Goal: Task Accomplishment & Management: Manage account settings

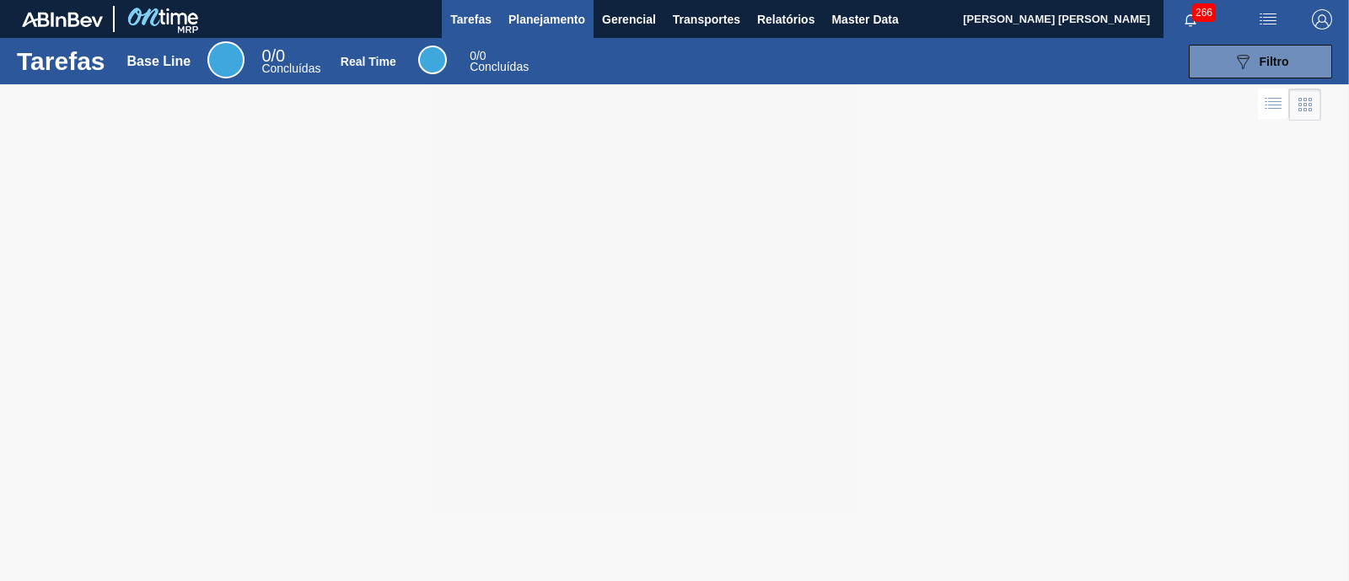
click at [574, 28] on span "Planejamento" at bounding box center [546, 19] width 77 height 20
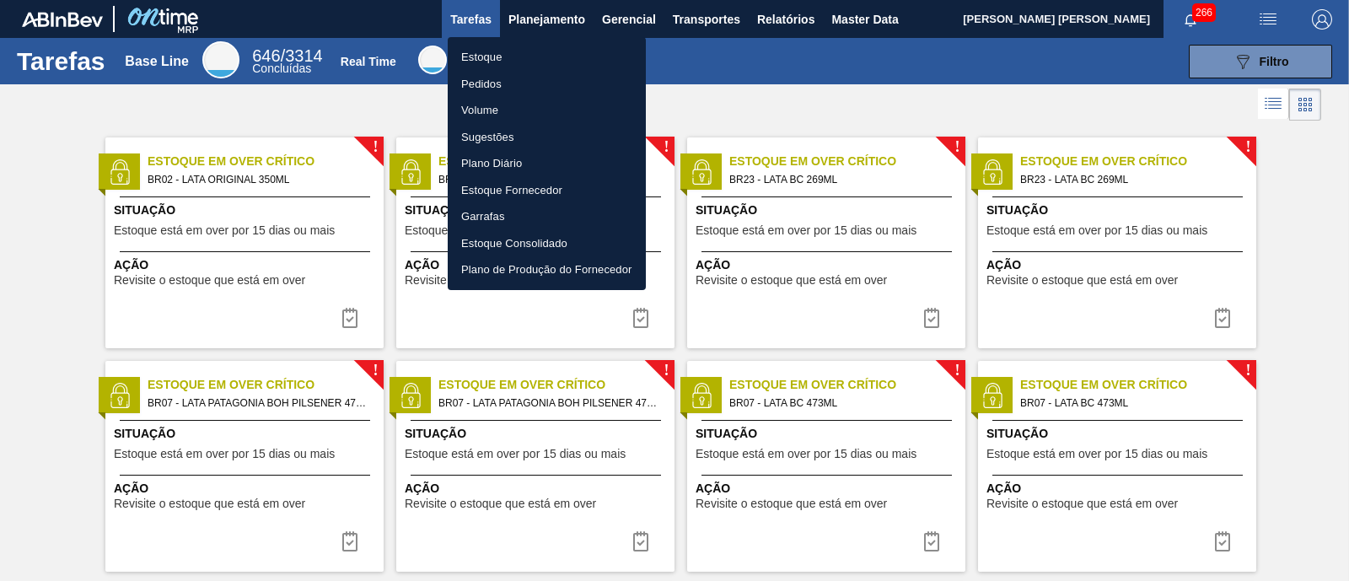
click at [472, 52] on li "Estoque" at bounding box center [547, 57] width 198 height 27
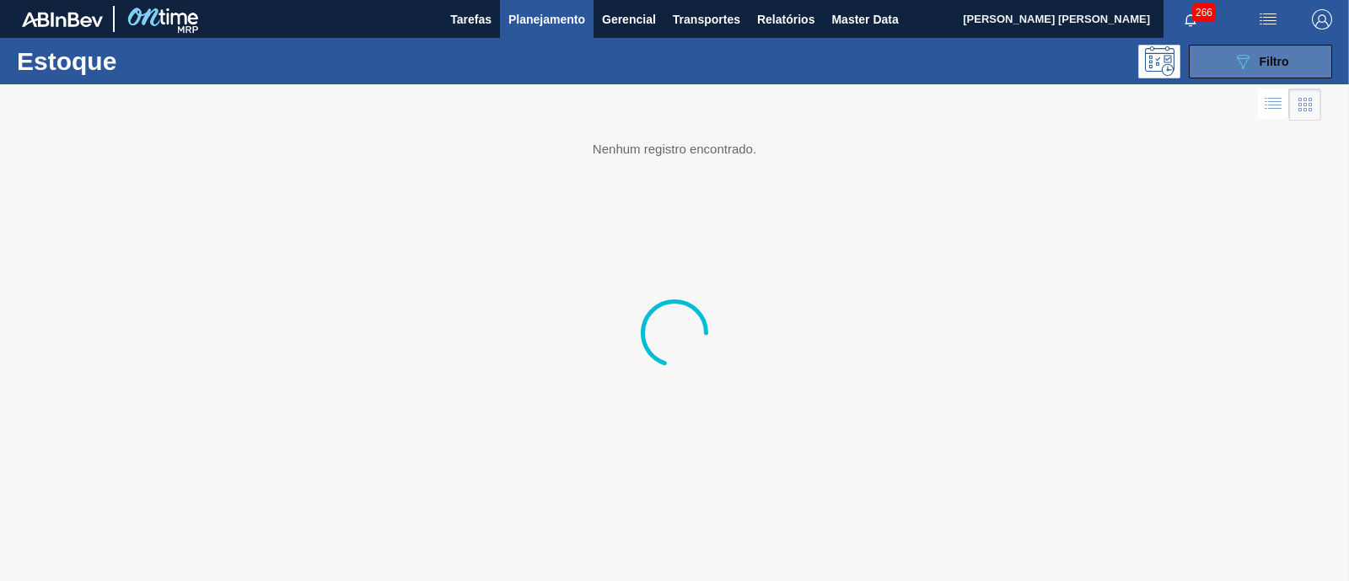
click at [1247, 65] on icon "089F7B8B-B2A5-4AFE-B5C0-19BA573D28AC" at bounding box center [1242, 61] width 20 height 20
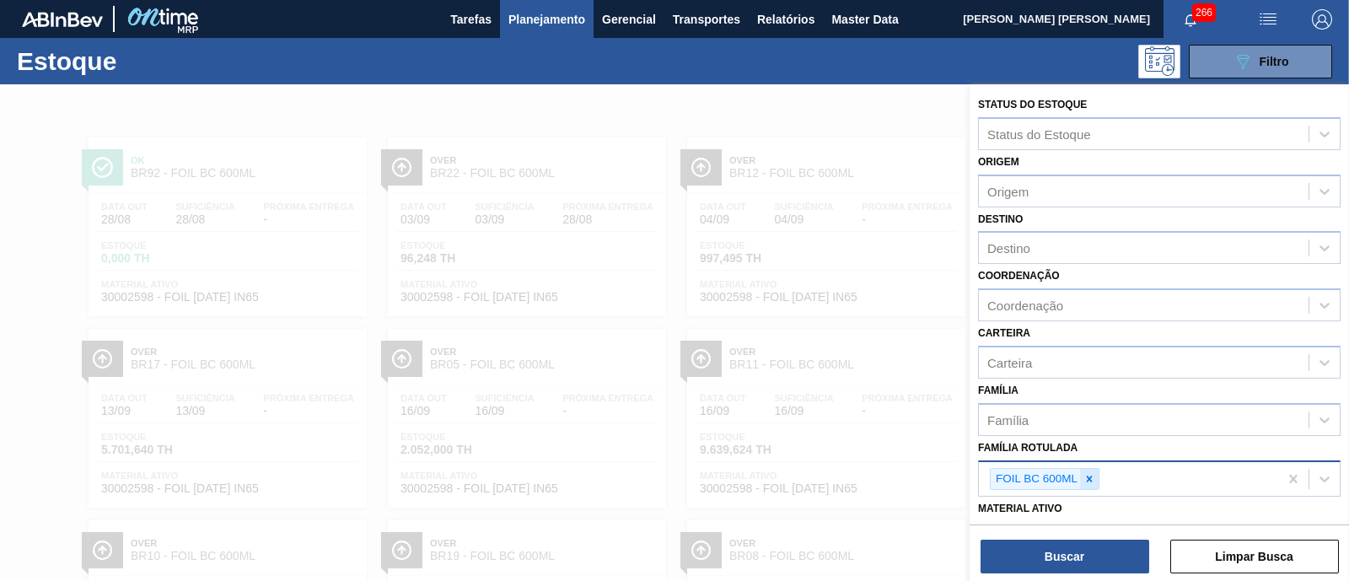
click at [1086, 473] on icon at bounding box center [1089, 479] width 12 height 12
click at [1086, 470] on div "Família Rotulada" at bounding box center [1144, 476] width 330 height 24
type Rotulada "SPATEN 355"
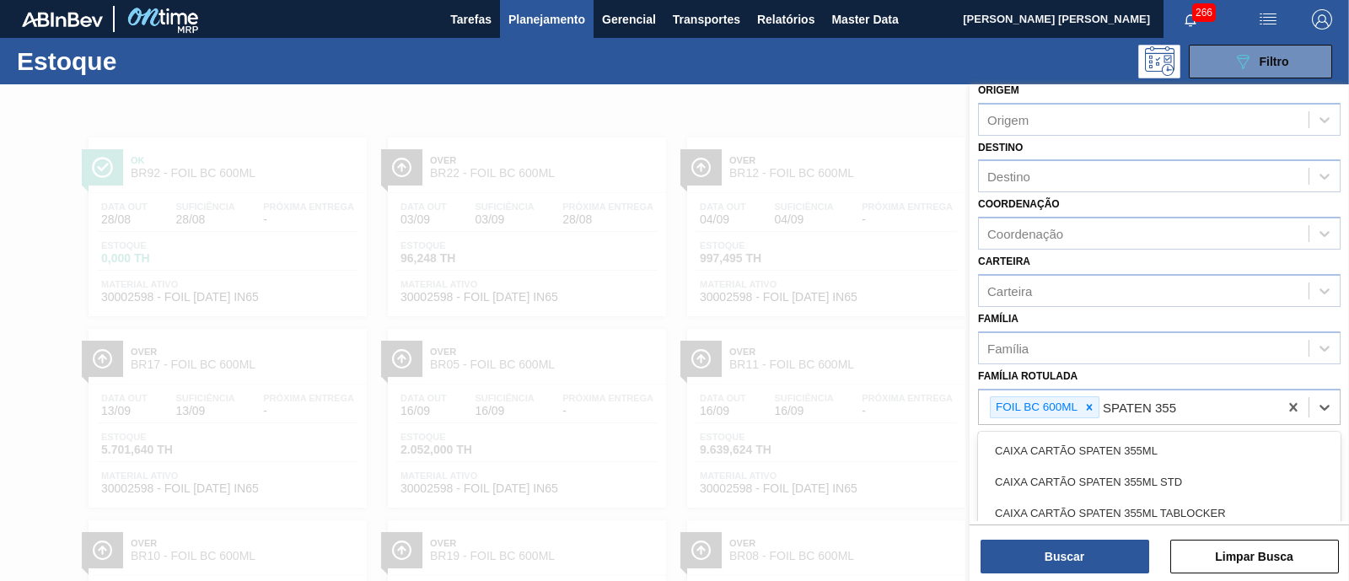
scroll to position [210, 0]
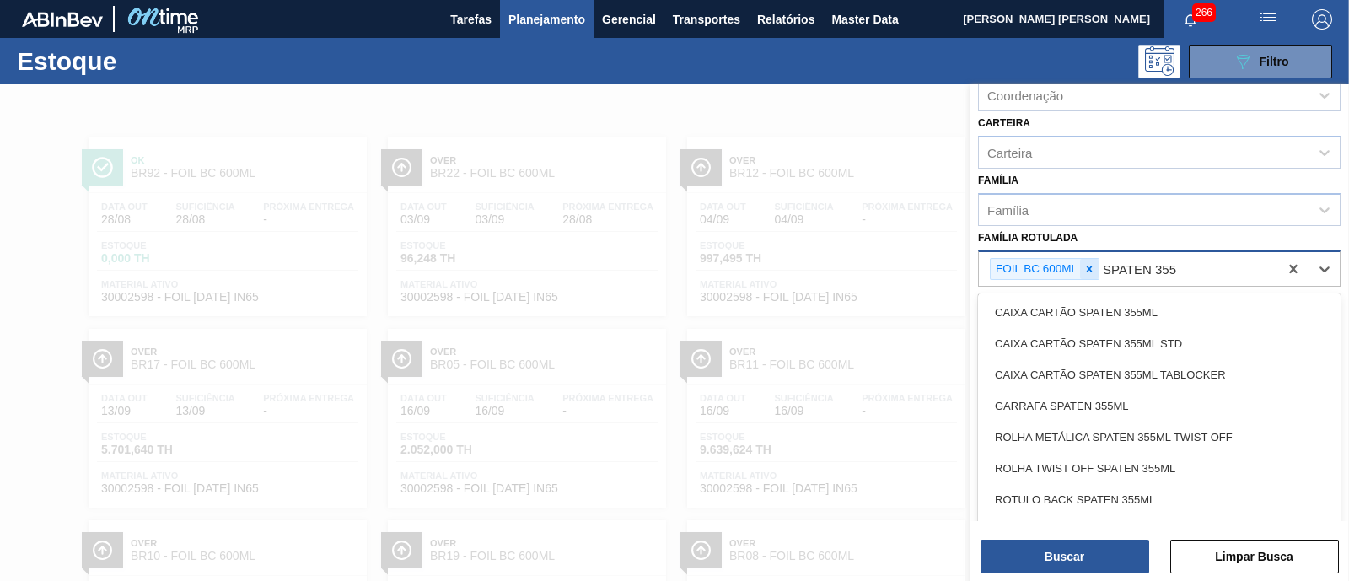
click at [1088, 266] on icon at bounding box center [1090, 269] width 6 height 6
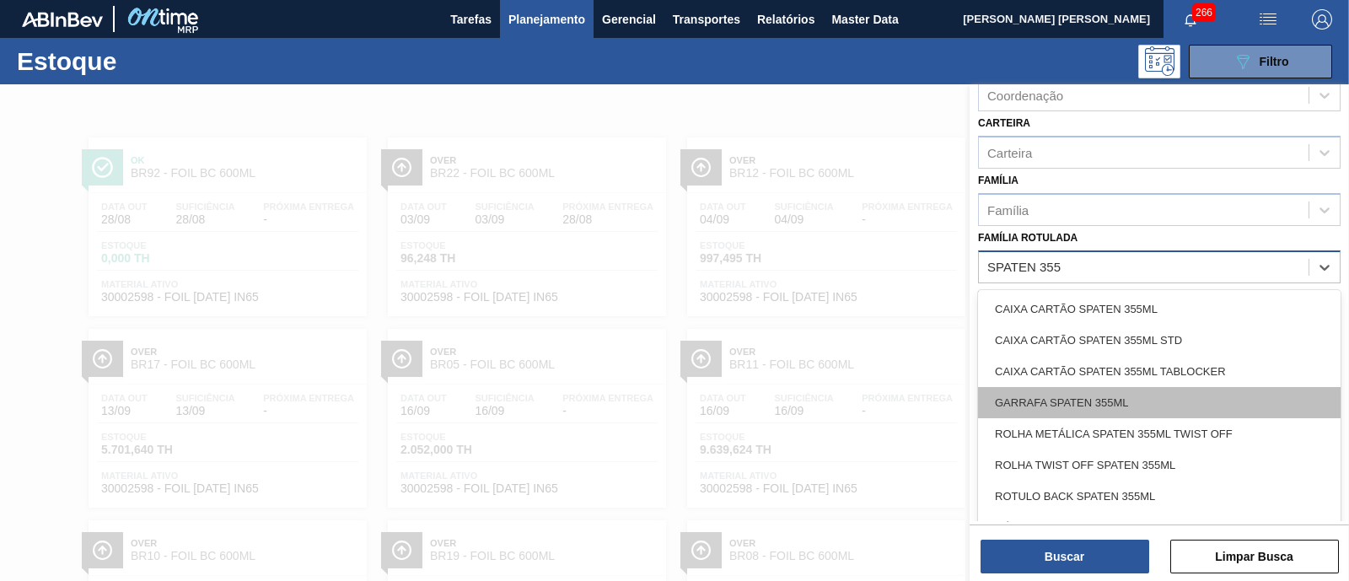
scroll to position [105, 0]
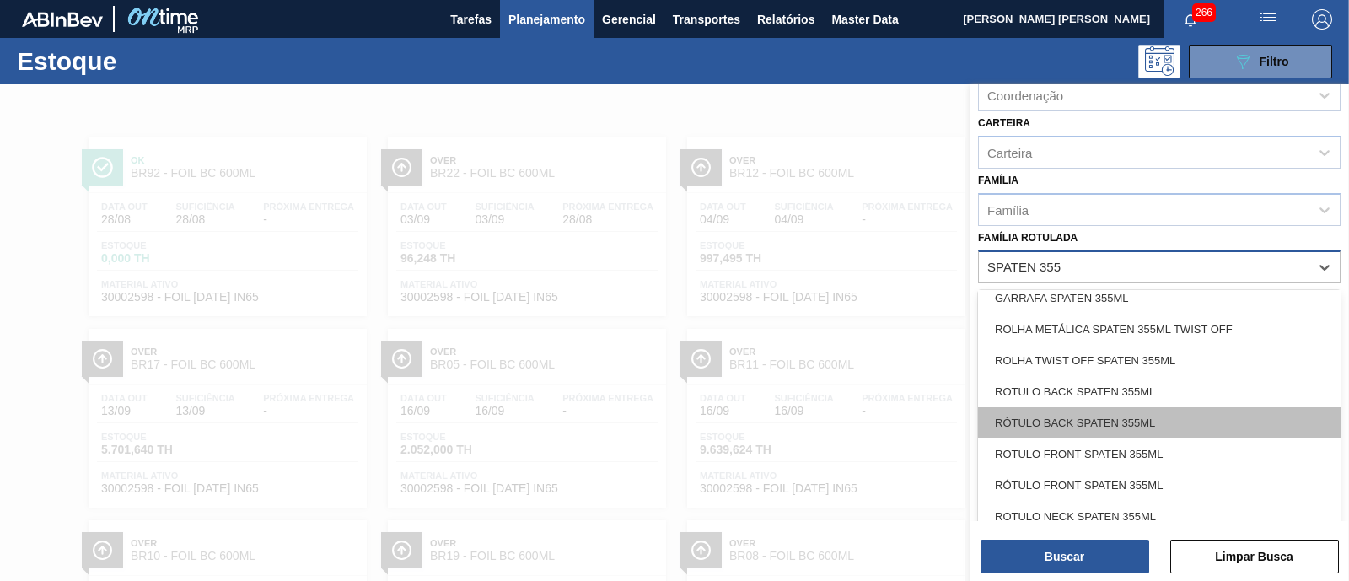
click at [1202, 415] on div "RÓTULO BACK SPATEN 355ML" at bounding box center [1159, 422] width 362 height 31
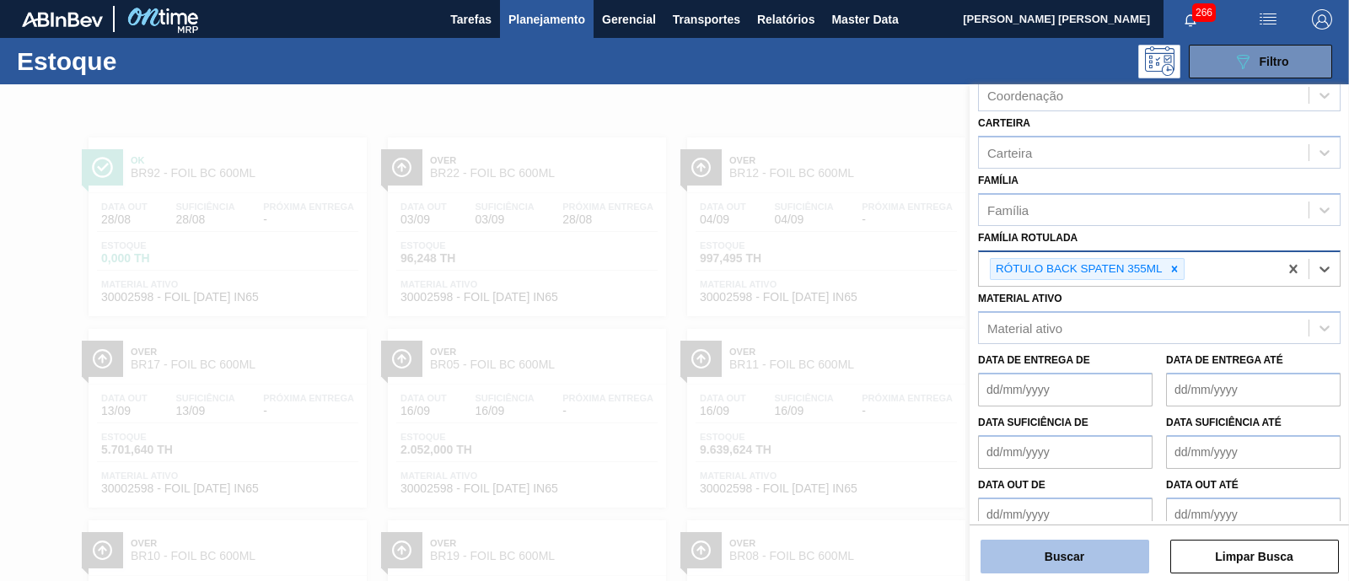
click at [1102, 549] on button "Buscar" at bounding box center [1064, 556] width 169 height 34
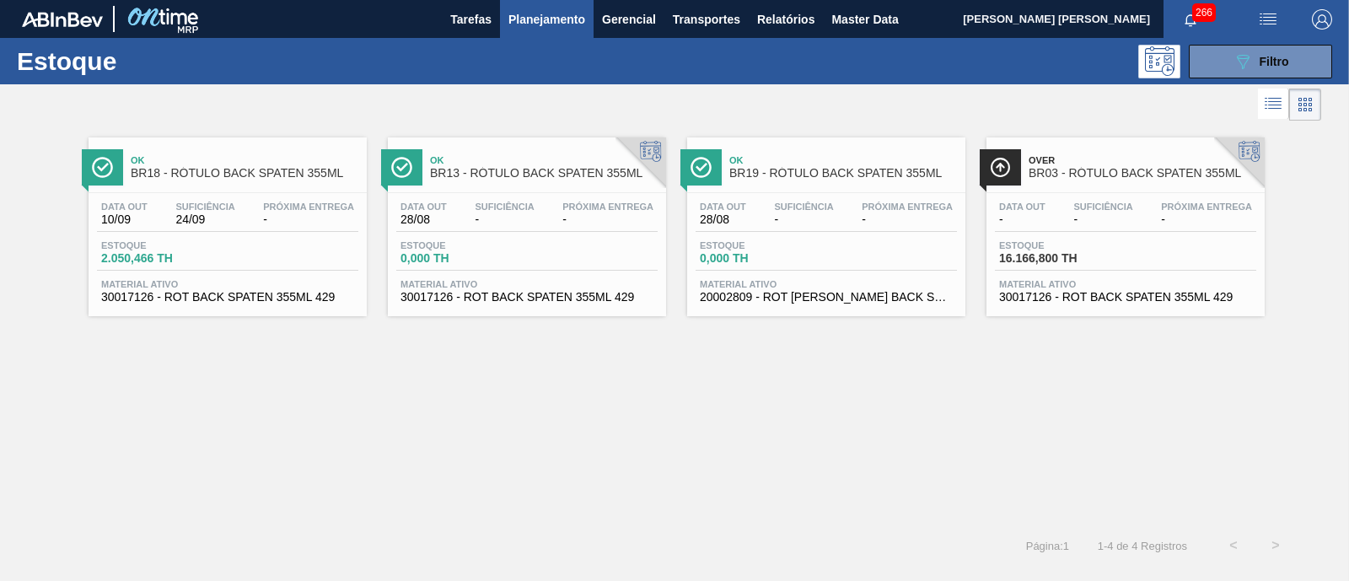
click at [1004, 357] on div "Ok BR18 - RÓTULO BACK SPATEN 355ML Data out 10/09 Suficiência 24/09 Próxima Ent…" at bounding box center [674, 325] width 1349 height 400
click at [1215, 58] on button "089F7B8B-B2A5-4AFE-B5C0-19BA573D28AC Filtro" at bounding box center [1260, 62] width 143 height 34
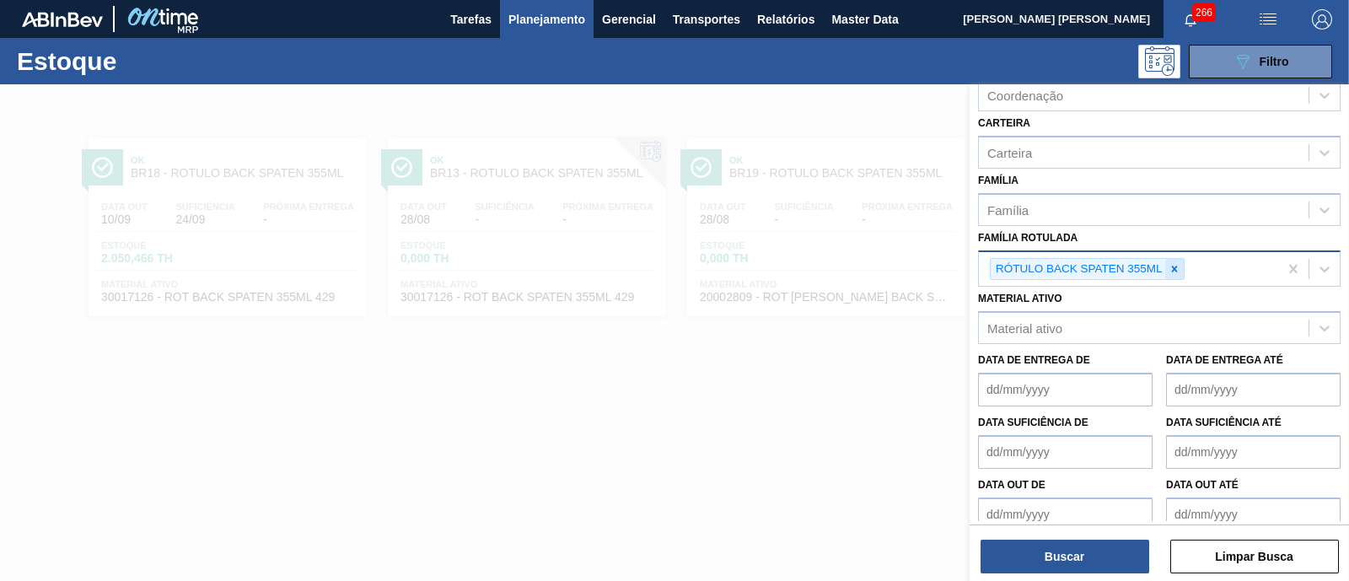
click at [1179, 271] on icon at bounding box center [1174, 269] width 12 height 12
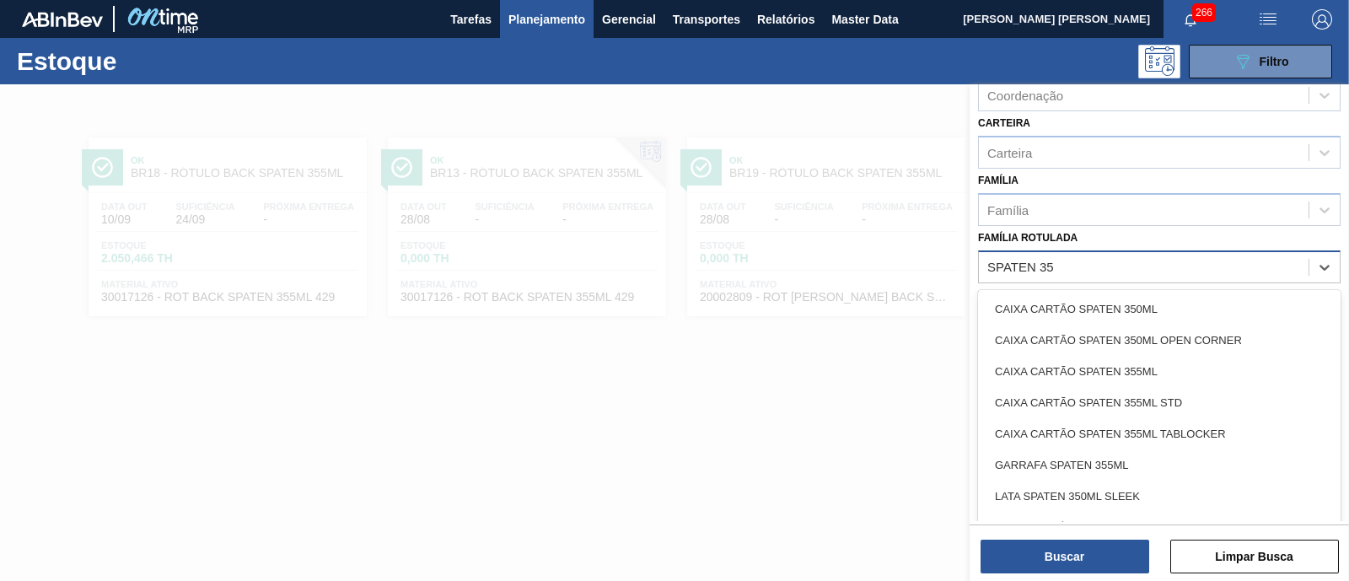
type Rotulada "SPATEN 355"
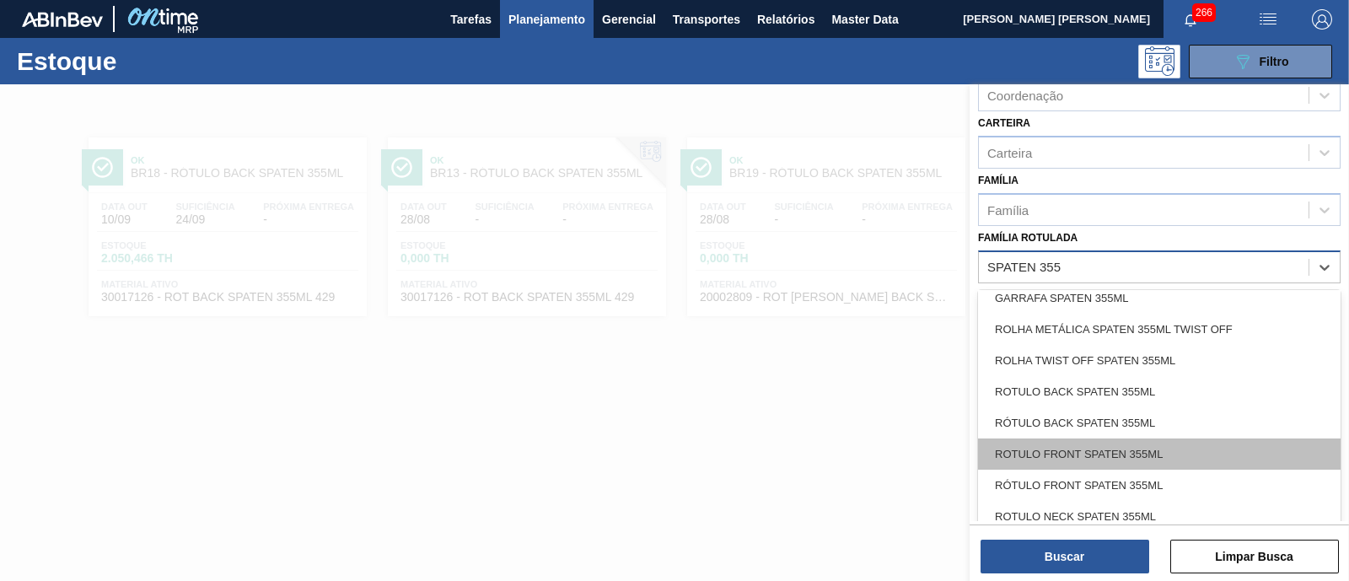
scroll to position [127, 0]
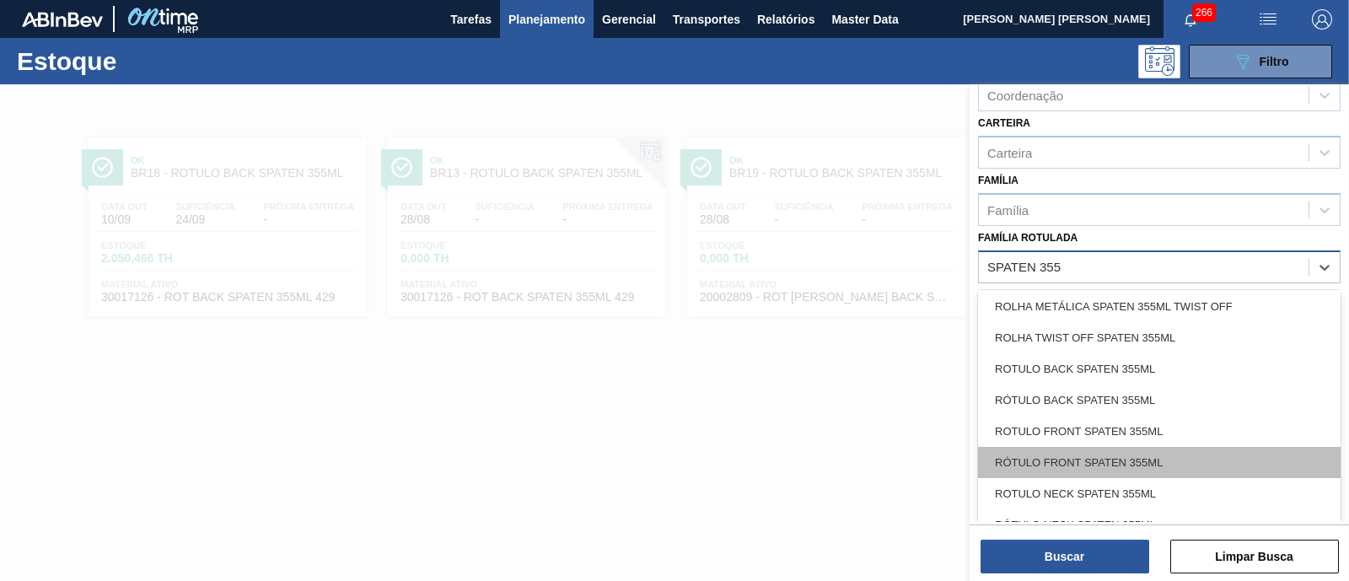
click at [1184, 457] on div "RÓTULO FRONT SPATEN 355ML" at bounding box center [1159, 462] width 362 height 31
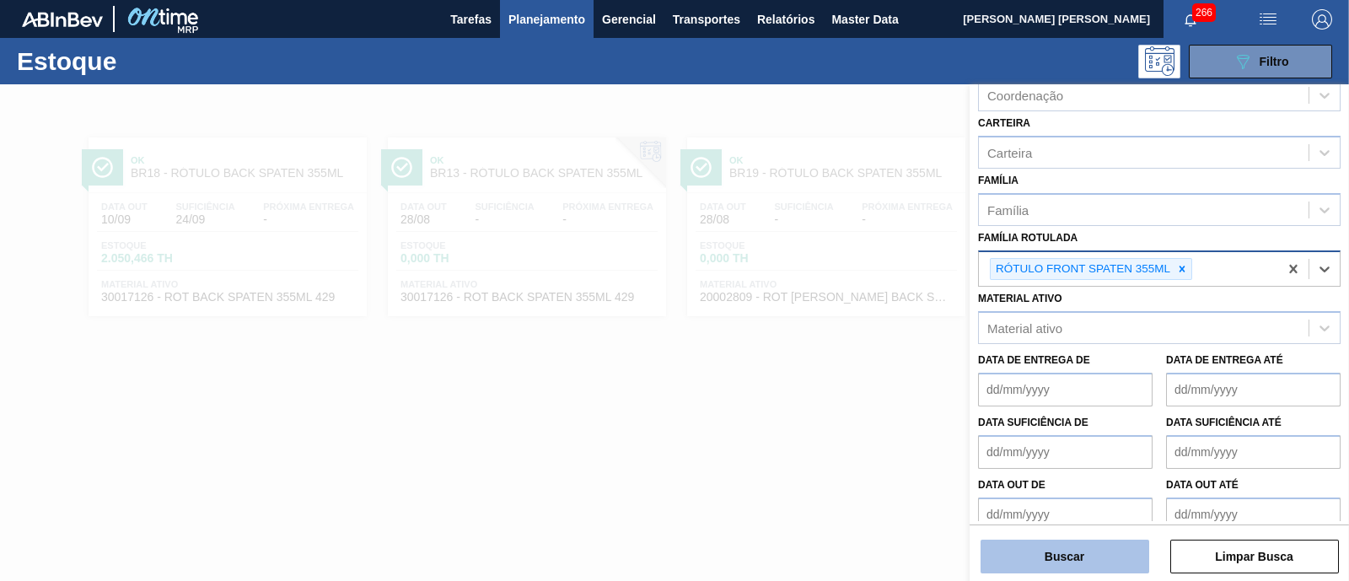
click at [1113, 556] on button "Buscar" at bounding box center [1064, 556] width 169 height 34
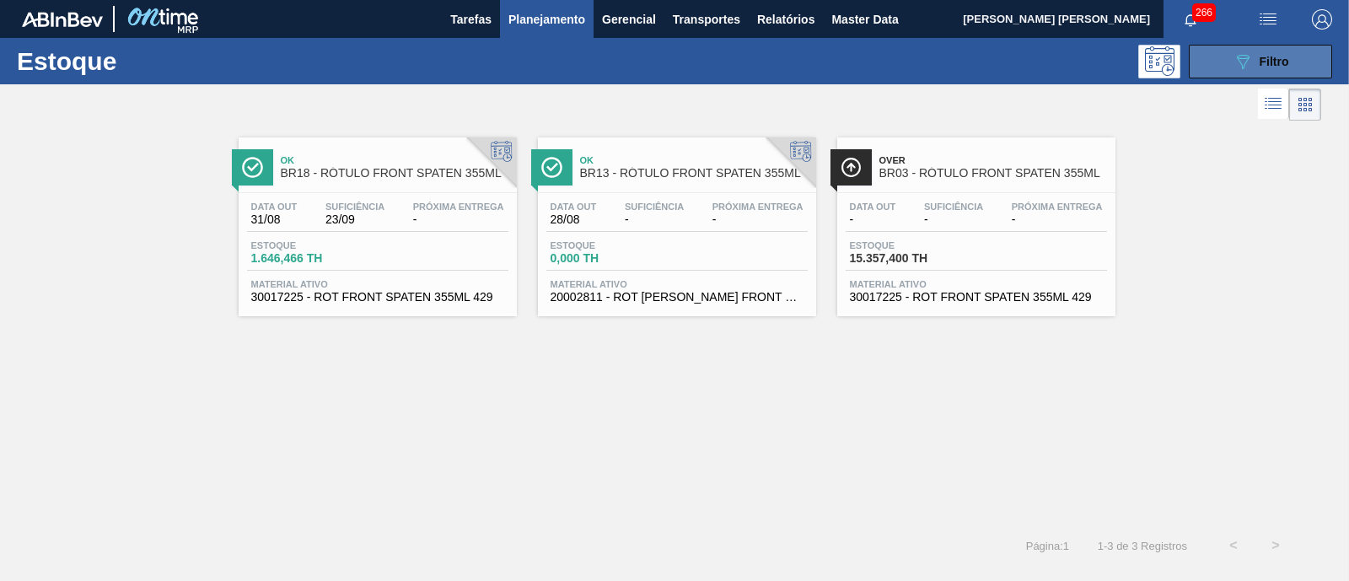
click at [1307, 58] on button "089F7B8B-B2A5-4AFE-B5C0-19BA573D28AC Filtro" at bounding box center [1260, 62] width 143 height 34
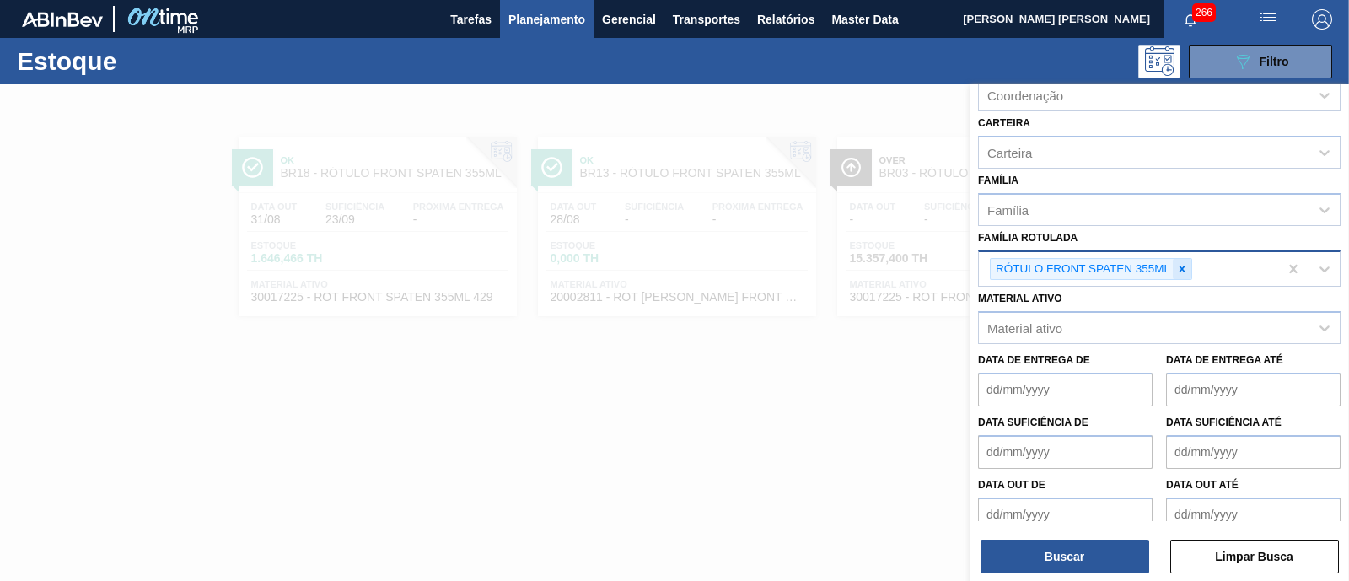
click at [1184, 269] on icon at bounding box center [1182, 269] width 12 height 12
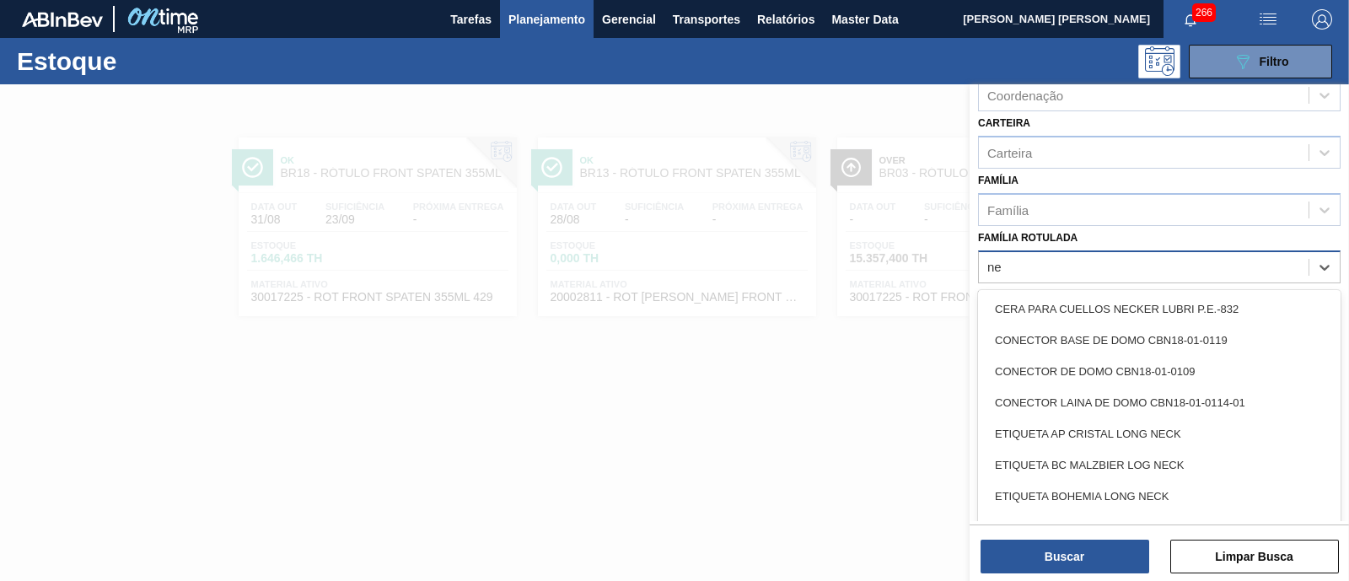
type Rotulada "n"
type Rotulada "spaten 355"
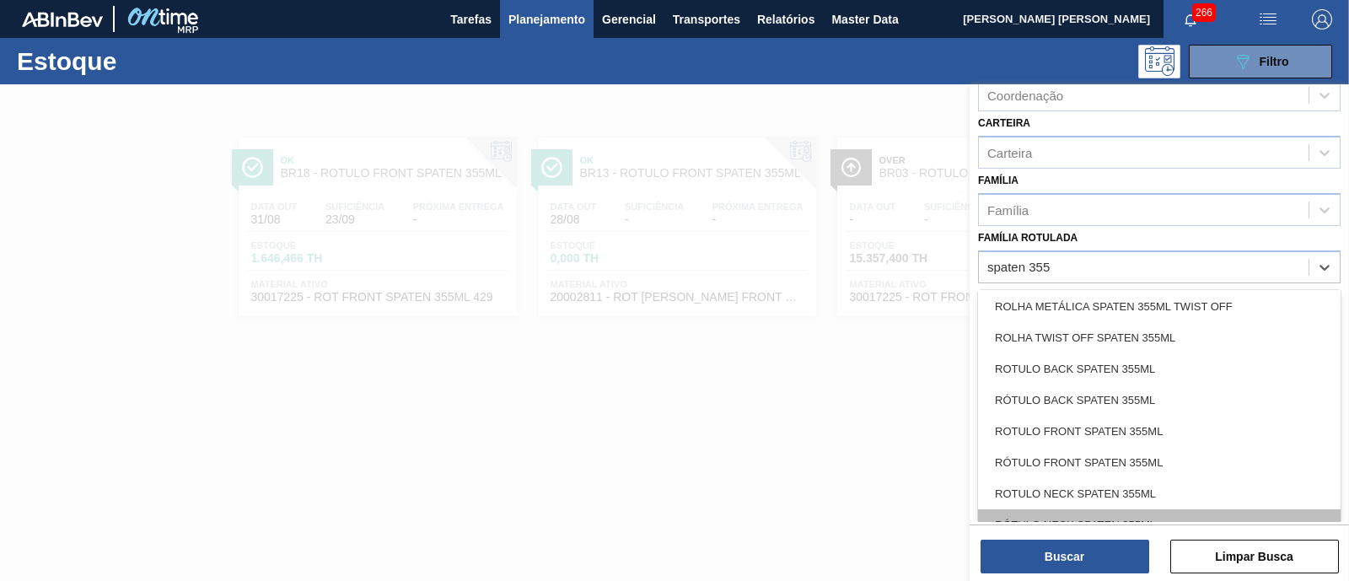
click at [1166, 509] on div "RÓTULO NECK SPATEN 355ML" at bounding box center [1159, 524] width 362 height 31
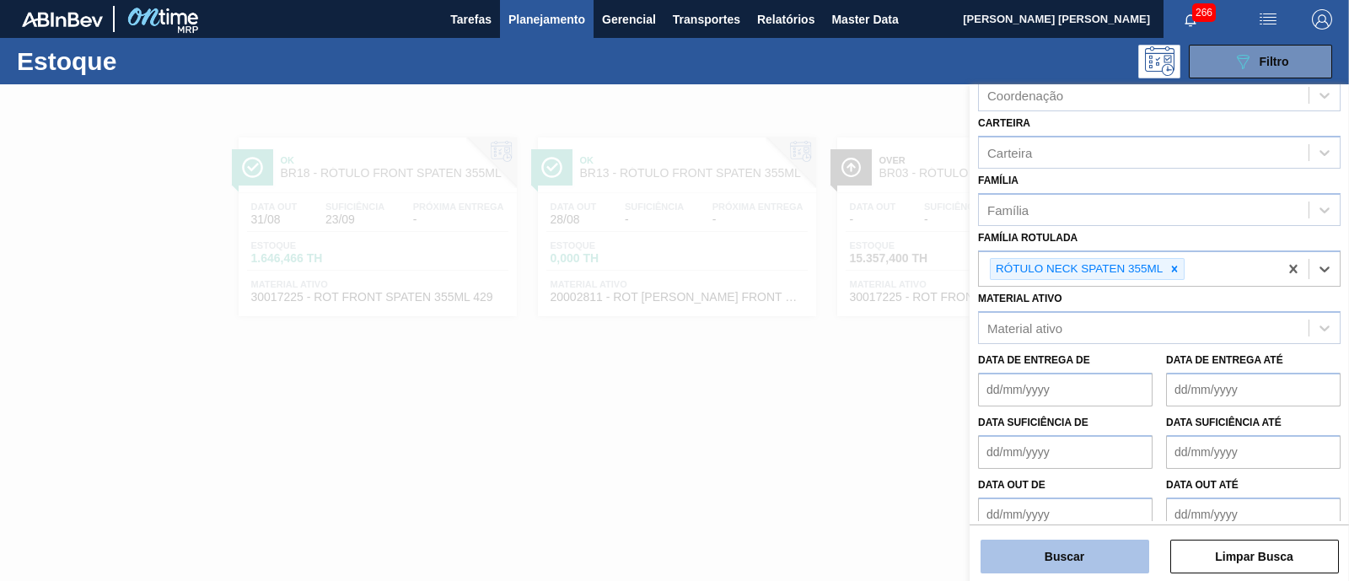
click at [1130, 550] on button "Buscar" at bounding box center [1064, 556] width 169 height 34
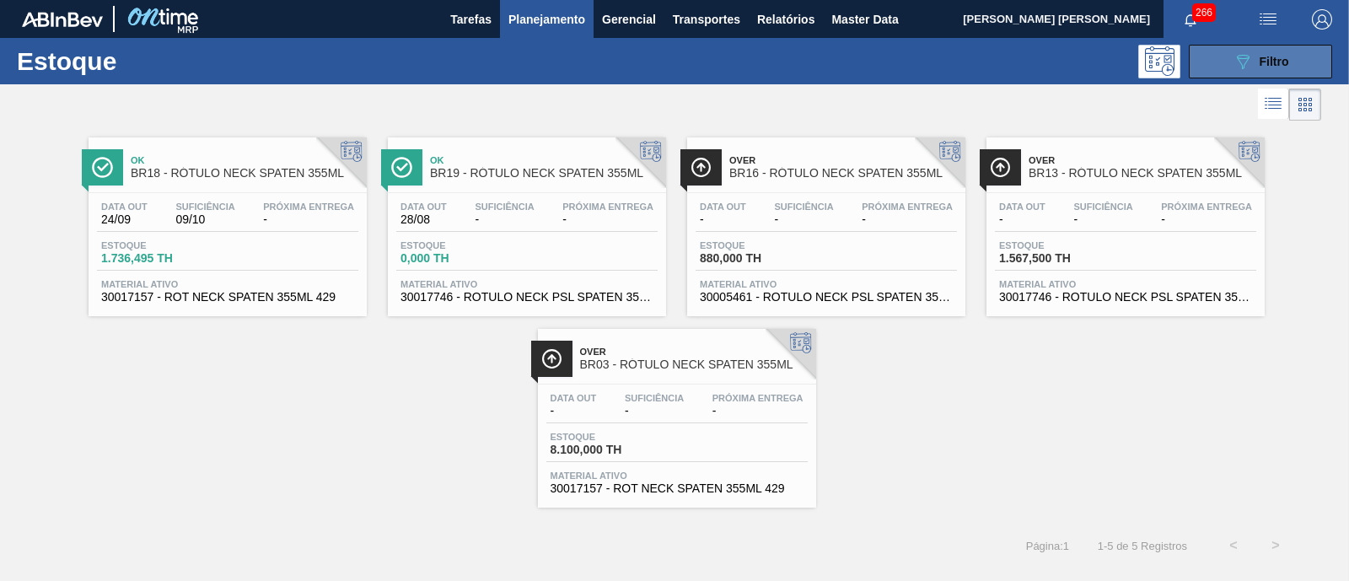
click at [1285, 57] on span "Filtro" at bounding box center [1274, 61] width 30 height 13
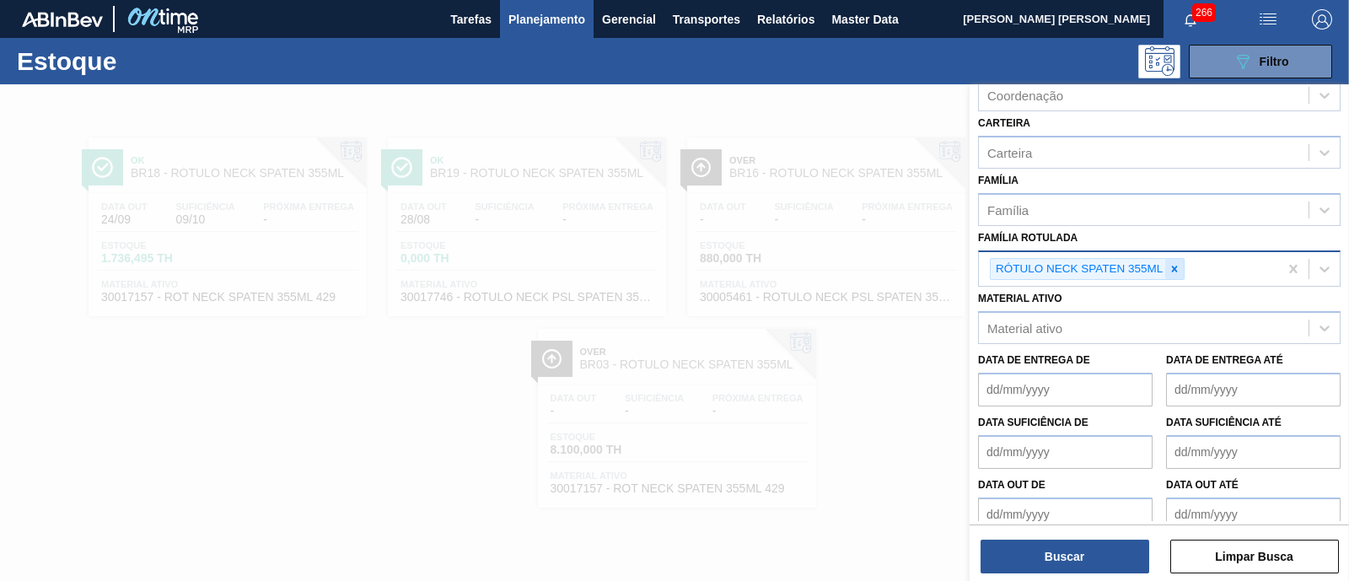
click at [1178, 275] on div at bounding box center [1174, 269] width 19 height 21
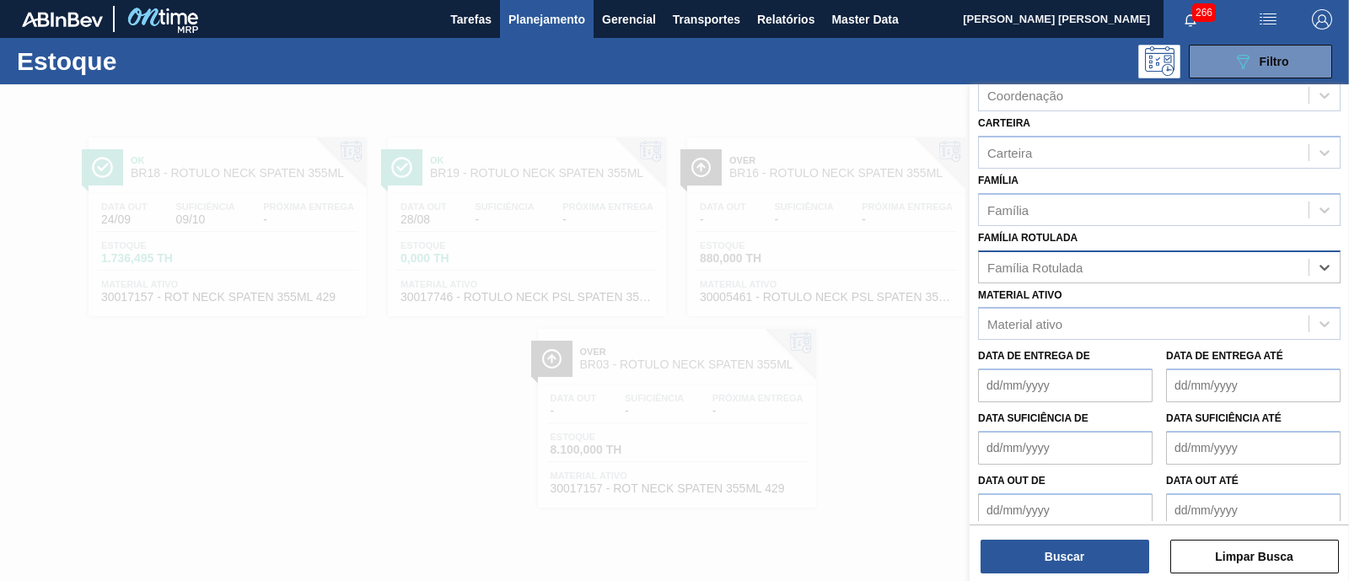
click at [1178, 275] on div "Família Rotulada" at bounding box center [1144, 267] width 330 height 24
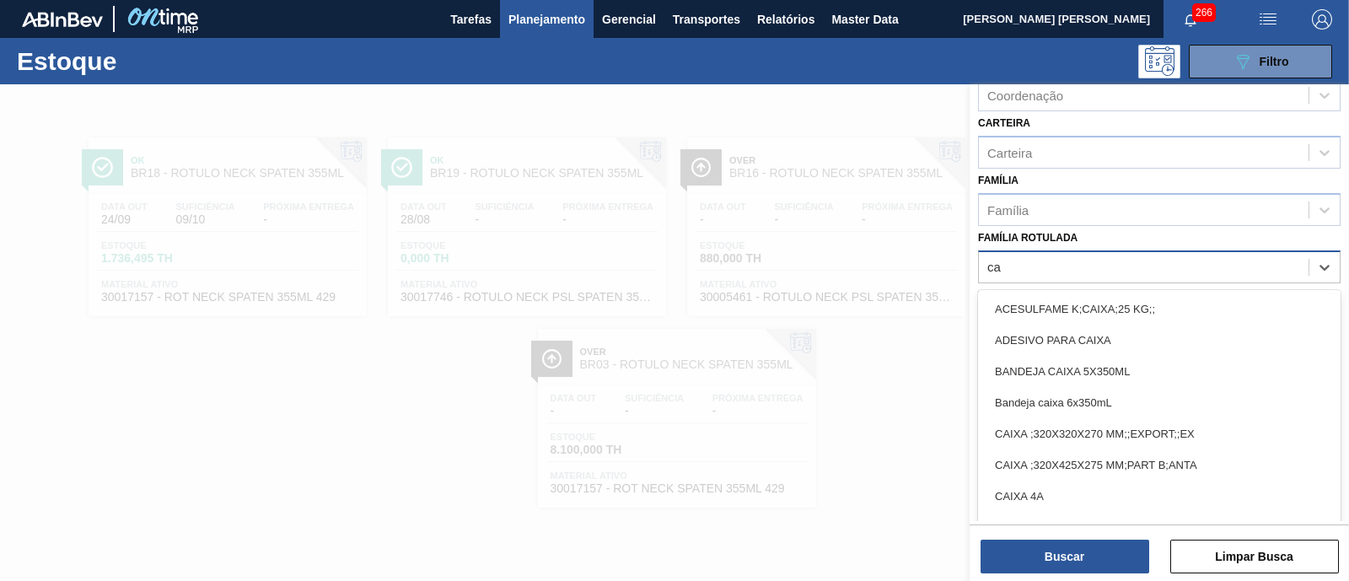
type Rotulada "c"
type Rotulada "spaten 355"
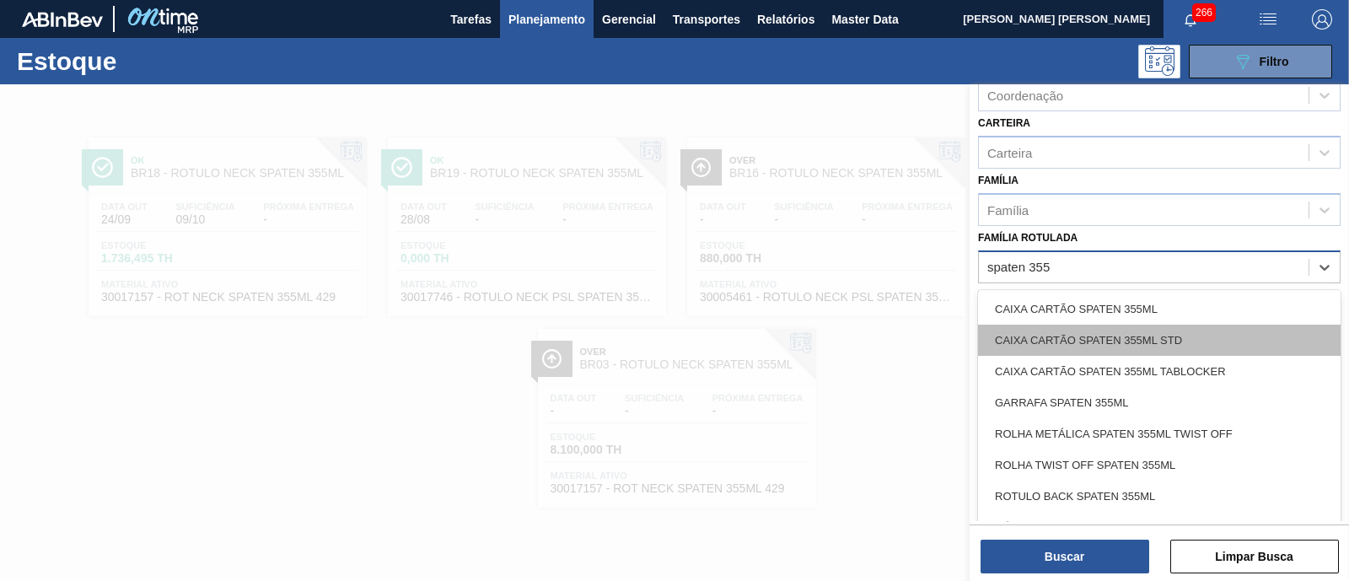
click at [1189, 330] on div "CAIXA CARTÃO SPATEN 355ML STD" at bounding box center [1159, 340] width 362 height 31
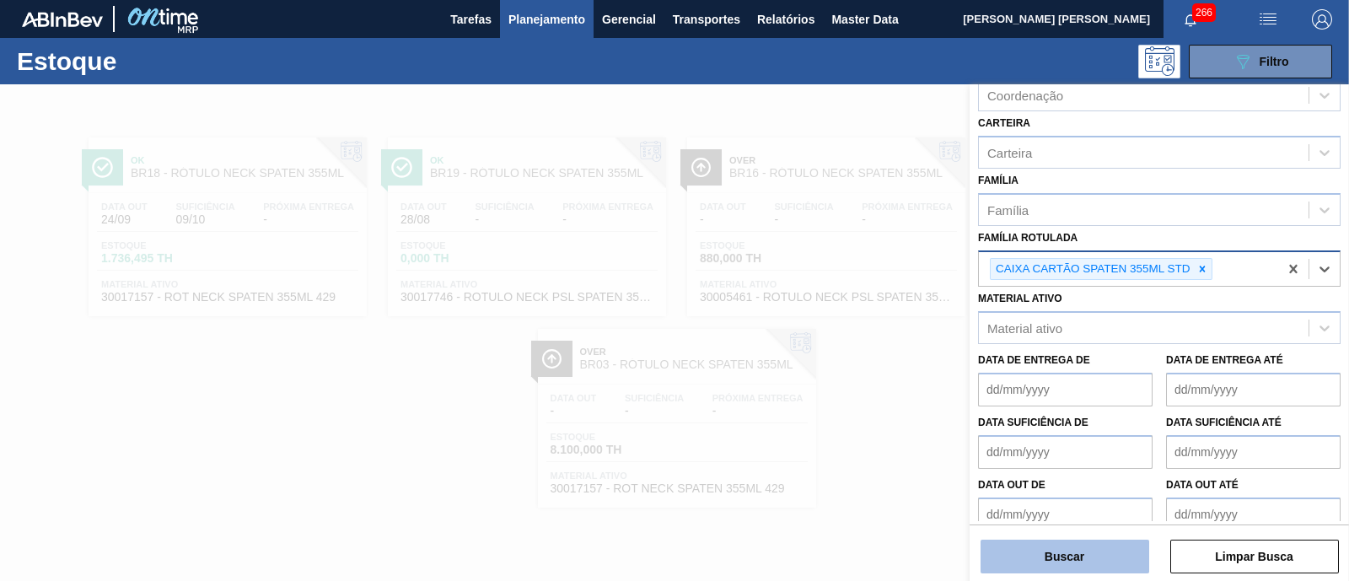
click at [1111, 562] on button "Buscar" at bounding box center [1064, 556] width 169 height 34
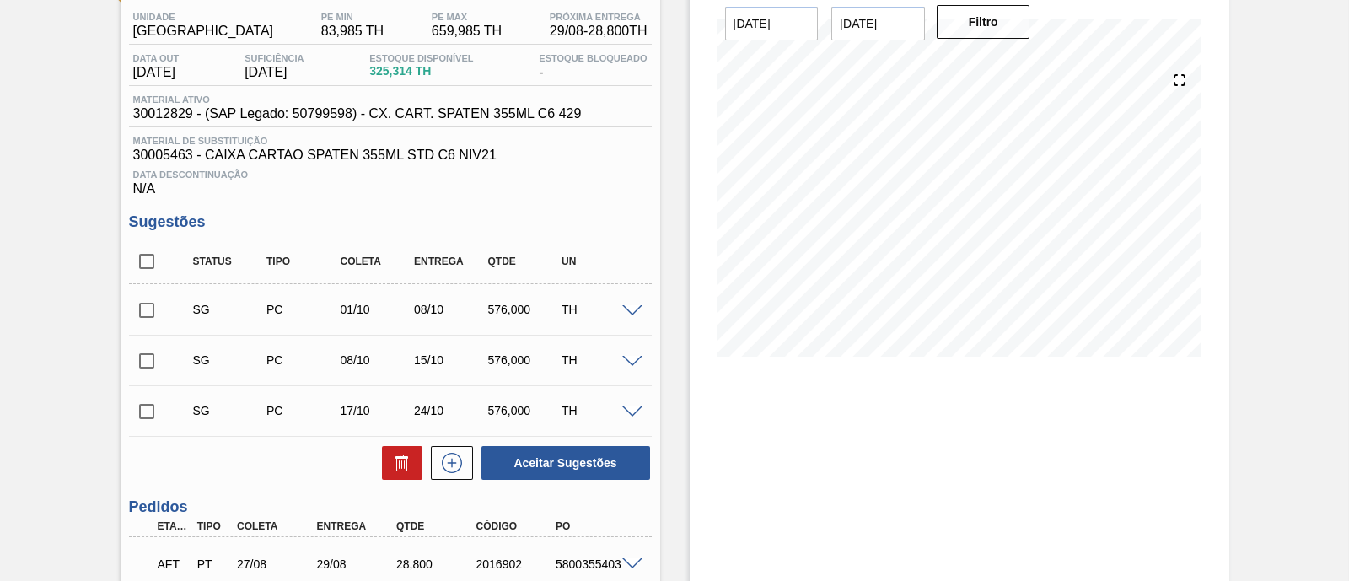
scroll to position [284, 0]
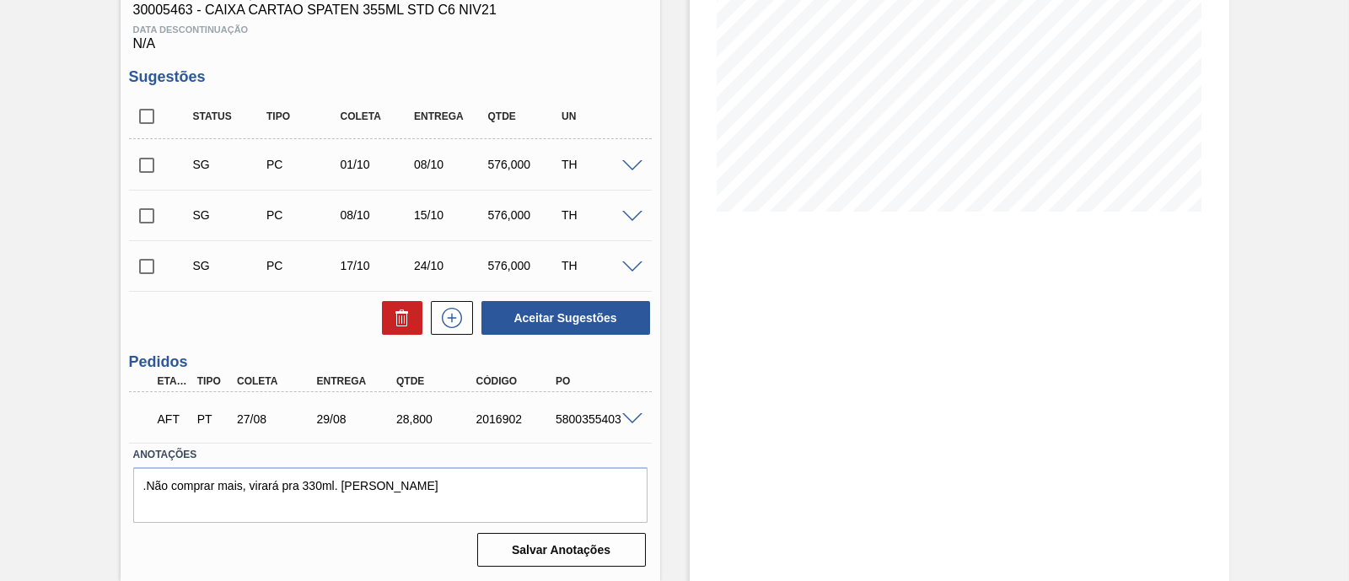
click at [625, 419] on span at bounding box center [632, 419] width 20 height 13
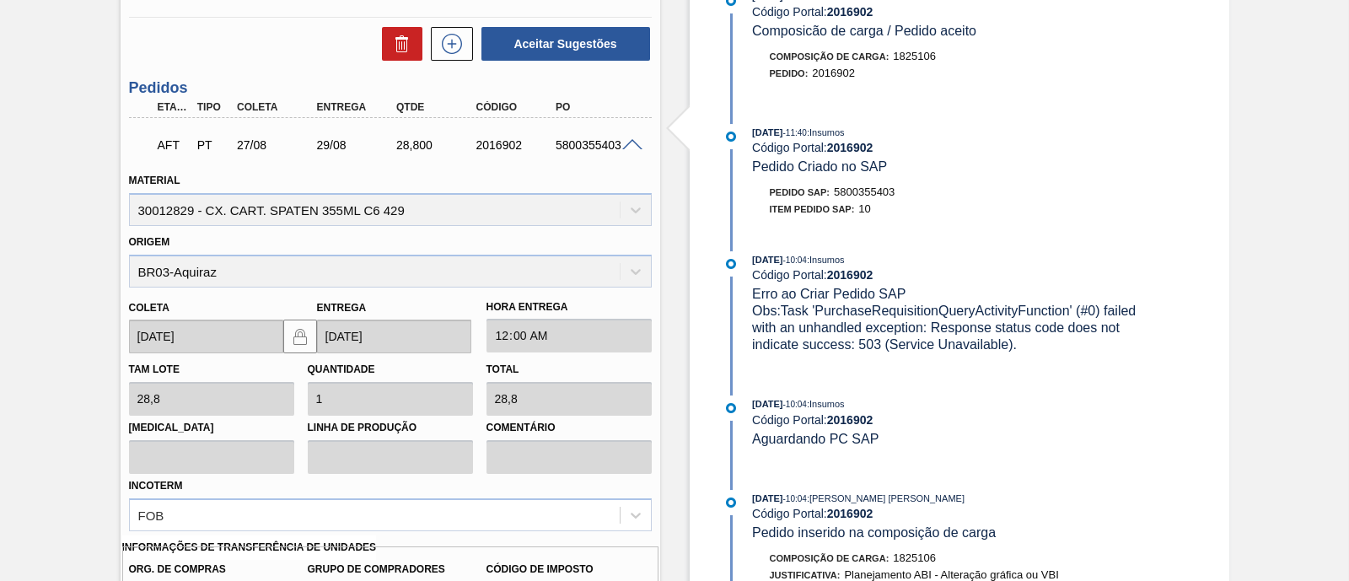
scroll to position [782, 0]
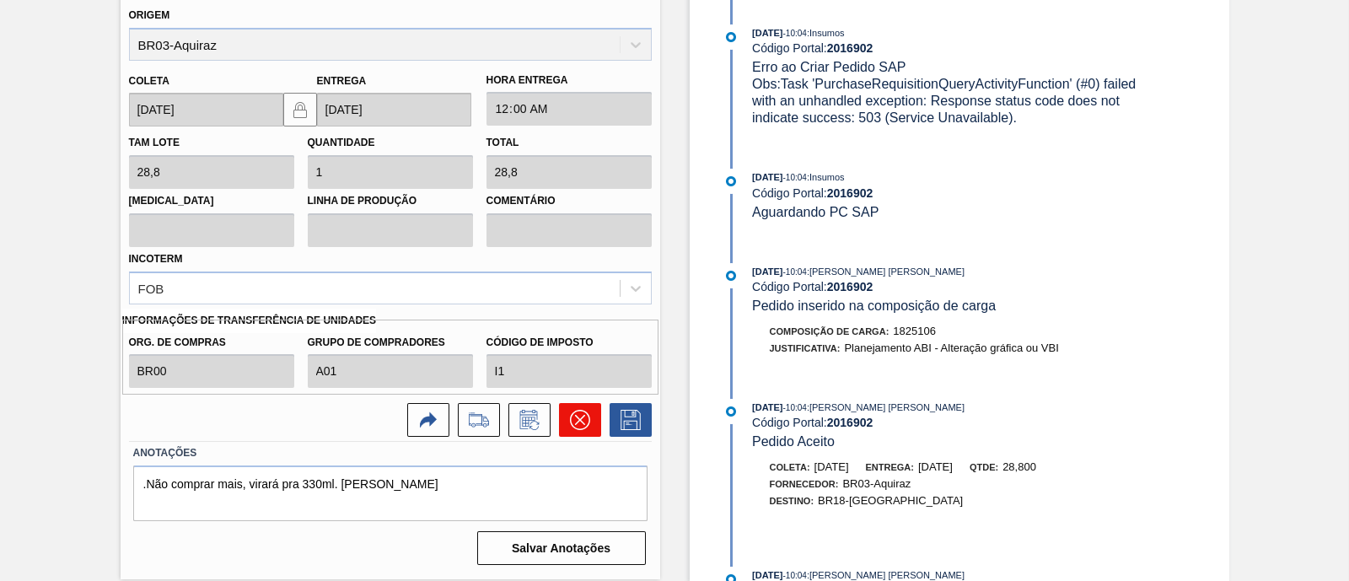
click at [585, 427] on icon at bounding box center [579, 420] width 20 height 20
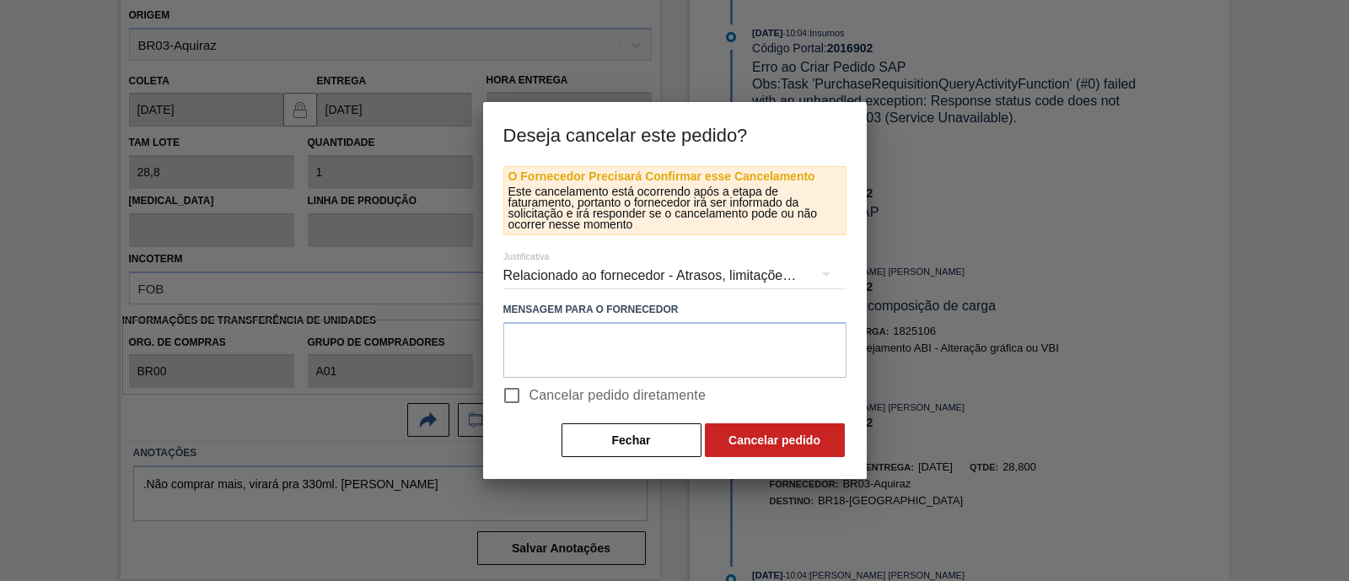
click at [620, 389] on span "Cancelar pedido diretamente" at bounding box center [617, 395] width 177 height 20
click at [529, 389] on input "Cancelar pedido diretamente" at bounding box center [511, 395] width 35 height 35
checkbox input "true"
click at [742, 283] on div "Relacionado ao fornecedor - Atrasos, limitações de capacidade, etc." at bounding box center [674, 275] width 343 height 47
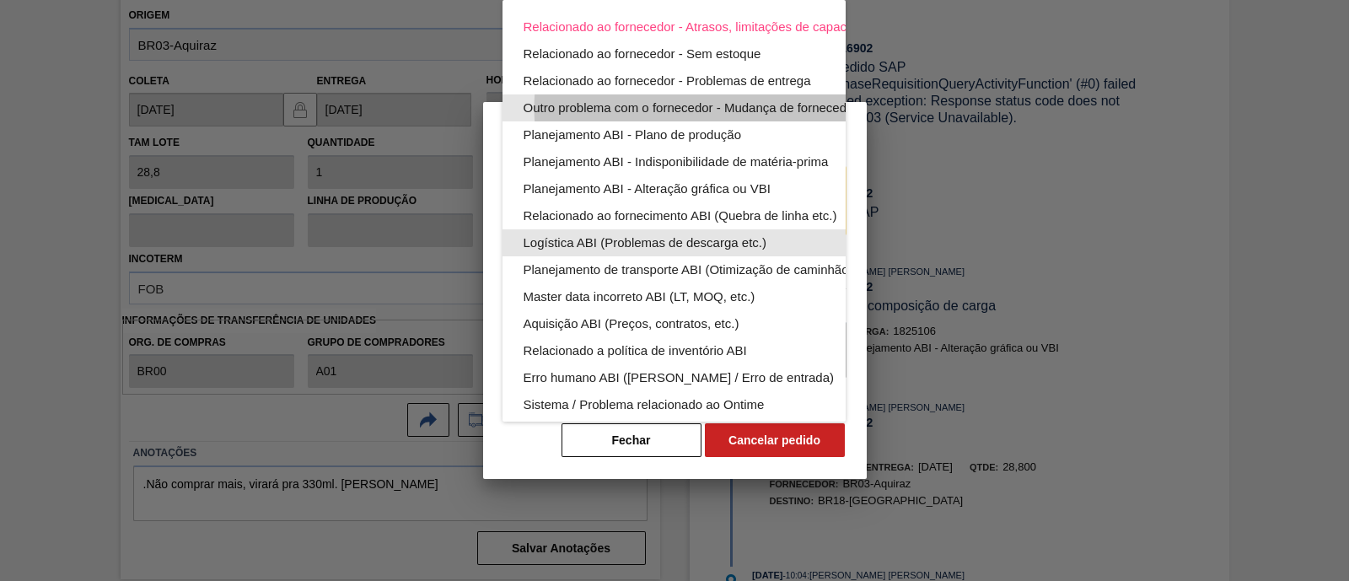
scroll to position [107, 0]
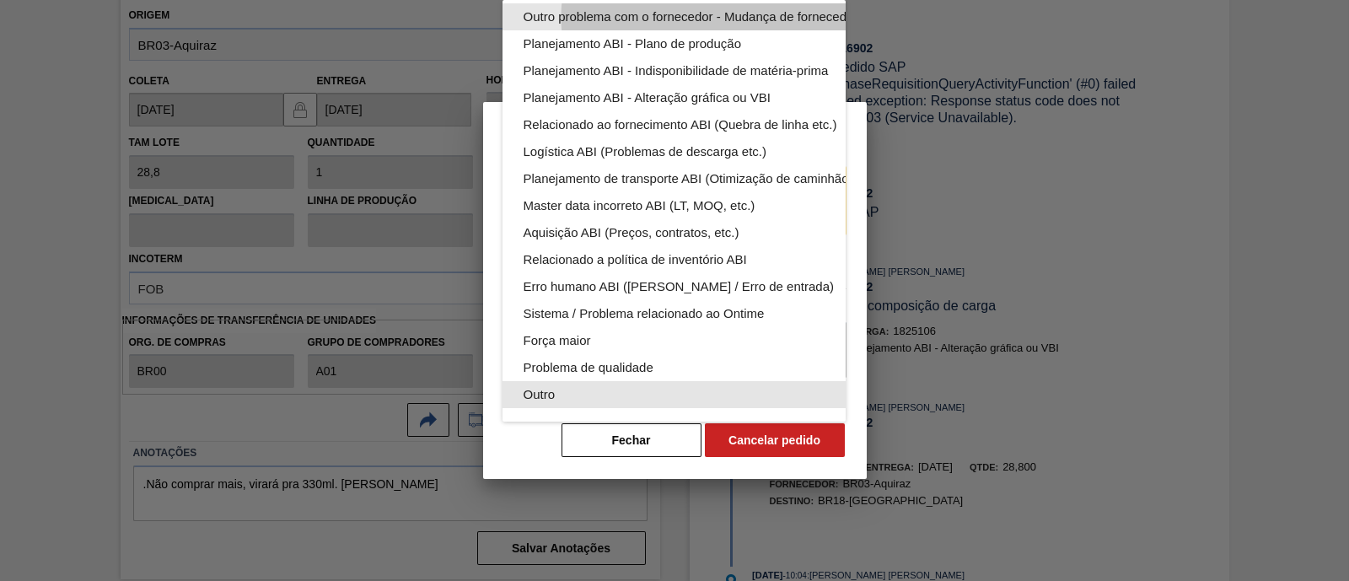
click at [593, 381] on div "Outro" at bounding box center [714, 394] width 382 height 27
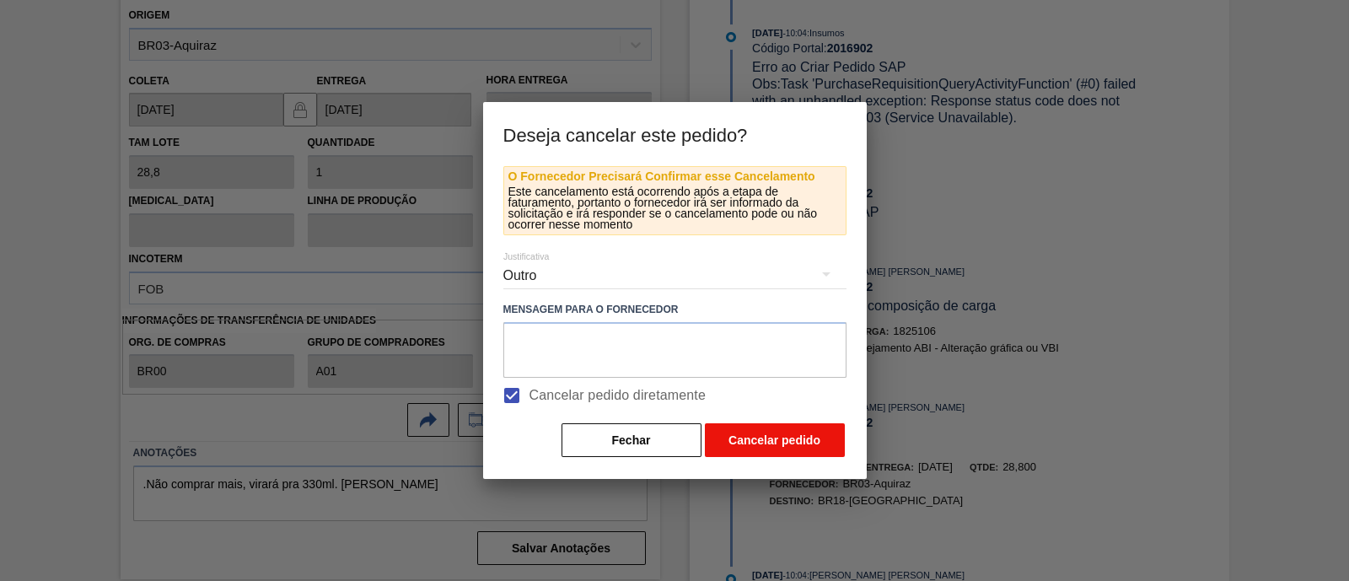
click at [750, 432] on button "Cancelar pedido" at bounding box center [775, 440] width 140 height 34
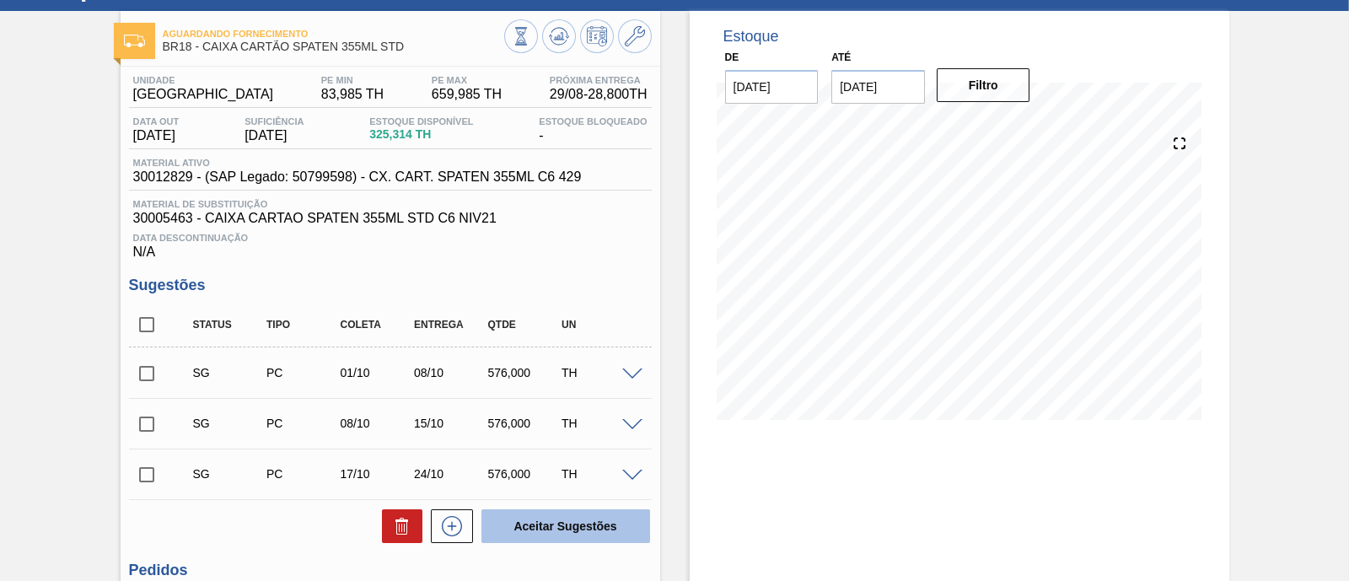
scroll to position [0, 0]
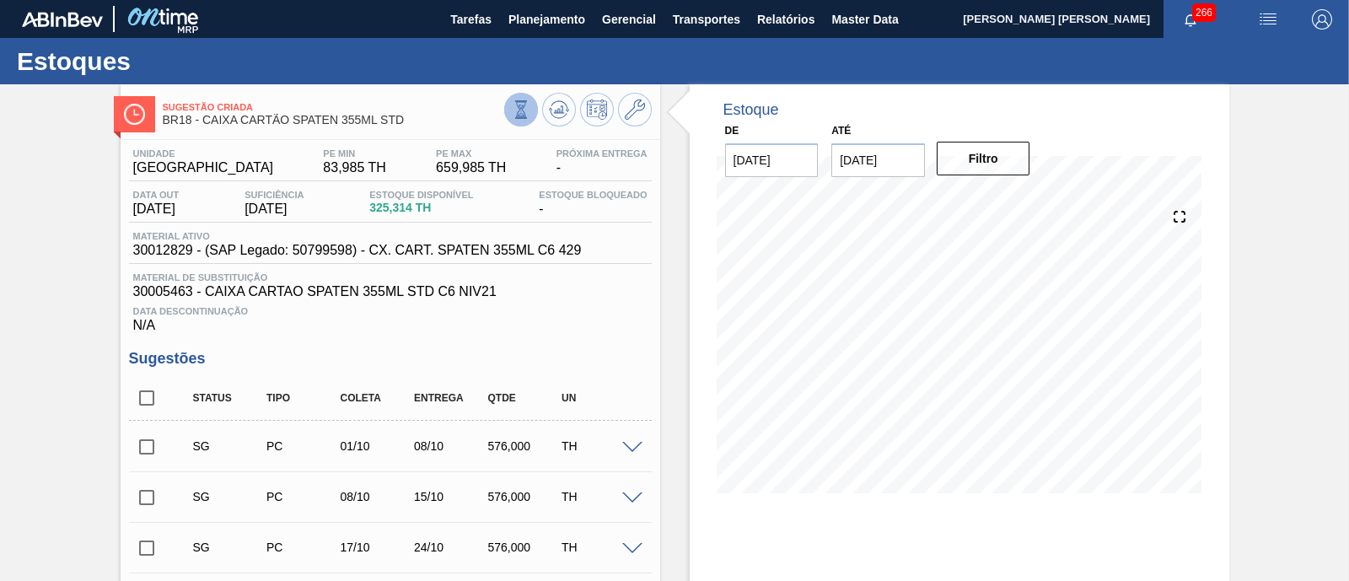
click at [517, 101] on icon at bounding box center [521, 109] width 19 height 19
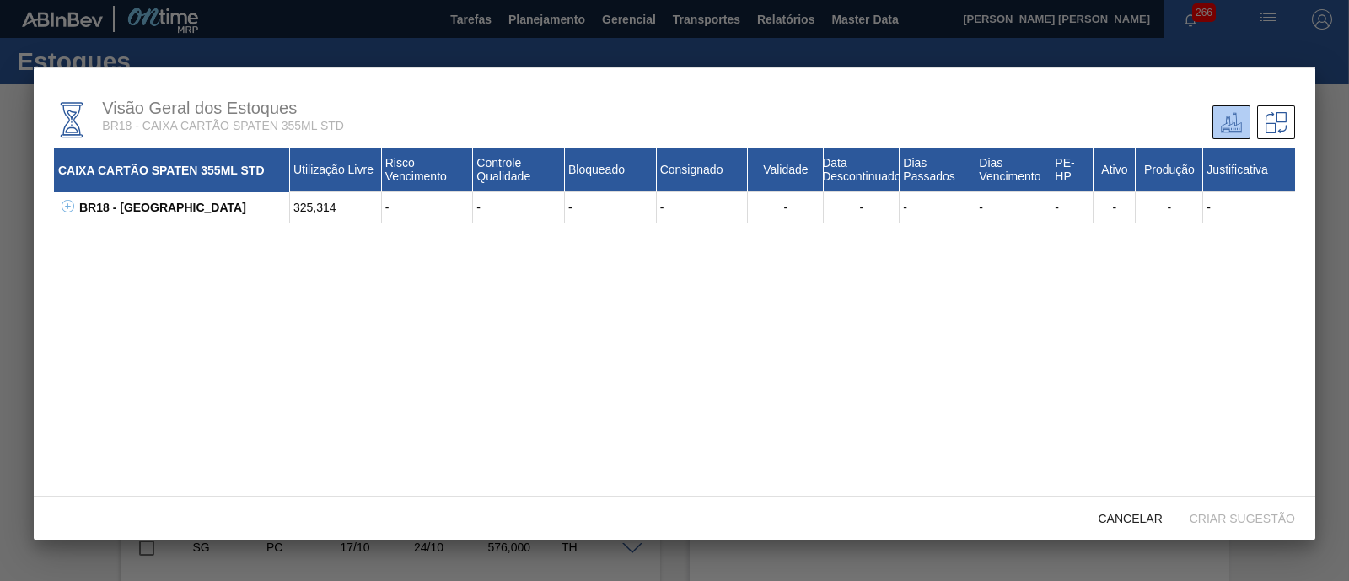
click at [69, 209] on icon at bounding box center [68, 206] width 13 height 13
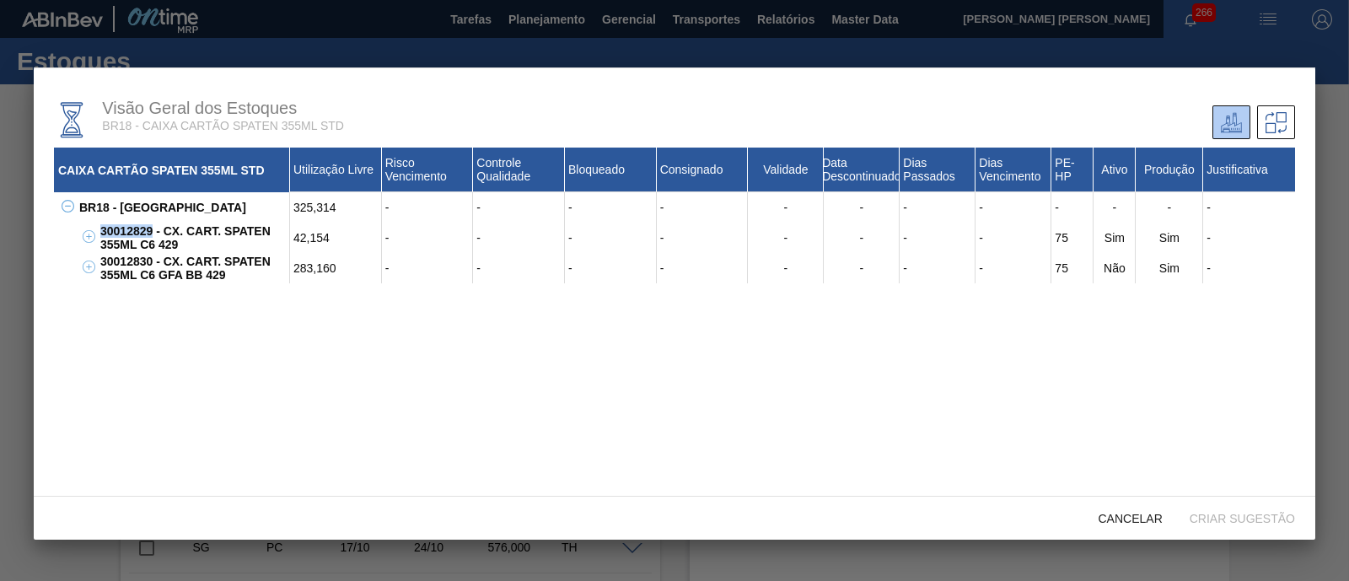
drag, startPoint x: 101, startPoint y: 234, endPoint x: 152, endPoint y: 231, distance: 50.7
click at [152, 231] on div "30012829 - CX. CART. SPATEN 355ML C6 429" at bounding box center [193, 238] width 194 height 30
copy div "30012829"
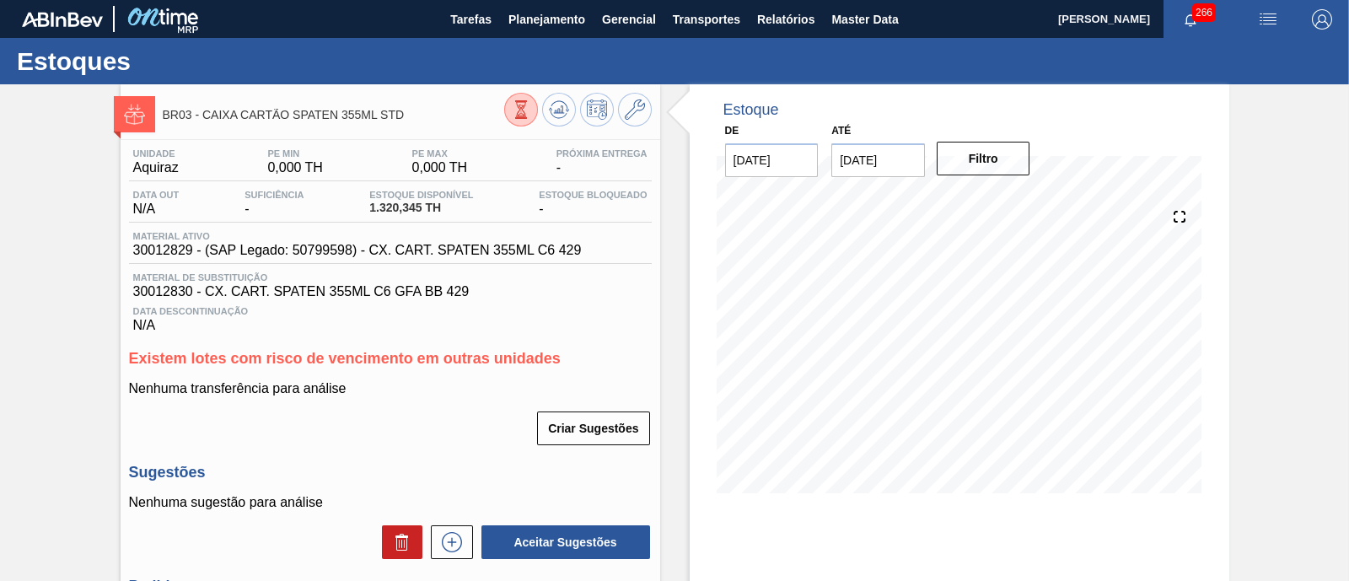
click at [528, 114] on icon at bounding box center [521, 109] width 19 height 19
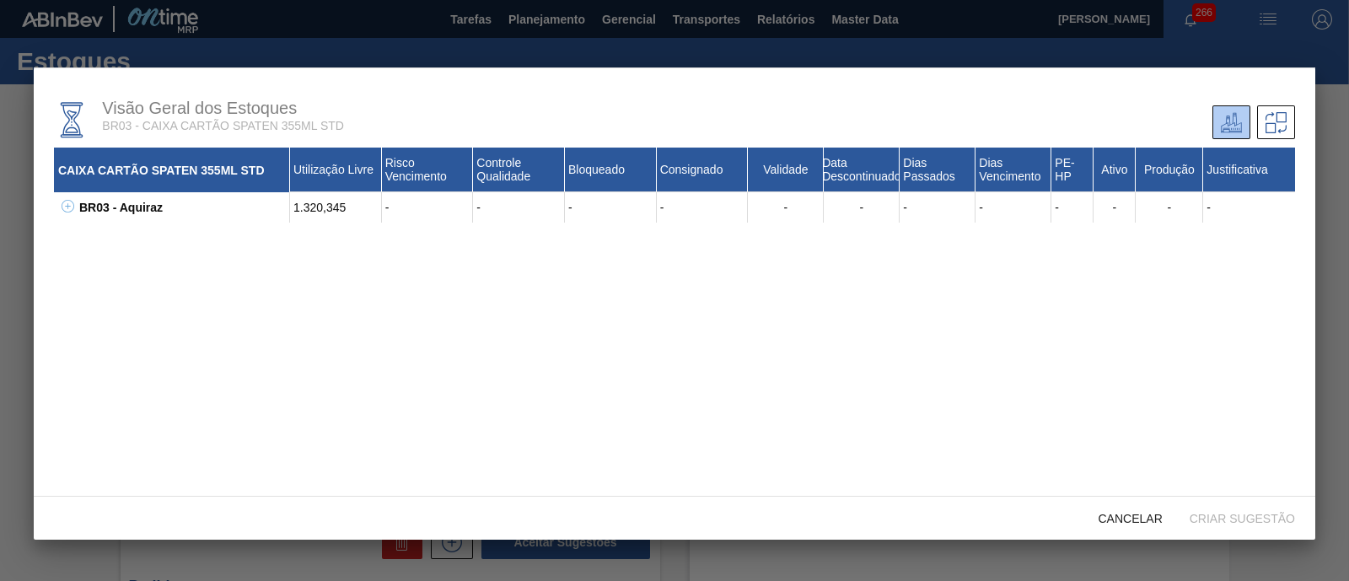
click at [76, 207] on div "BR03 - Aquiraz" at bounding box center [182, 207] width 215 height 30
click at [72, 207] on icon at bounding box center [68, 206] width 13 height 13
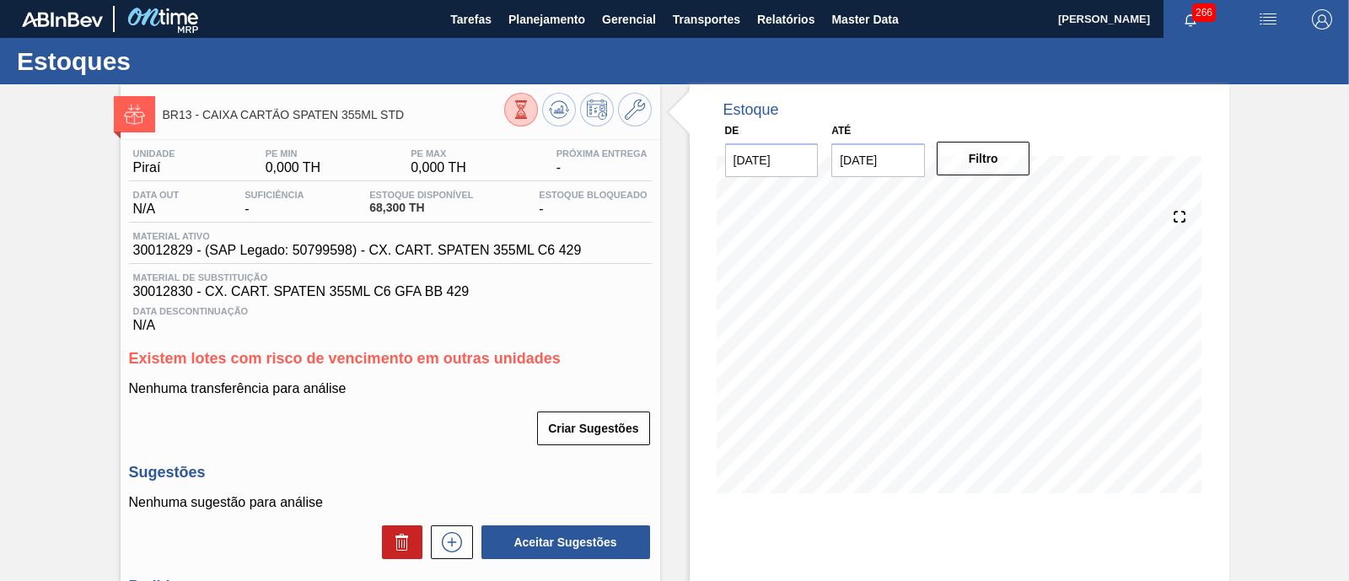
click at [533, 115] on button at bounding box center [521, 110] width 34 height 34
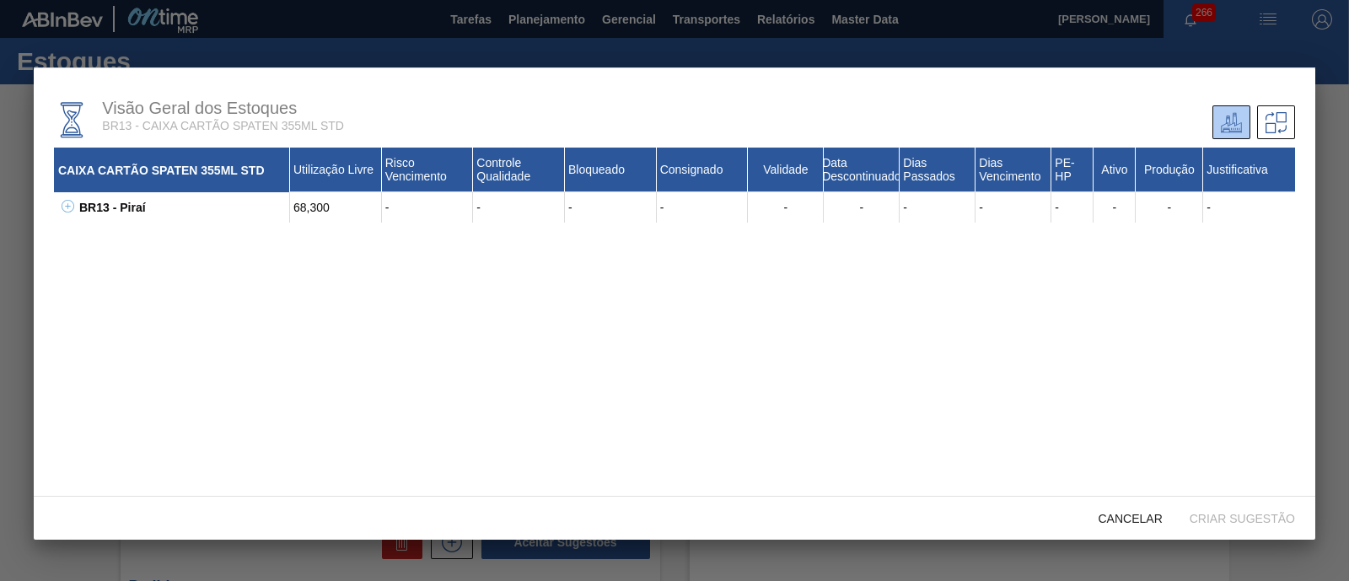
click at [70, 208] on icon at bounding box center [68, 206] width 13 height 13
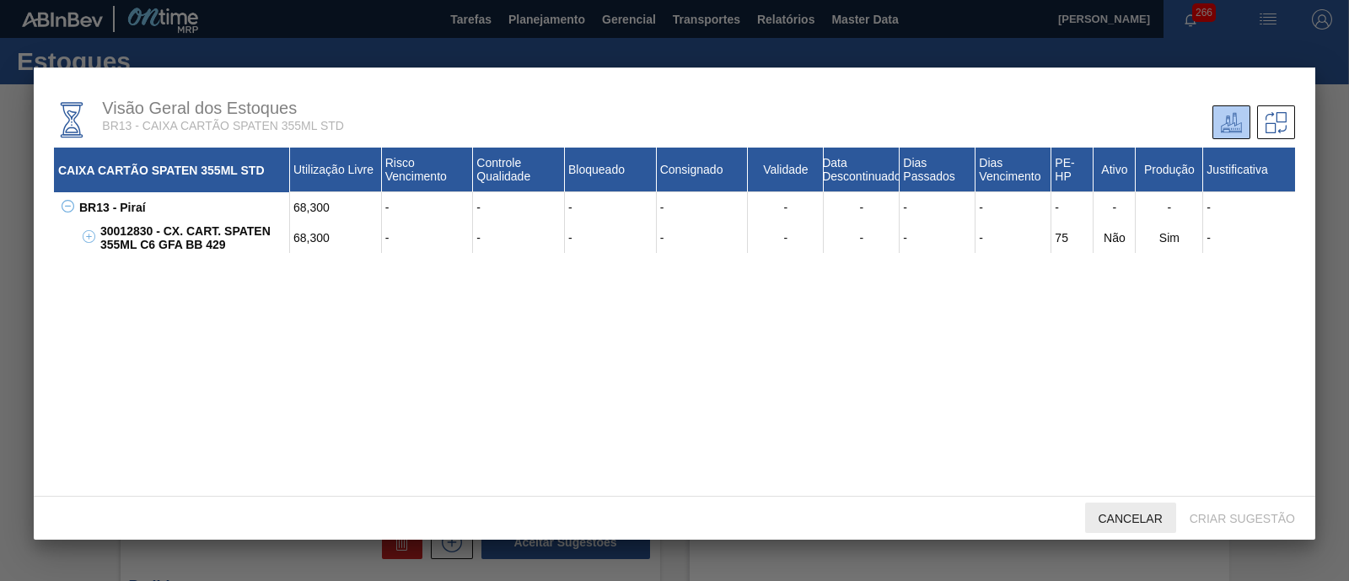
click at [1118, 524] on span "Cancelar" at bounding box center [1130, 518] width 91 height 13
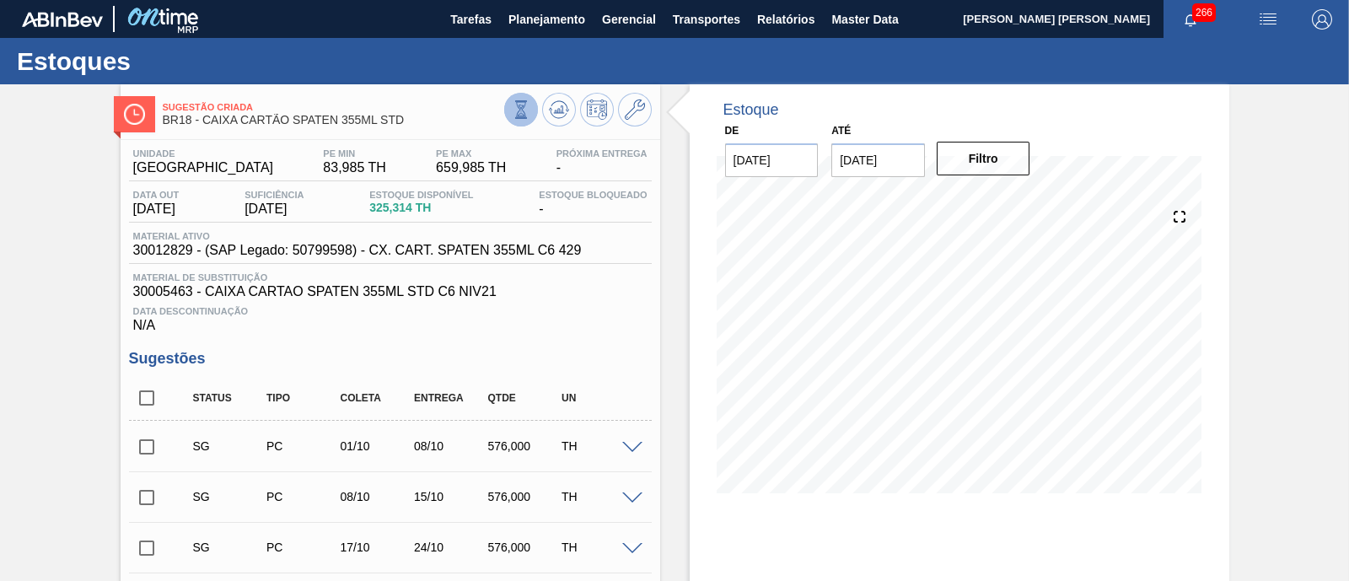
click at [520, 112] on icon at bounding box center [521, 109] width 19 height 19
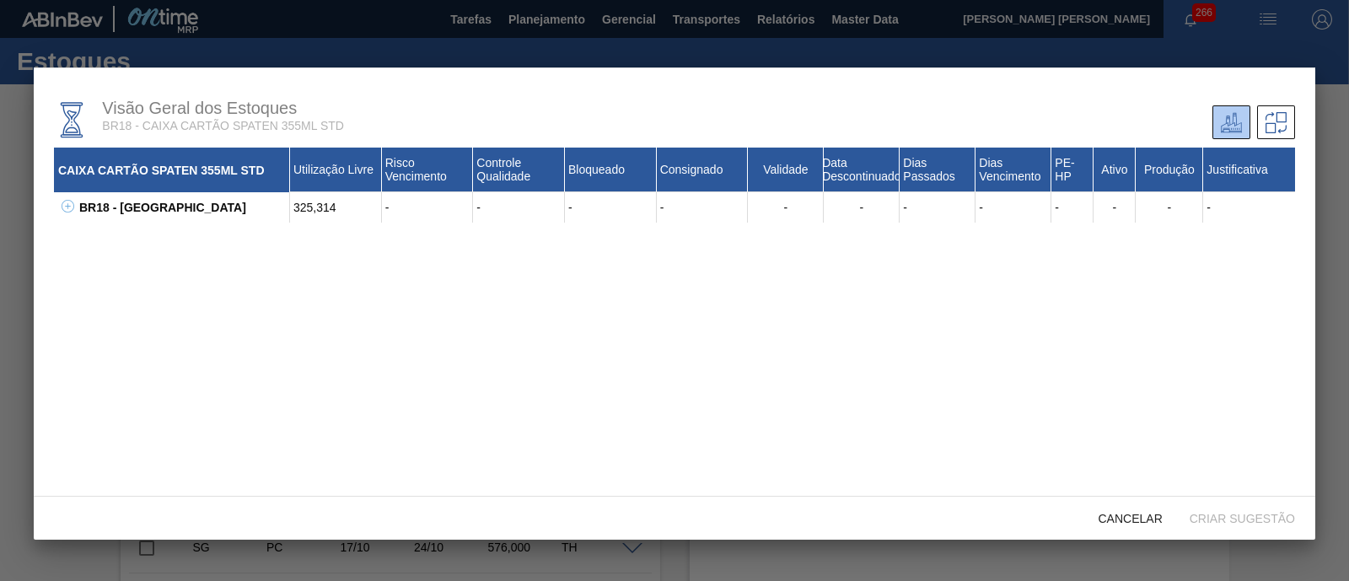
click at [65, 207] on icon at bounding box center [68, 206] width 6 height 1
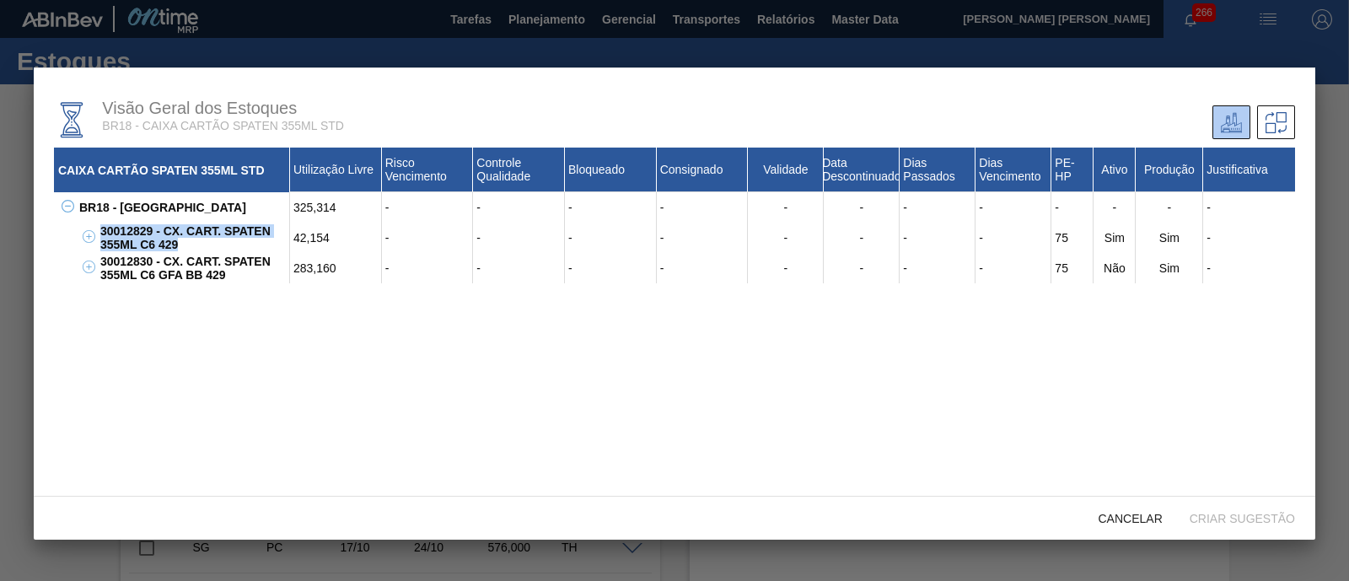
drag, startPoint x: 95, startPoint y: 227, endPoint x: 207, endPoint y: 246, distance: 112.9
click at [207, 246] on div "30012829 - CX. CART. SPATEN 355ML C6 429" at bounding box center [193, 238] width 194 height 30
copy div "30012829 - CX. CART. SPATEN 355ML C6 429"
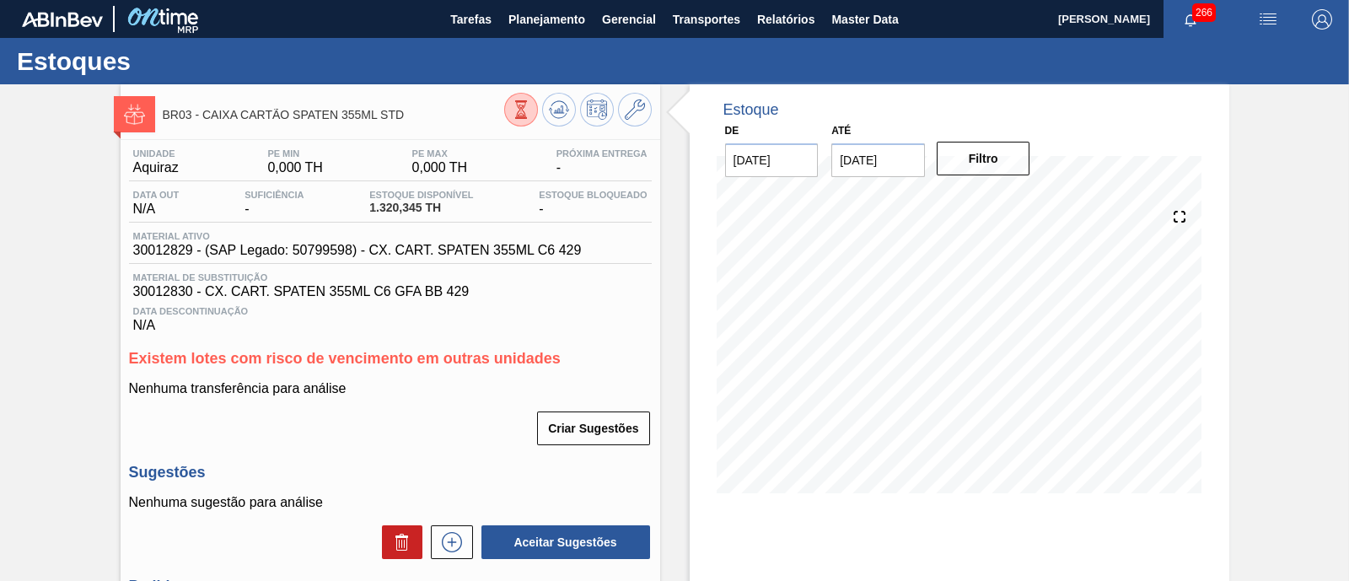
click at [628, 112] on icon at bounding box center [635, 109] width 20 height 20
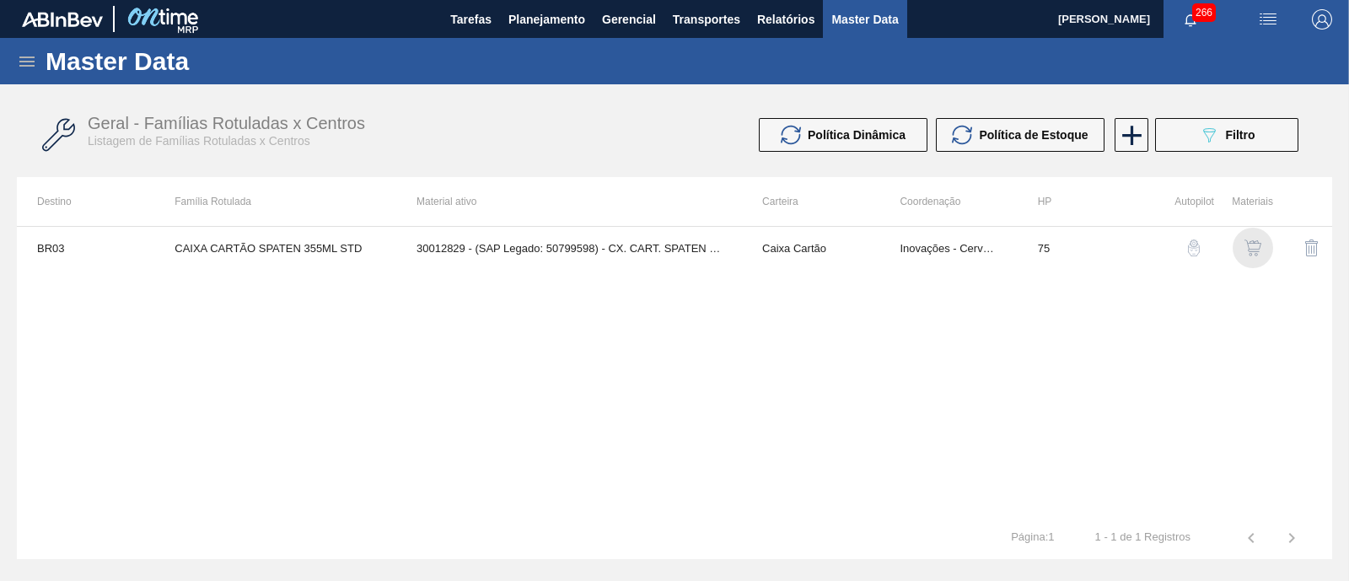
click at [1256, 239] on img "button" at bounding box center [1252, 247] width 17 height 17
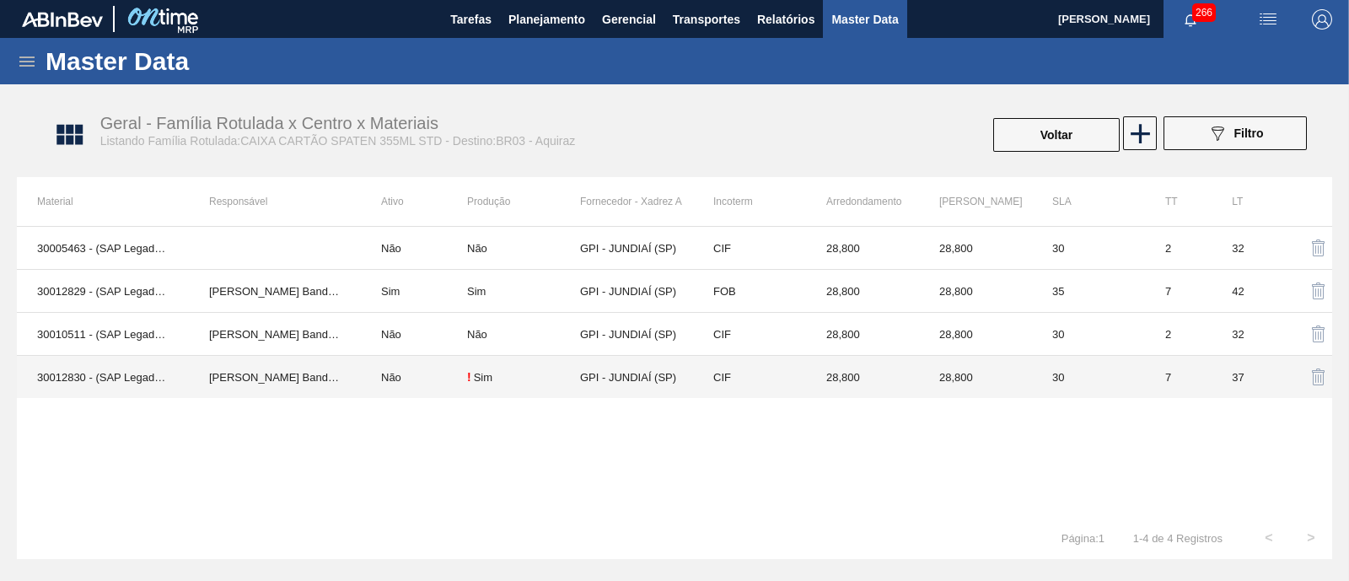
click at [615, 373] on td "GPI - JUNDIAÍ (SP)" at bounding box center [636, 377] width 113 height 43
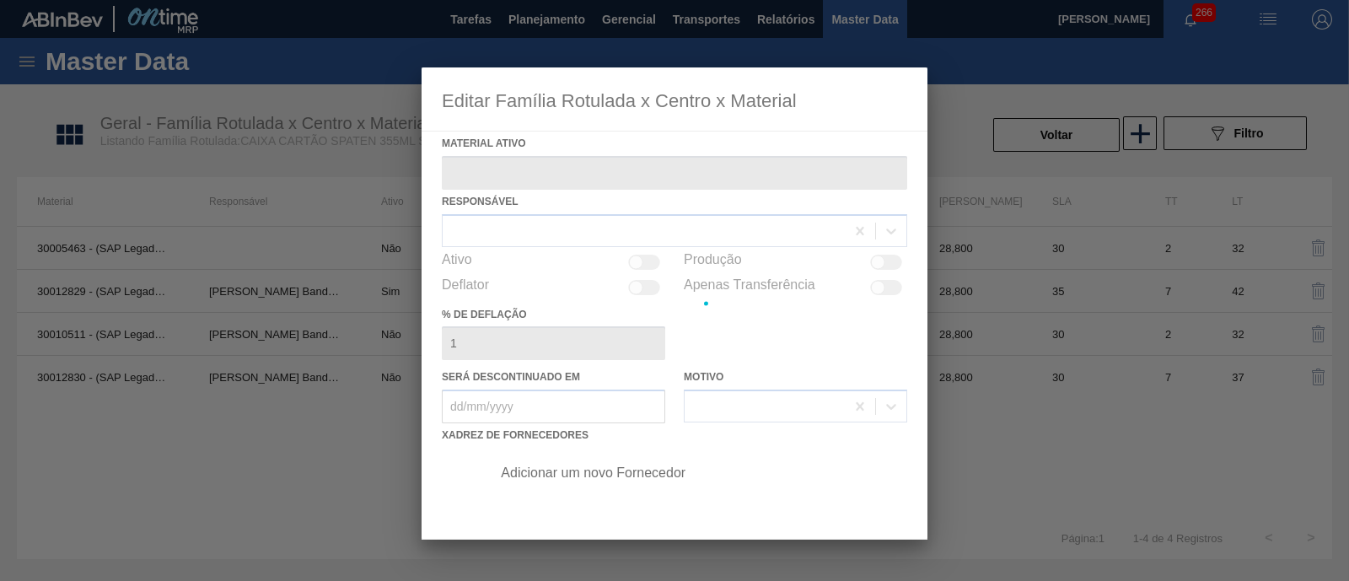
type ativo "30012830 - (SAP Legado: 50799599) - CX. CART. SPATEN 355ML C6 GFA BB 429"
checkbox input "true"
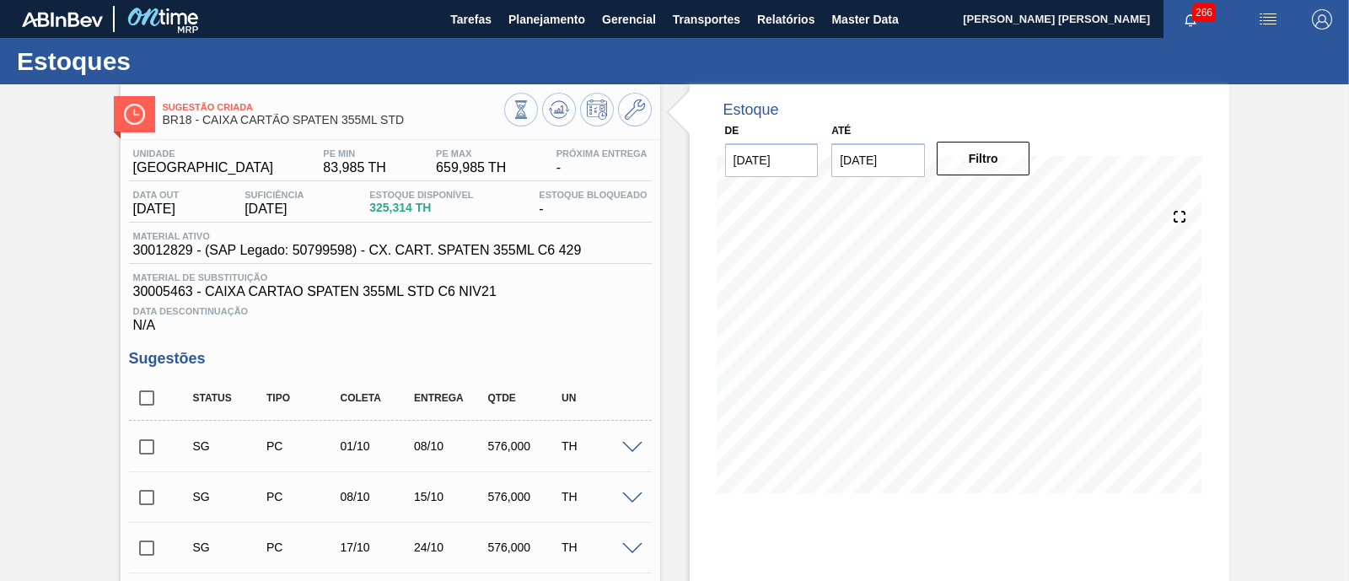
click at [881, 159] on input "11/09/2025" at bounding box center [878, 160] width 94 height 34
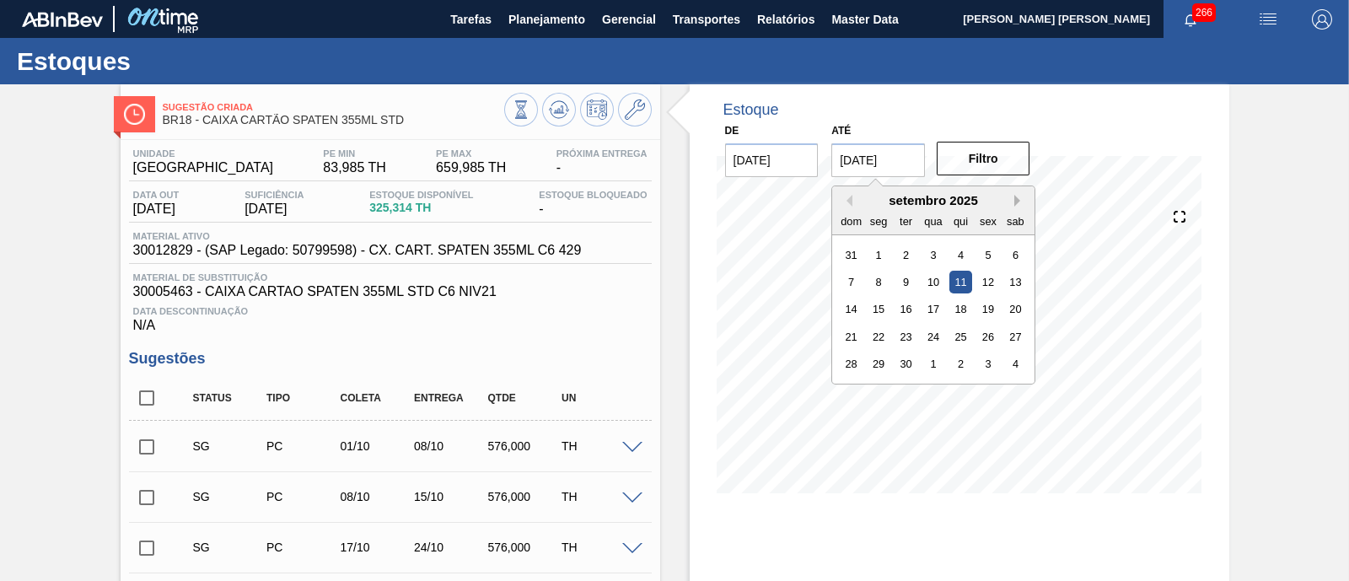
click at [1014, 199] on button "Next Month" at bounding box center [1020, 201] width 12 height 12
click at [1023, 364] on div "1" at bounding box center [1015, 363] width 23 height 23
type input "[DATE]"
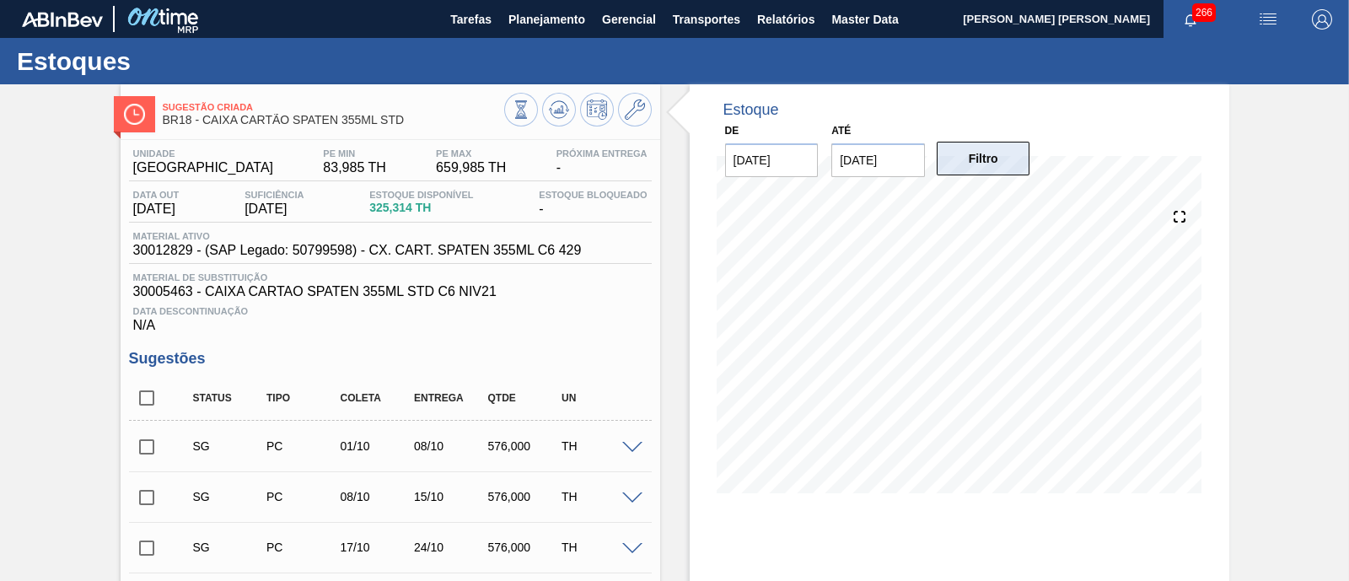
click at [1000, 165] on button "Filtro" at bounding box center [983, 159] width 94 height 34
click at [517, 112] on icon at bounding box center [521, 109] width 19 height 19
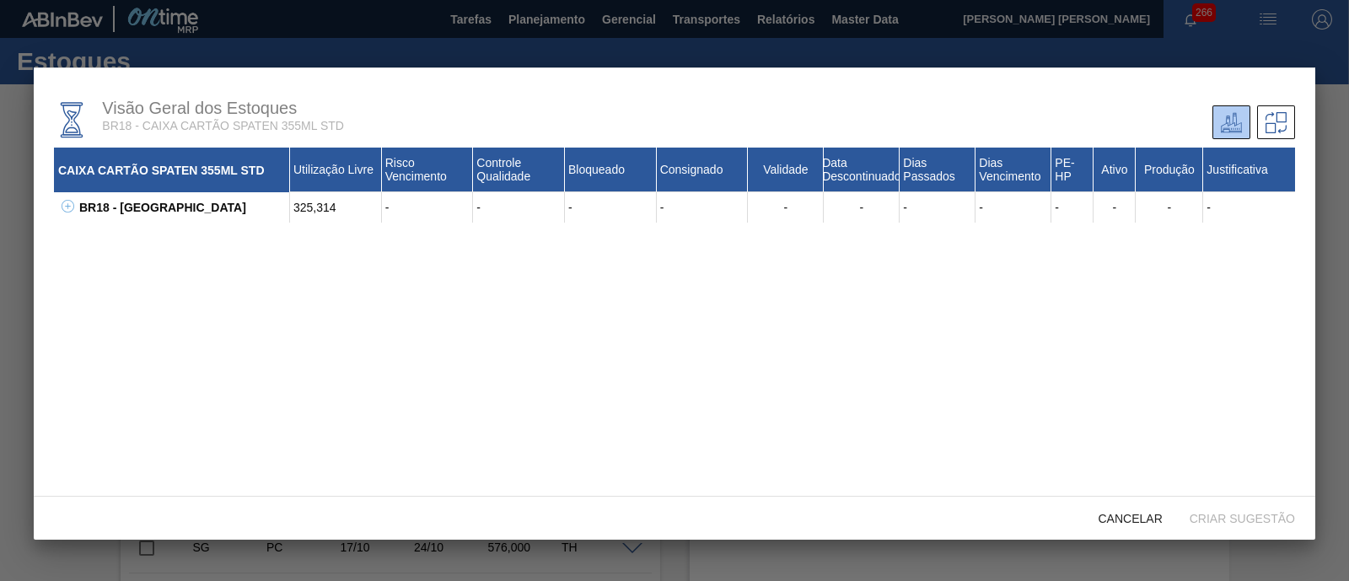
click at [62, 206] on icon at bounding box center [68, 206] width 13 height 13
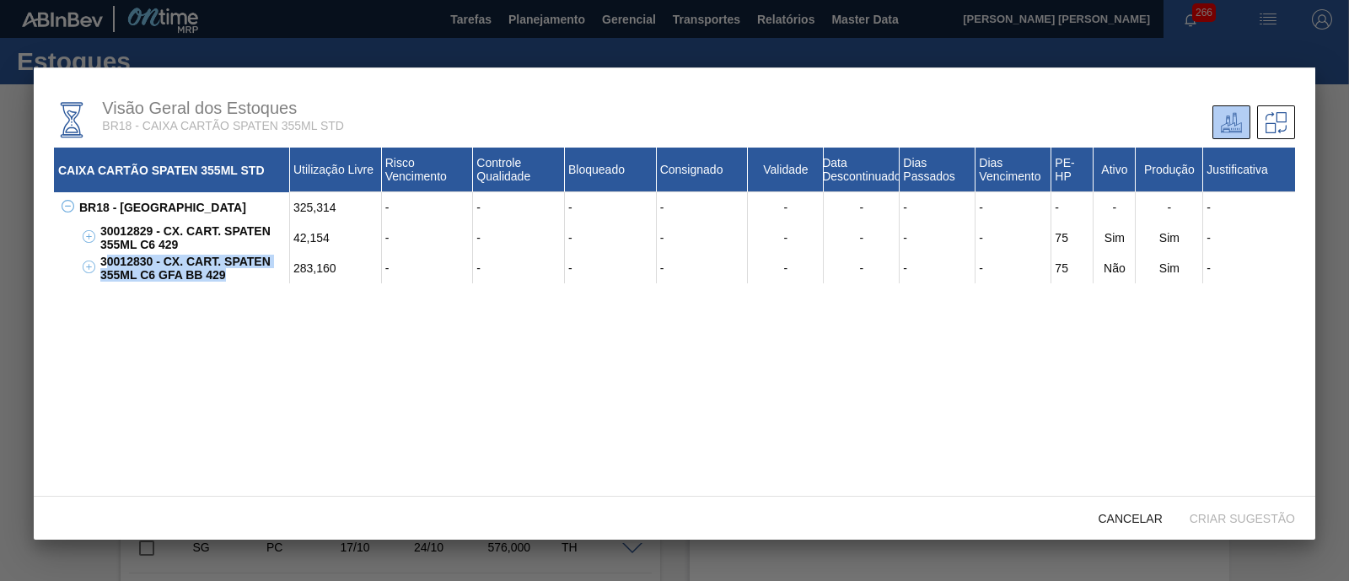
drag, startPoint x: 211, startPoint y: 276, endPoint x: 105, endPoint y: 257, distance: 107.0
click at [105, 257] on div "30012830 - CX. CART. SPATEN 355ML C6 GFA BB 429" at bounding box center [193, 268] width 194 height 30
click at [1113, 530] on div "Cancelar" at bounding box center [1130, 517] width 91 height 31
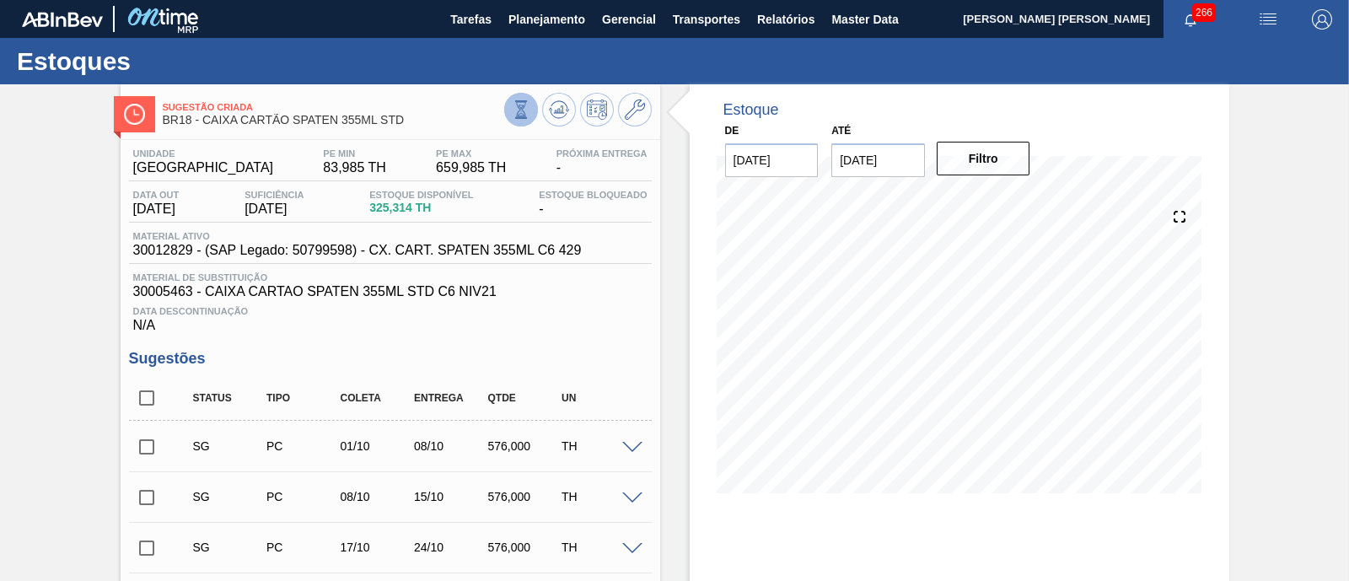
click at [529, 114] on button at bounding box center [521, 110] width 34 height 34
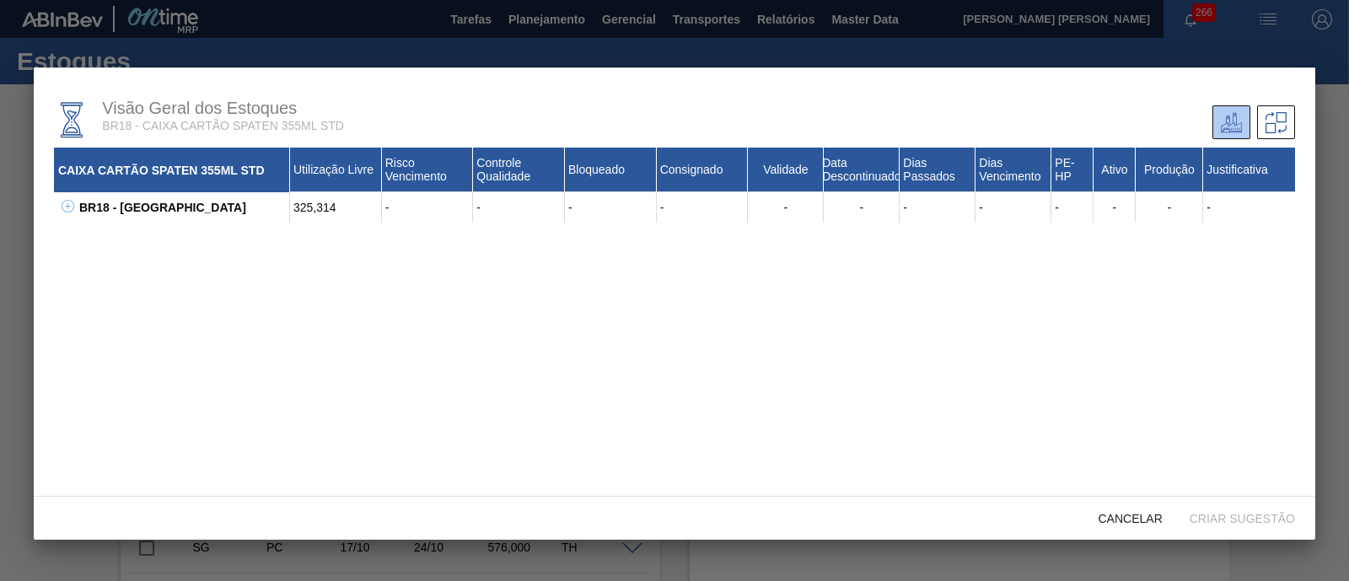
click at [67, 207] on icon at bounding box center [68, 206] width 13 height 13
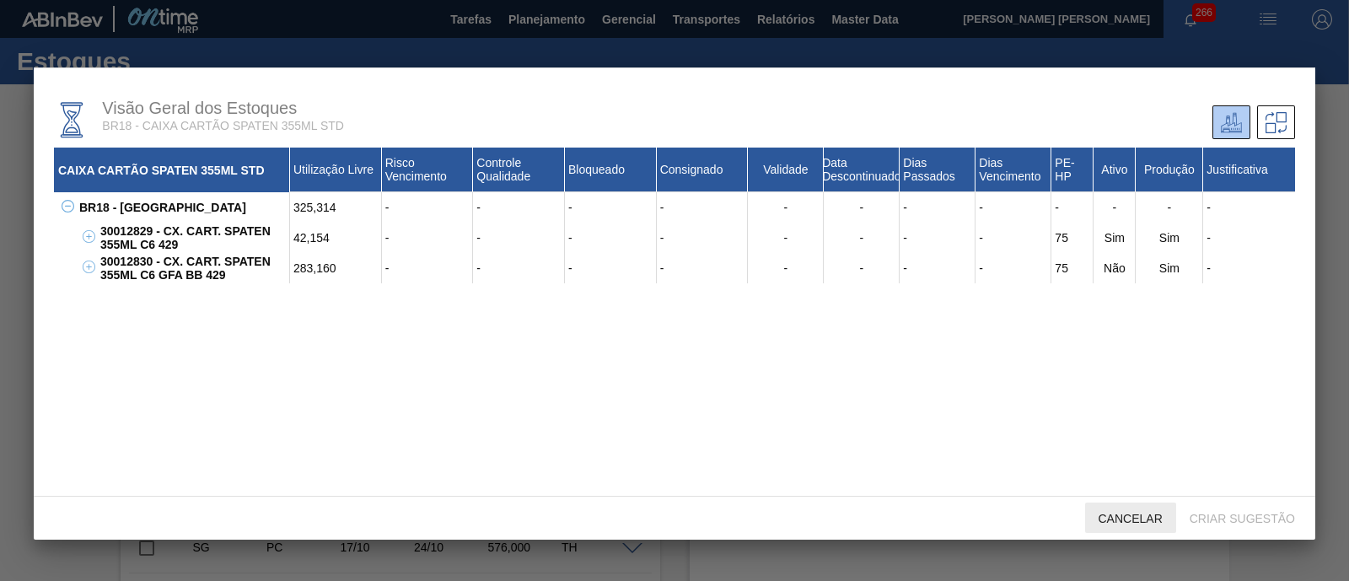
click at [1152, 518] on span "Cancelar" at bounding box center [1130, 518] width 91 height 13
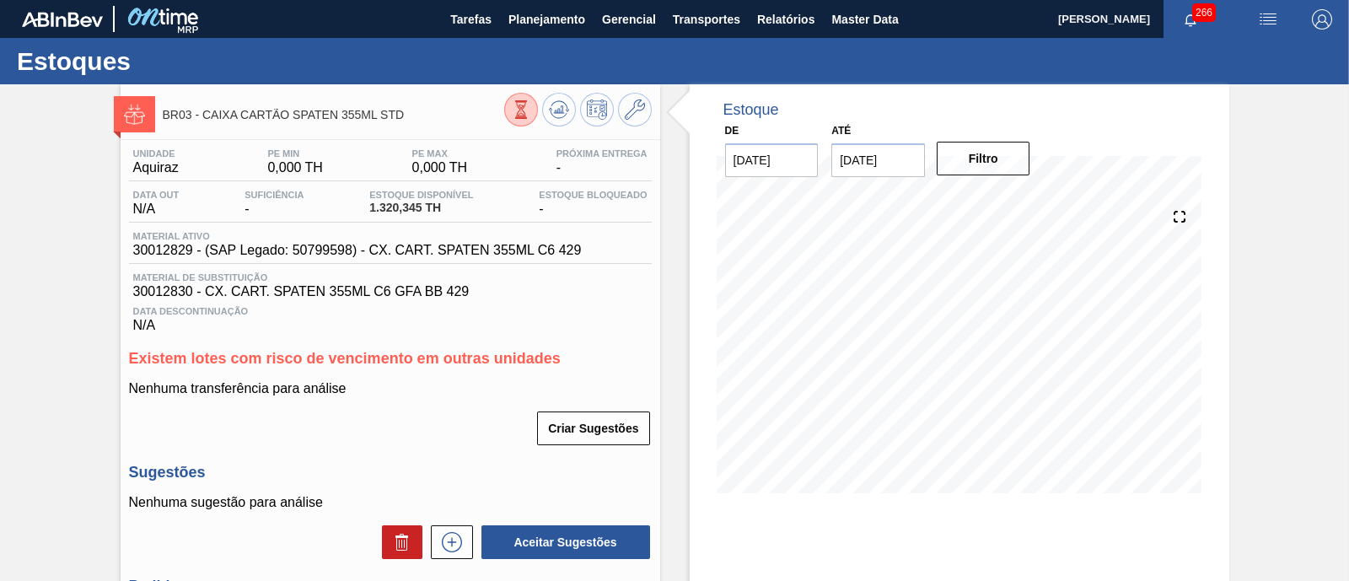
click at [525, 111] on icon at bounding box center [521, 109] width 19 height 19
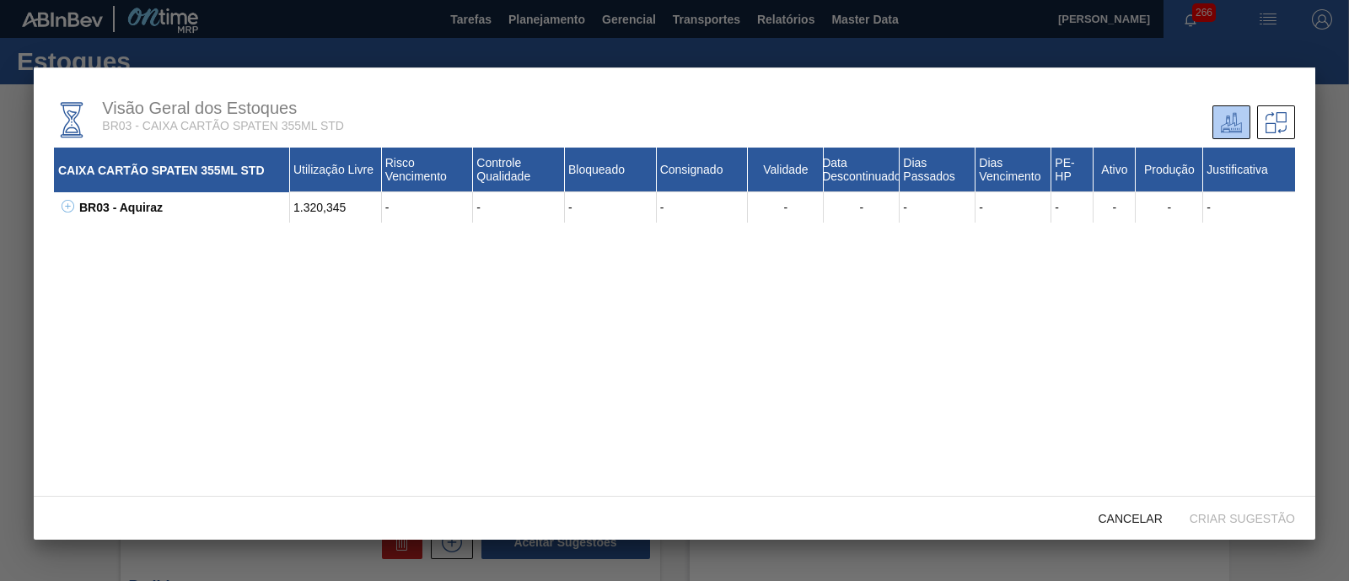
click at [67, 208] on icon at bounding box center [68, 206] width 13 height 13
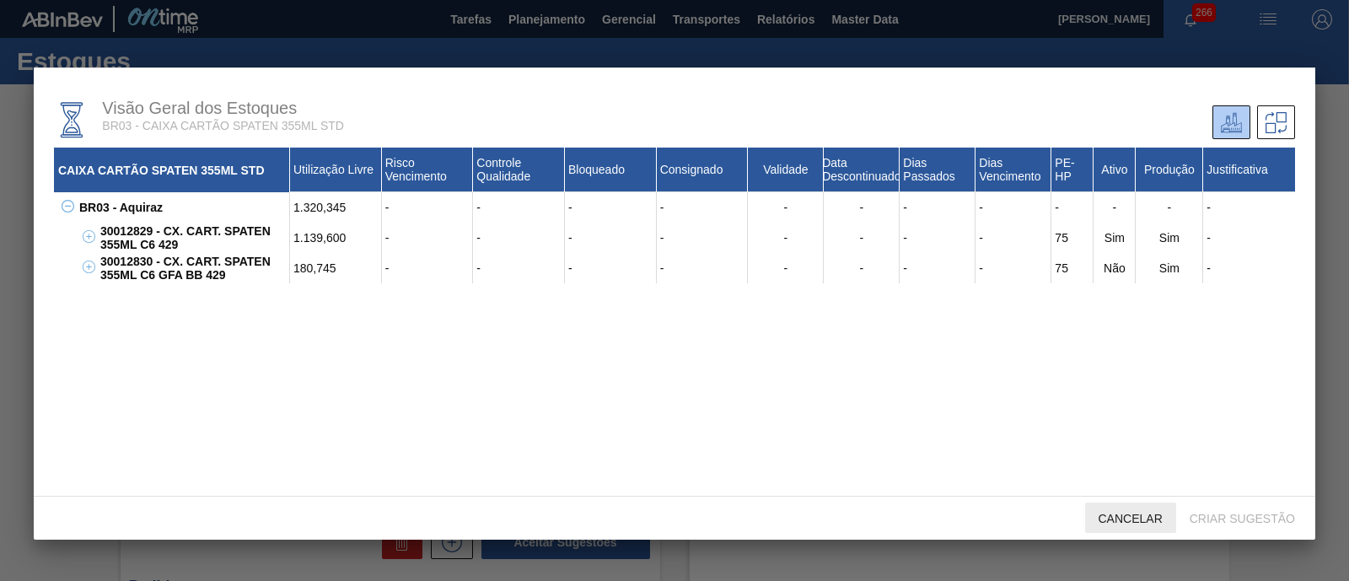
click at [1157, 519] on span "Cancelar" at bounding box center [1130, 518] width 91 height 13
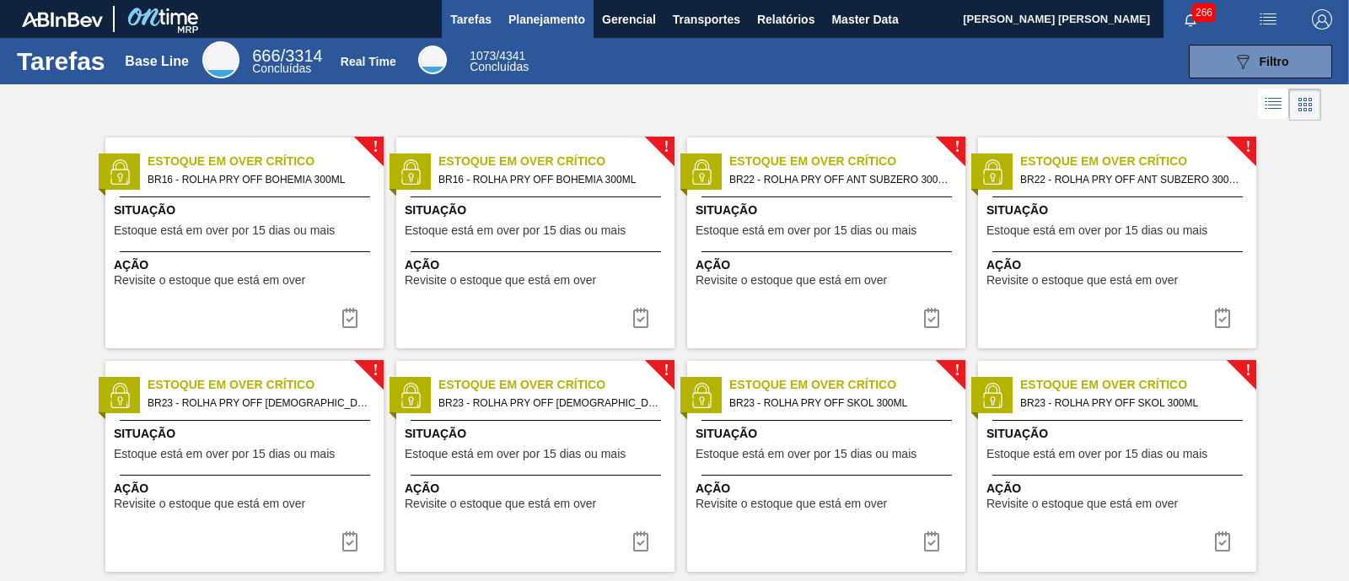
click at [527, 14] on span "Planejamento" at bounding box center [546, 19] width 77 height 20
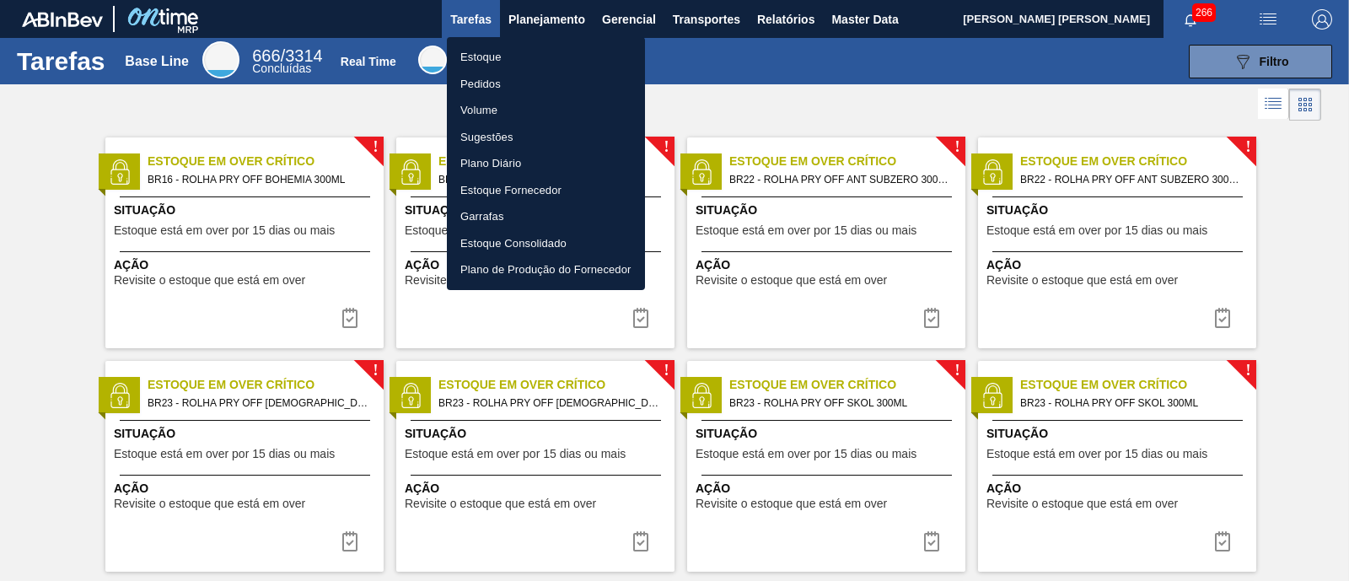
drag, startPoint x: 520, startPoint y: 52, endPoint x: 732, endPoint y: 59, distance: 211.7
click at [520, 52] on li "Estoque" at bounding box center [546, 57] width 198 height 27
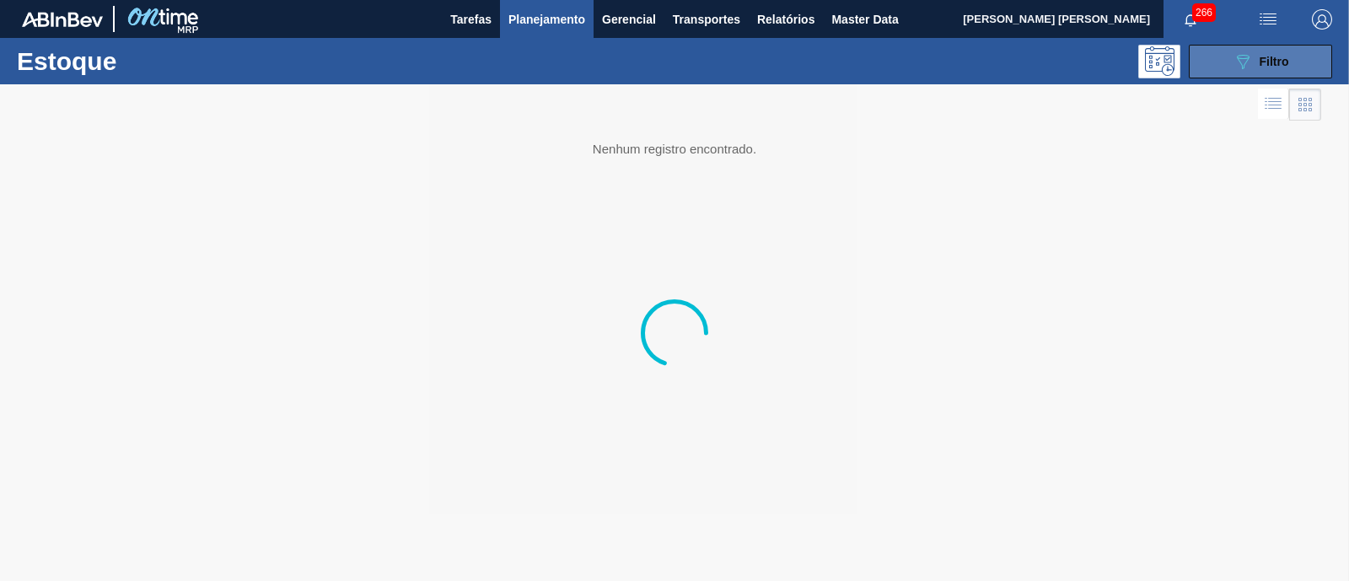
click at [1270, 65] on span "Filtro" at bounding box center [1274, 61] width 30 height 13
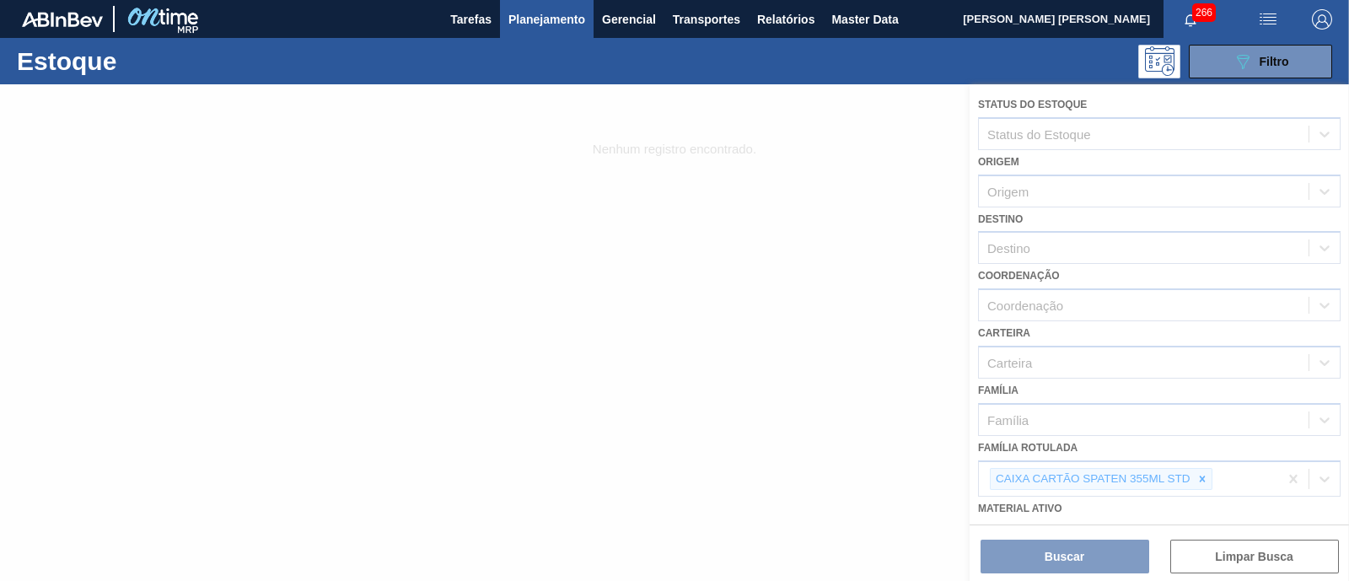
click at [1200, 465] on div at bounding box center [674, 332] width 1349 height 496
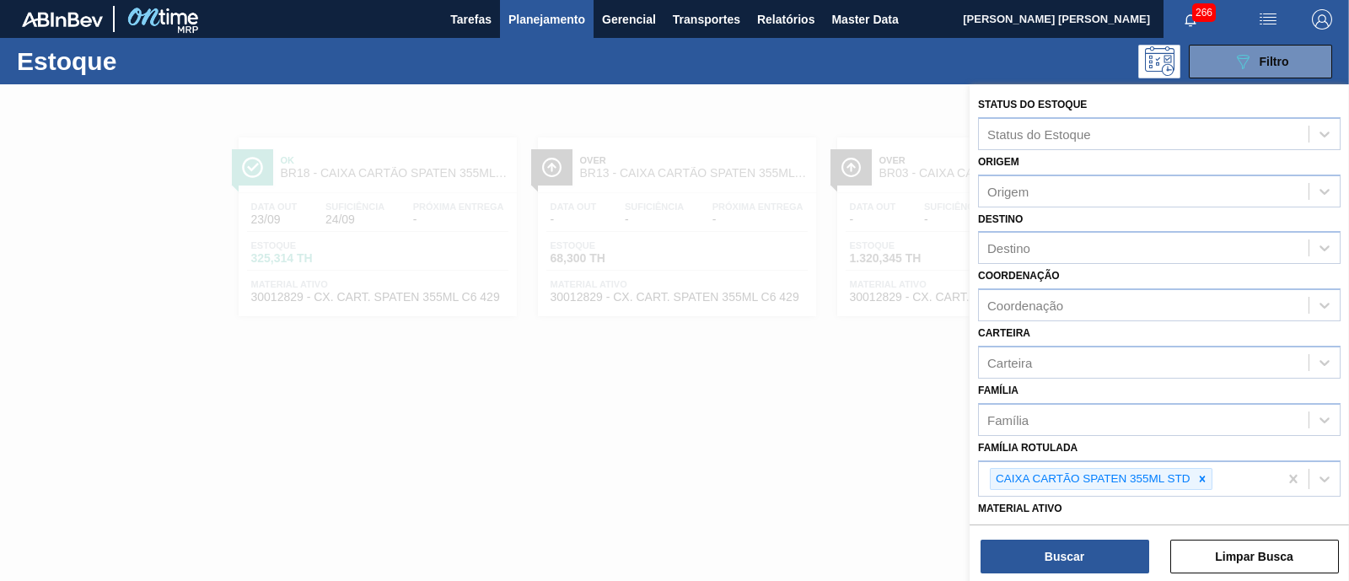
click at [808, 416] on div at bounding box center [674, 374] width 1349 height 581
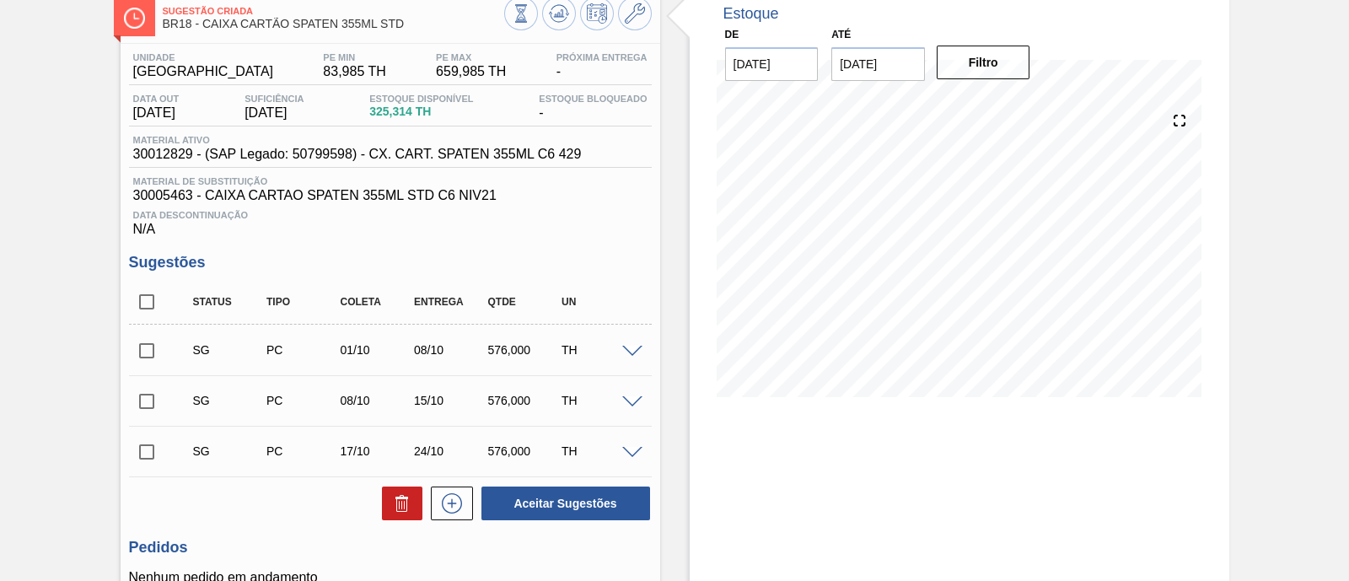
scroll to position [210, 0]
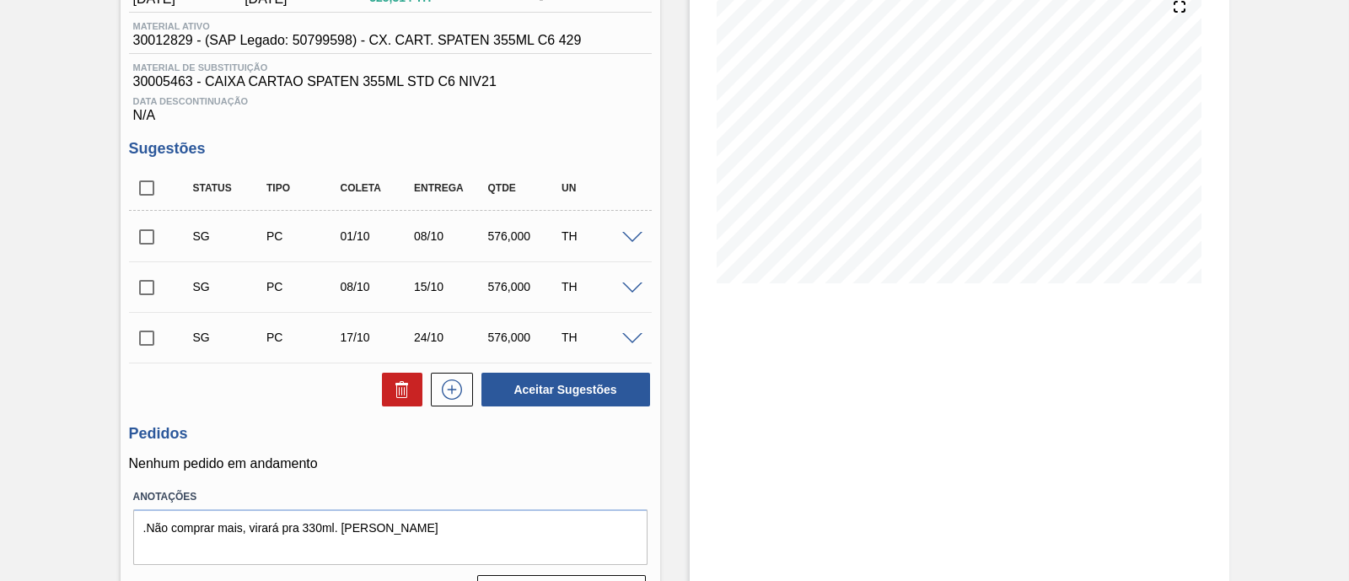
click at [636, 238] on span at bounding box center [632, 238] width 20 height 13
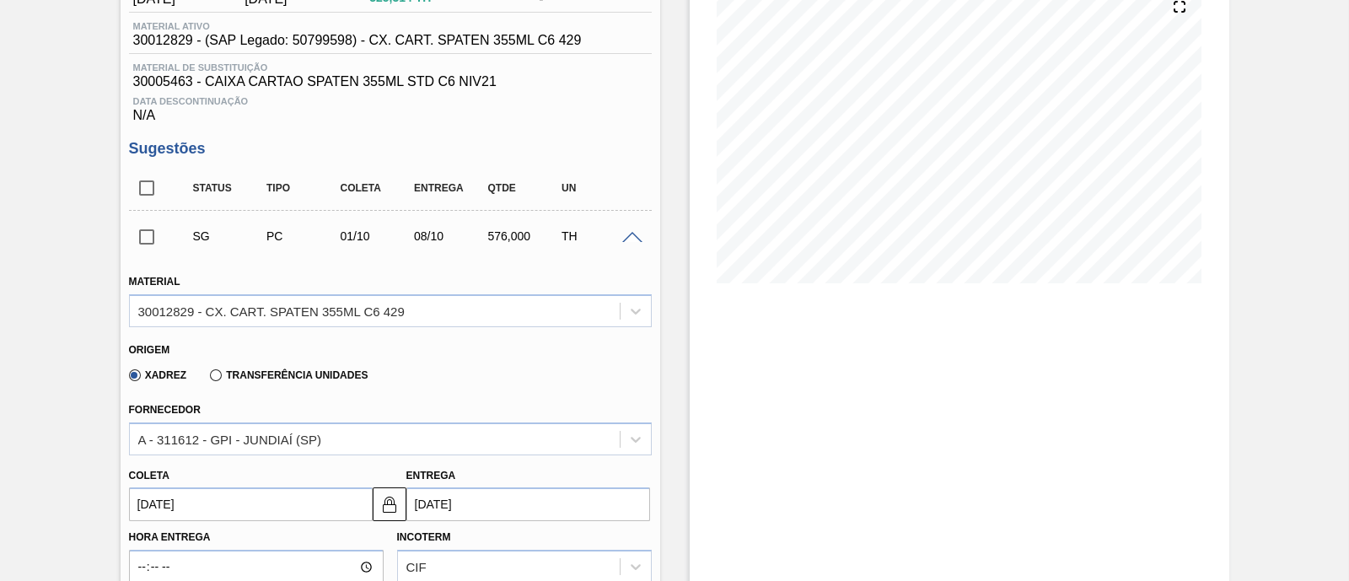
click at [261, 381] on label "Transferência Unidades" at bounding box center [289, 375] width 158 height 12
click at [207, 378] on input "Transferência Unidades" at bounding box center [207, 378] width 0 height 0
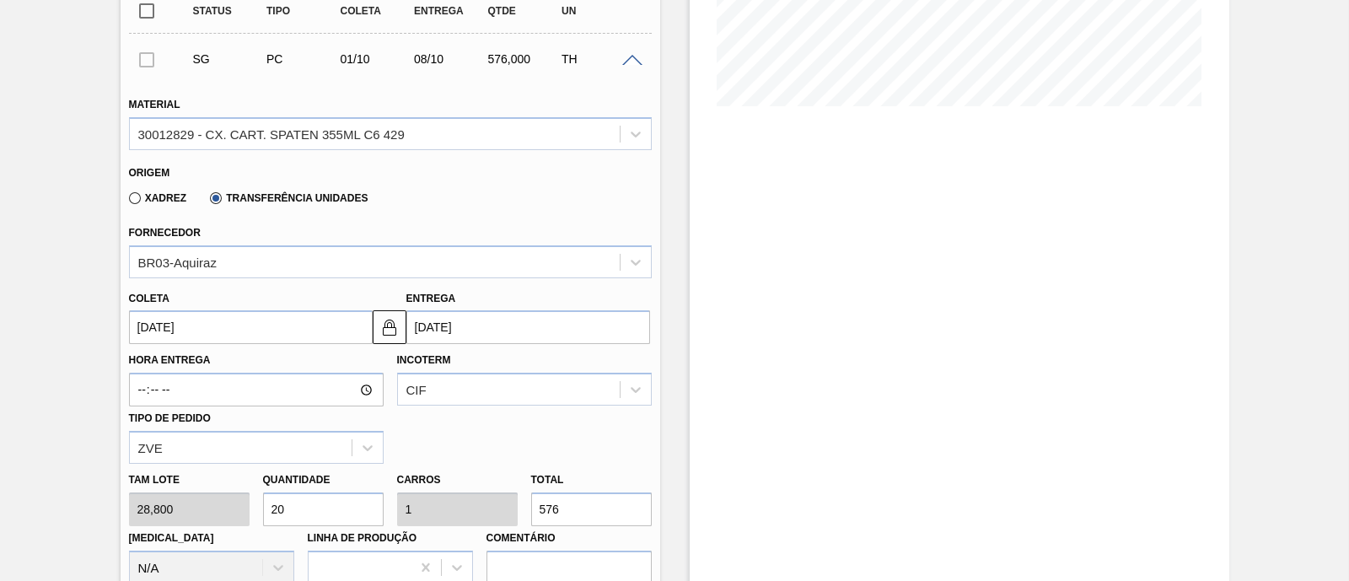
scroll to position [421, 0]
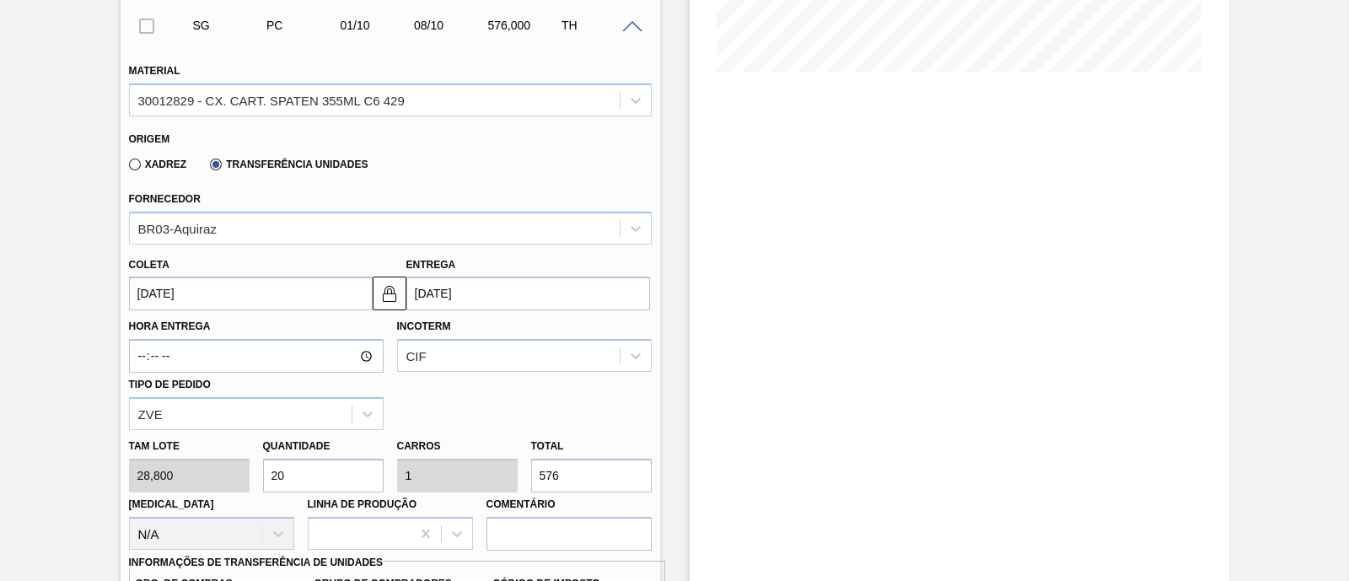
click at [246, 292] on input "[DATE]" at bounding box center [251, 293] width 244 height 34
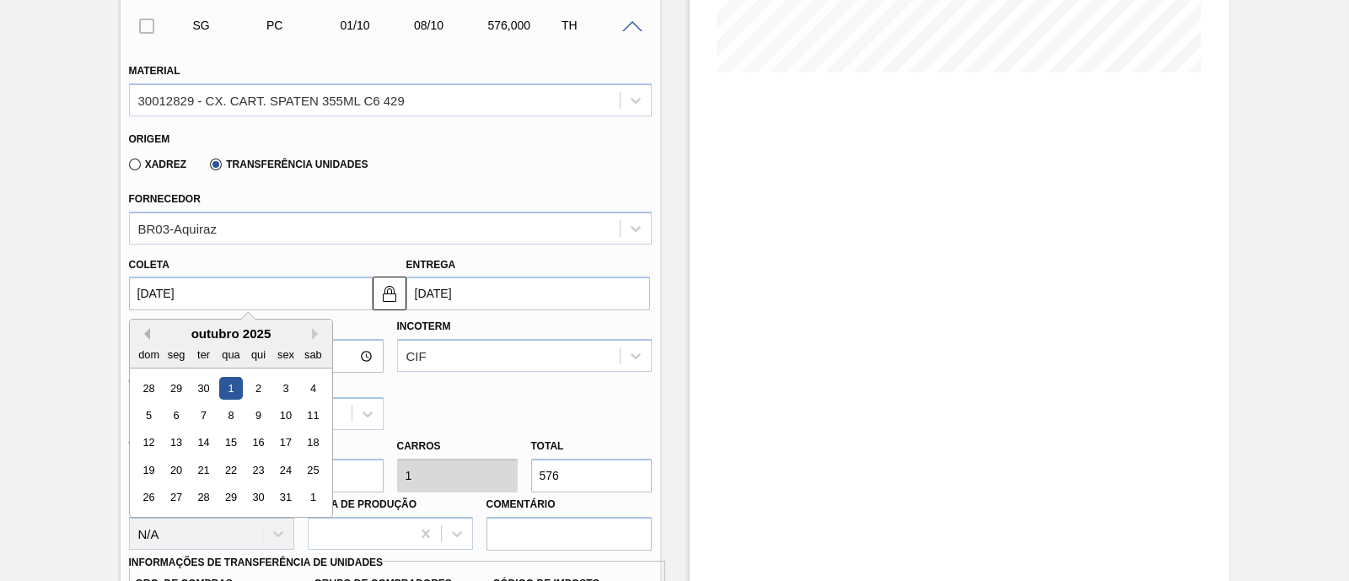
click at [147, 333] on button "Previous Month" at bounding box center [144, 334] width 12 height 12
click at [280, 495] on div "29" at bounding box center [285, 497] width 23 height 23
type input "[DATE]"
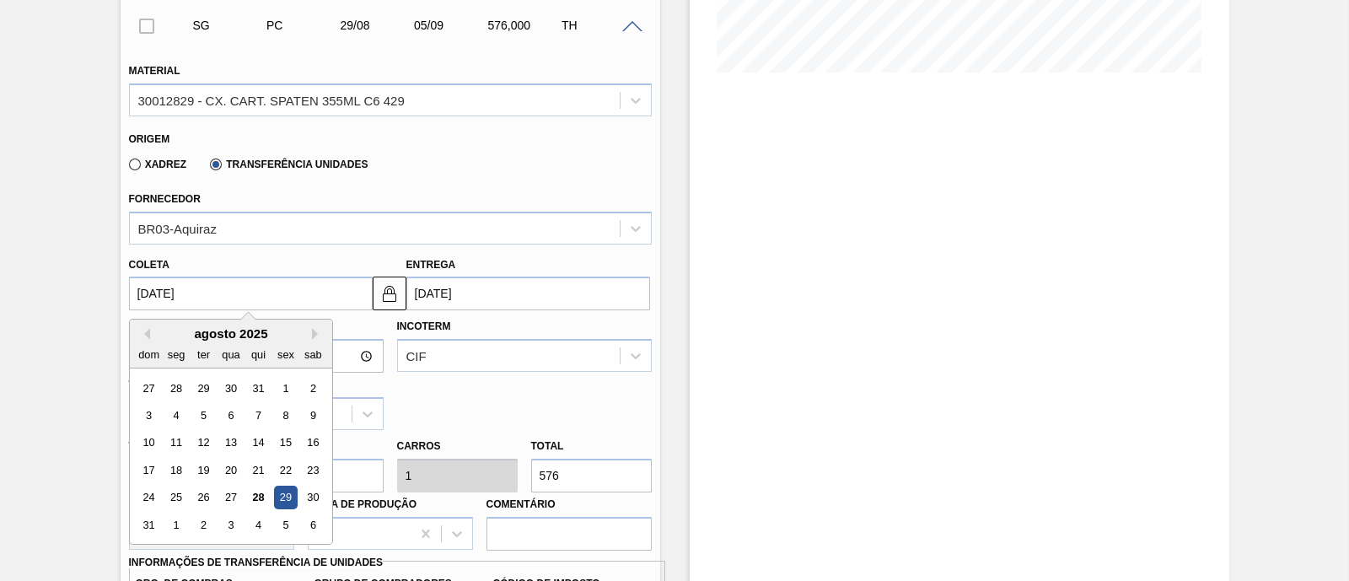
click at [273, 287] on input "[DATE]" at bounding box center [251, 293] width 244 height 34
click at [259, 499] on div "28" at bounding box center [257, 497] width 23 height 23
type input "[DATE]"
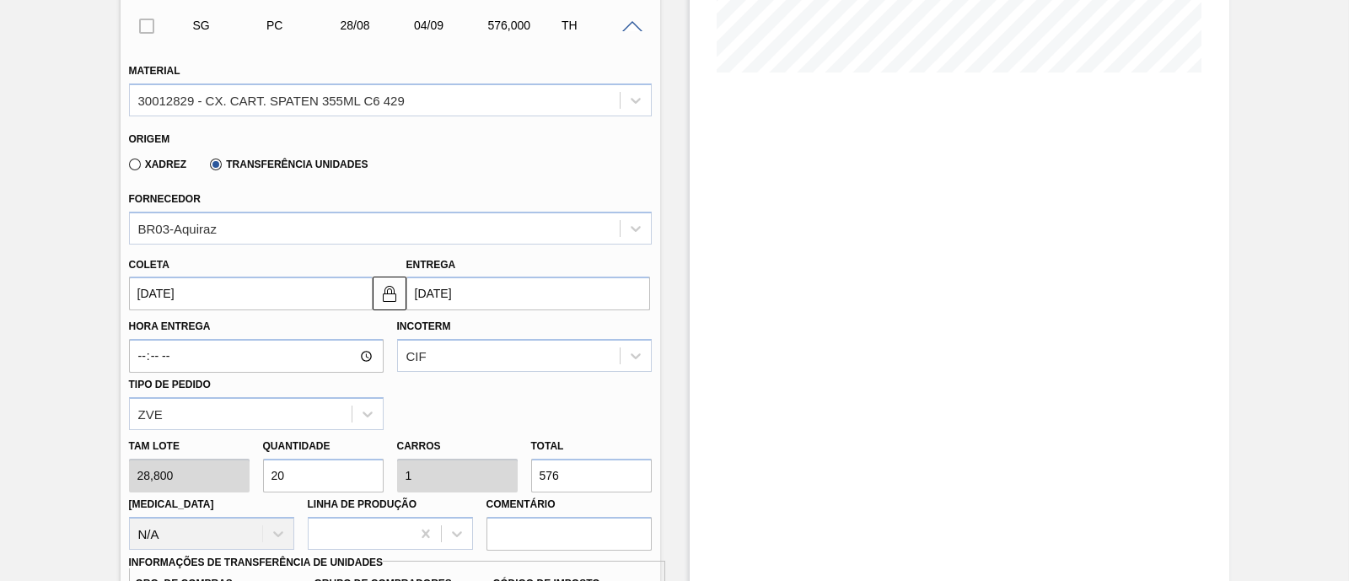
click at [437, 299] on input "[DATE]" at bounding box center [528, 293] width 244 height 34
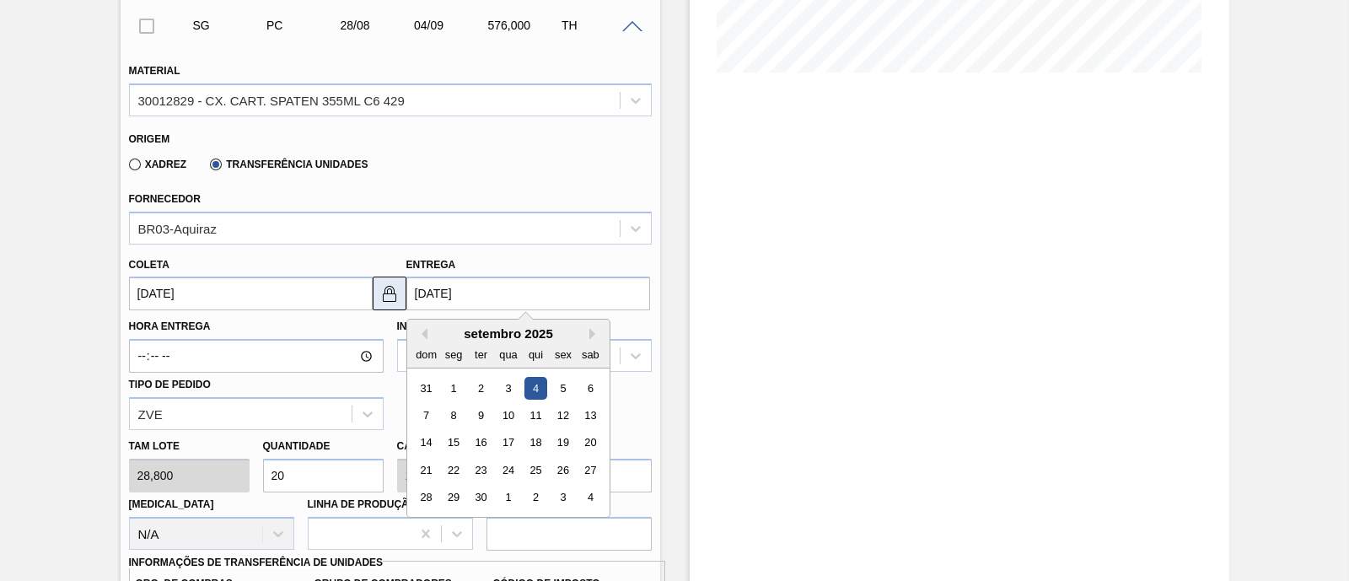
click at [394, 298] on img at bounding box center [389, 293] width 20 height 20
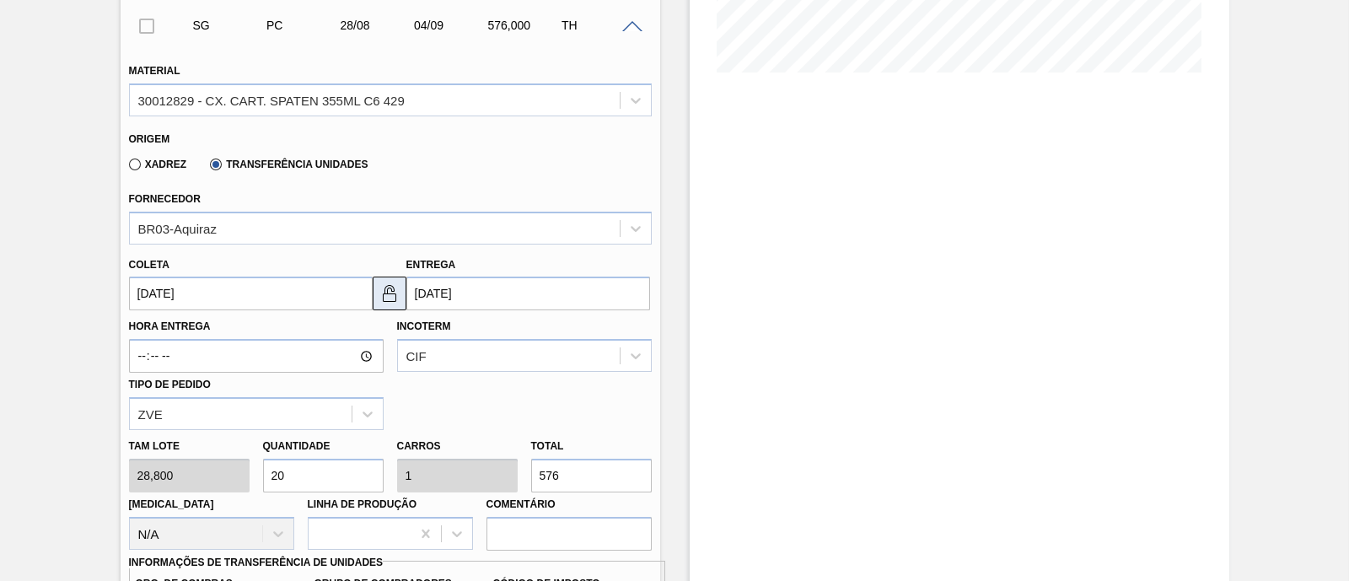
click at [379, 297] on img at bounding box center [389, 293] width 20 height 20
click at [443, 295] on input "[DATE]" at bounding box center [528, 293] width 244 height 34
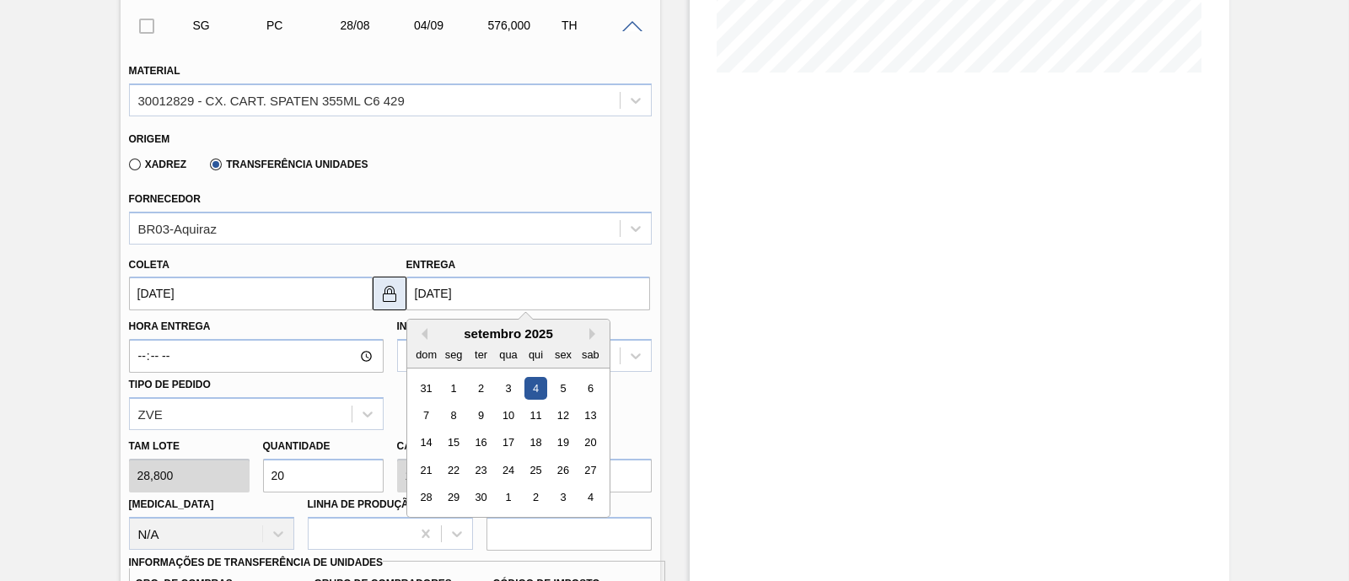
click at [381, 298] on img at bounding box center [389, 293] width 20 height 20
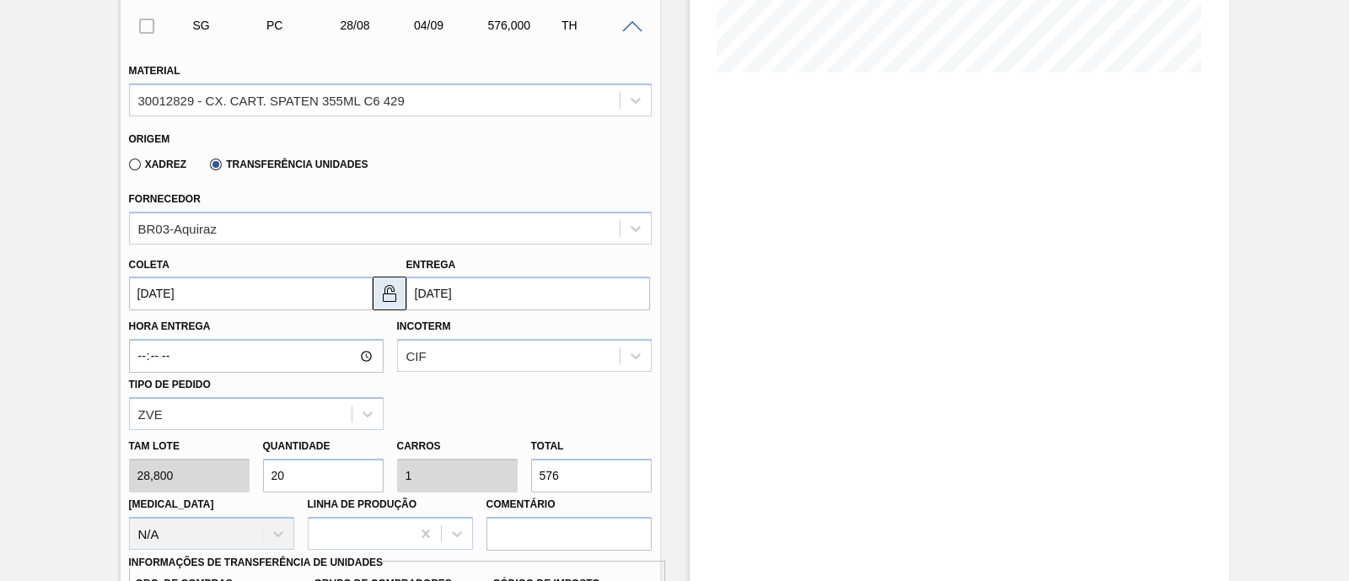
click at [388, 300] on img at bounding box center [389, 293] width 20 height 20
click at [385, 300] on img at bounding box center [389, 293] width 20 height 20
click at [392, 292] on img at bounding box center [389, 293] width 20 height 20
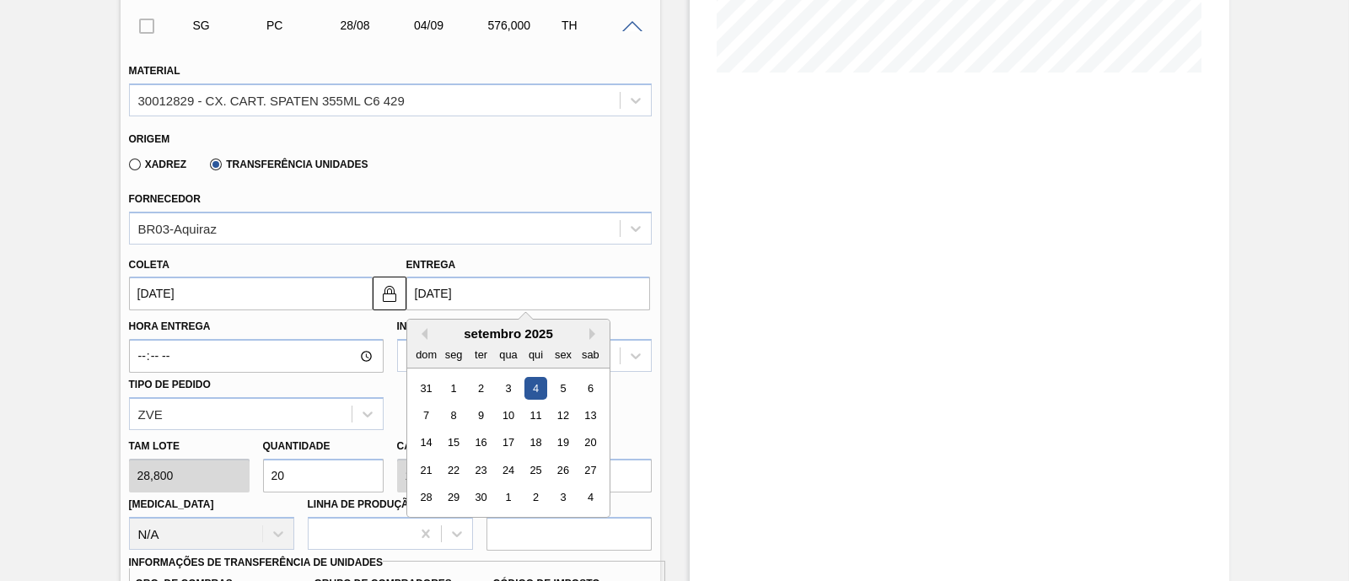
click at [434, 288] on input "[DATE]" at bounding box center [528, 293] width 244 height 34
click at [457, 385] on div "1" at bounding box center [453, 388] width 23 height 23
type input "[DATE]"
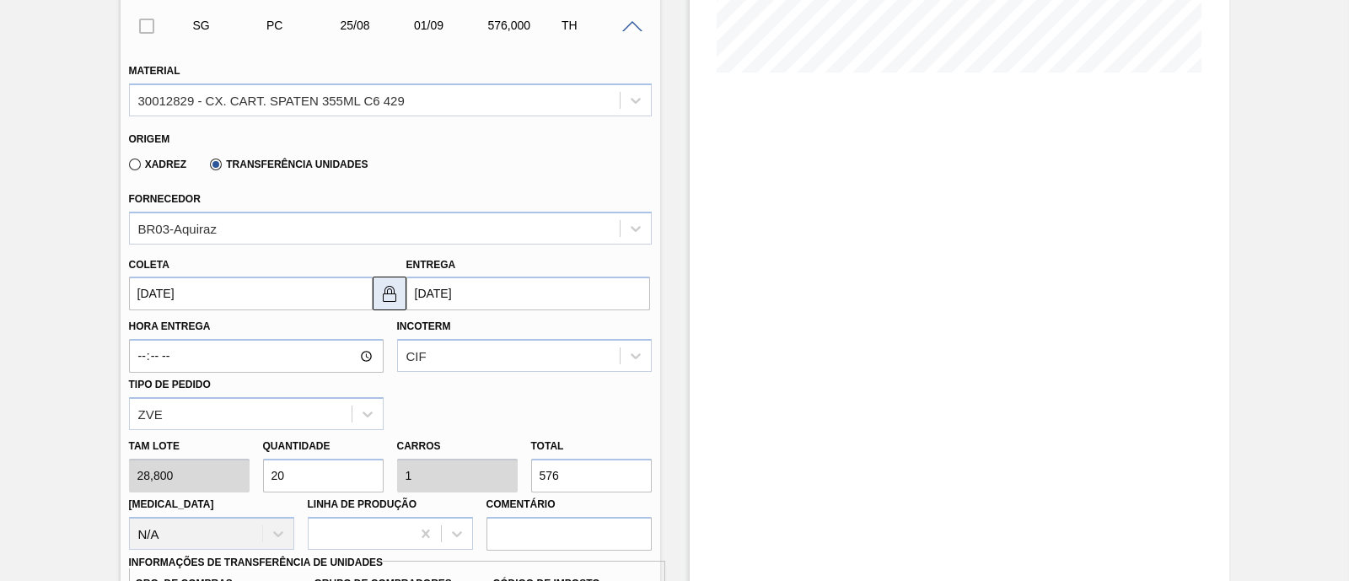
click at [379, 301] on img at bounding box center [389, 293] width 20 height 20
click at [384, 297] on img at bounding box center [389, 293] width 20 height 20
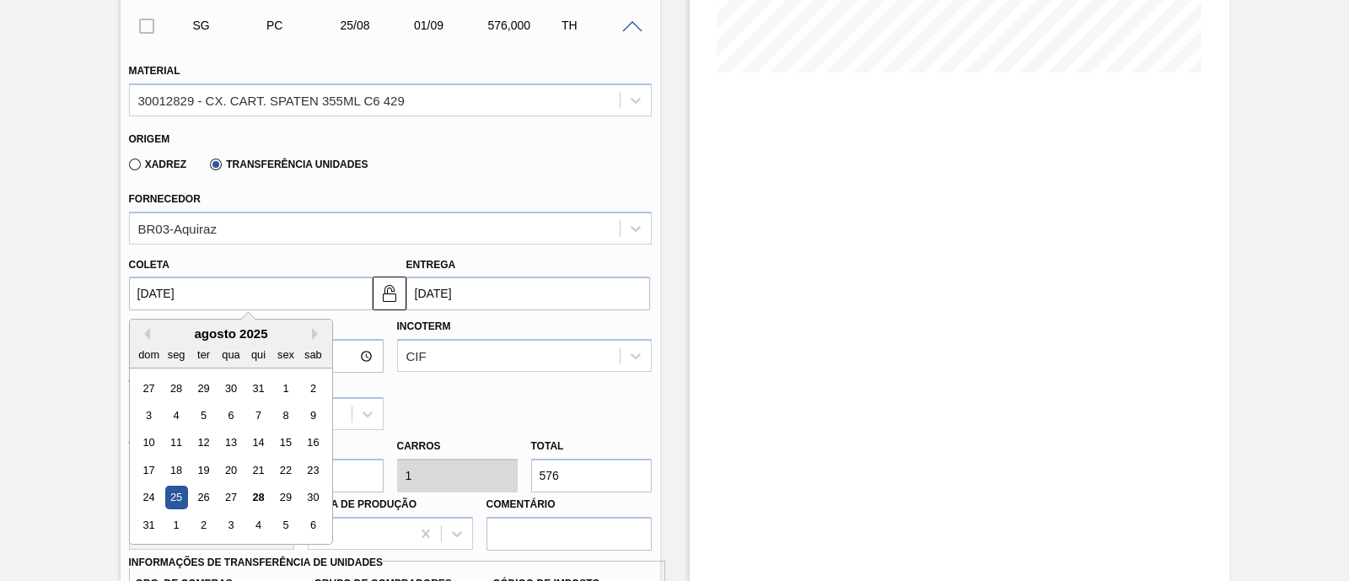
click at [361, 292] on input "[DATE]" at bounding box center [251, 293] width 244 height 34
click at [287, 502] on div "29" at bounding box center [285, 497] width 23 height 23
type input "[DATE]"
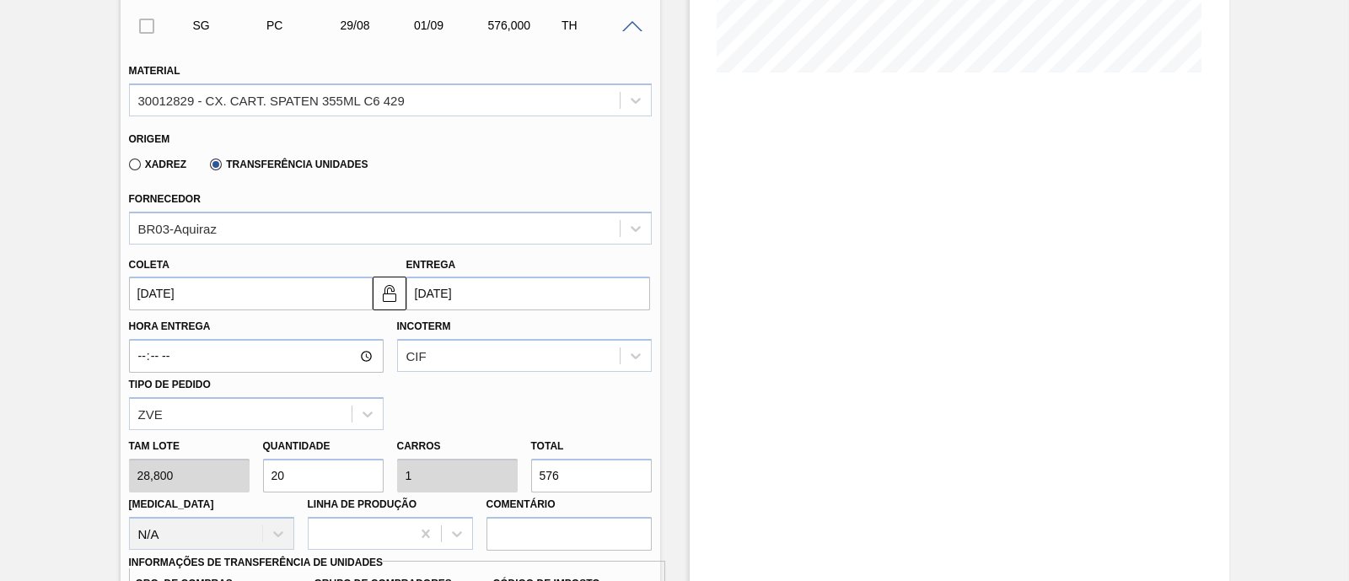
click at [448, 277] on input "[DATE]" at bounding box center [528, 293] width 244 height 34
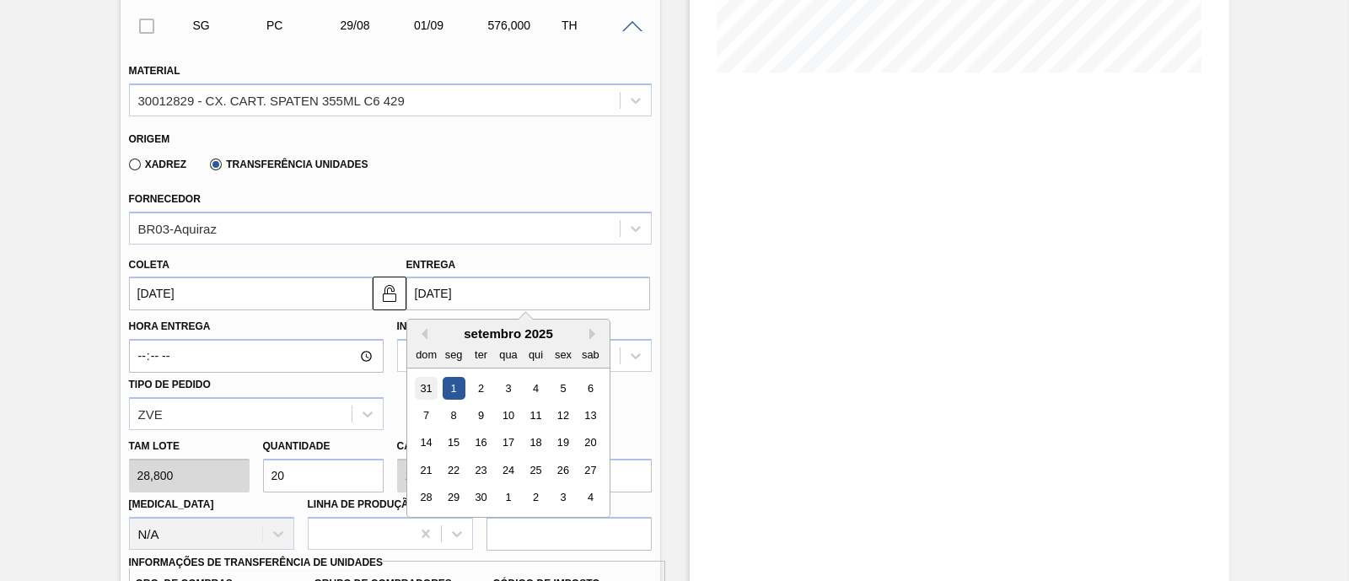
click at [420, 392] on div "31" at bounding box center [426, 388] width 23 height 23
type input "[DATE]"
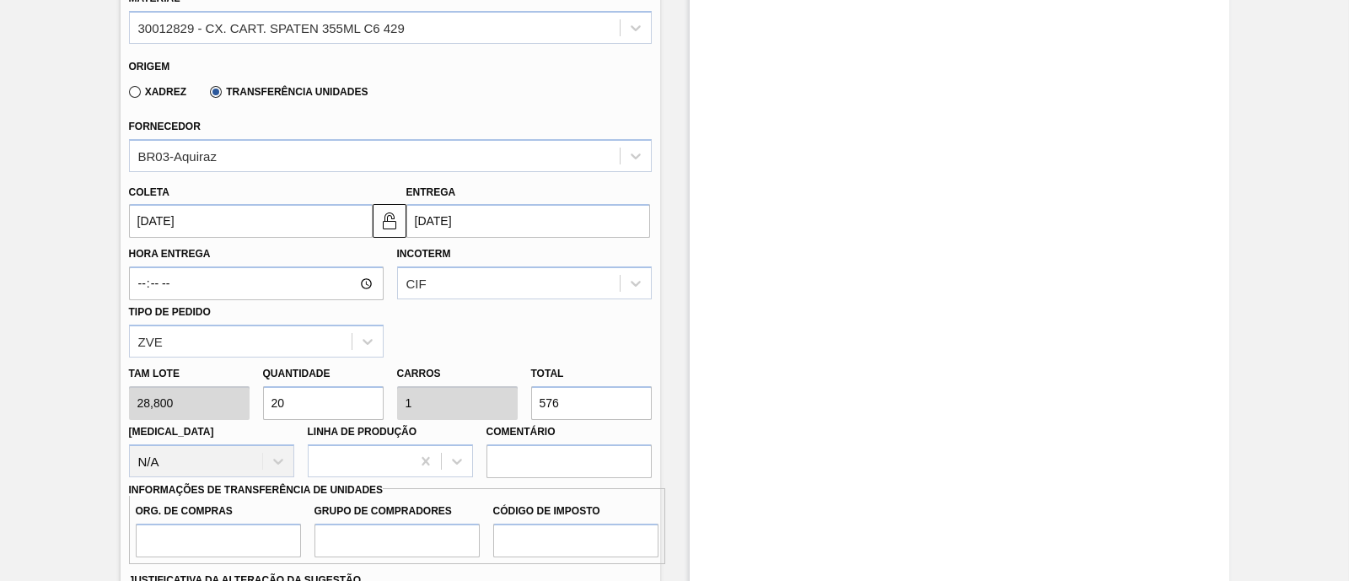
scroll to position [527, 0]
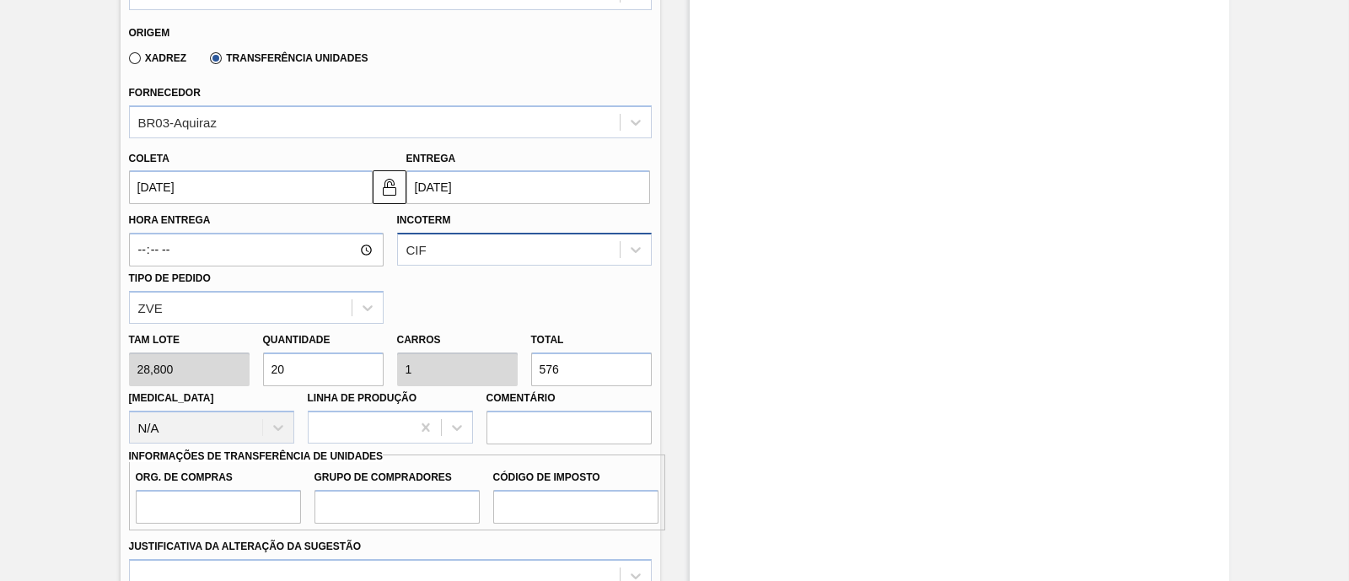
click at [446, 255] on div "CIF" at bounding box center [509, 250] width 222 height 24
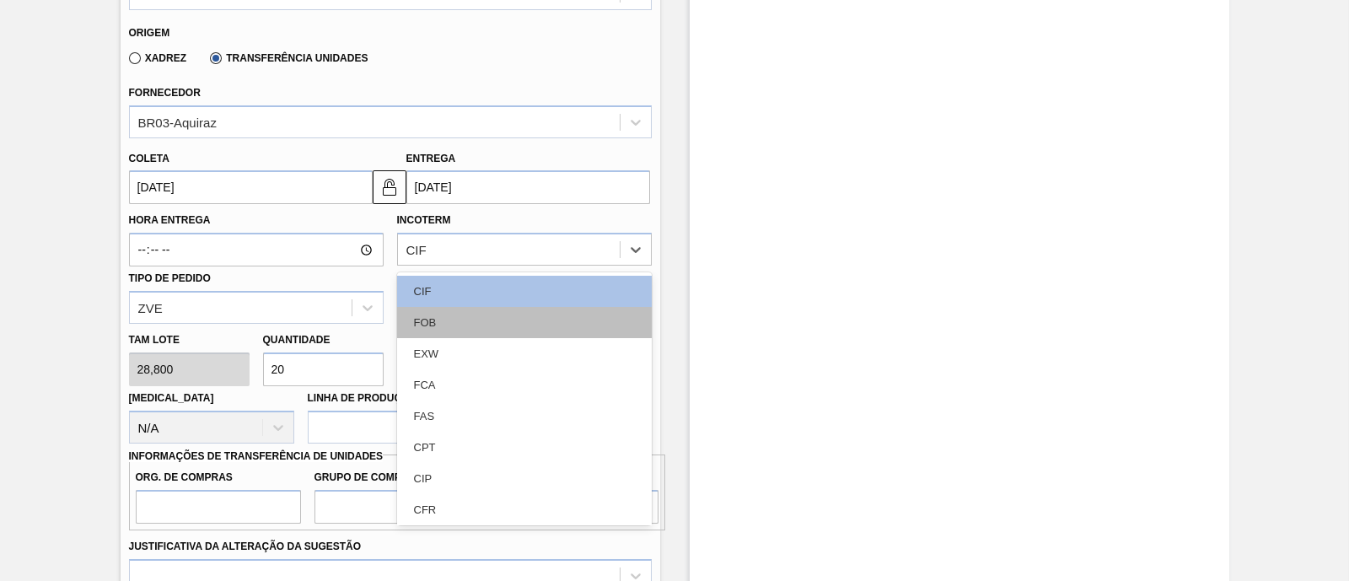
click at [443, 315] on div "FOB" at bounding box center [524, 322] width 255 height 31
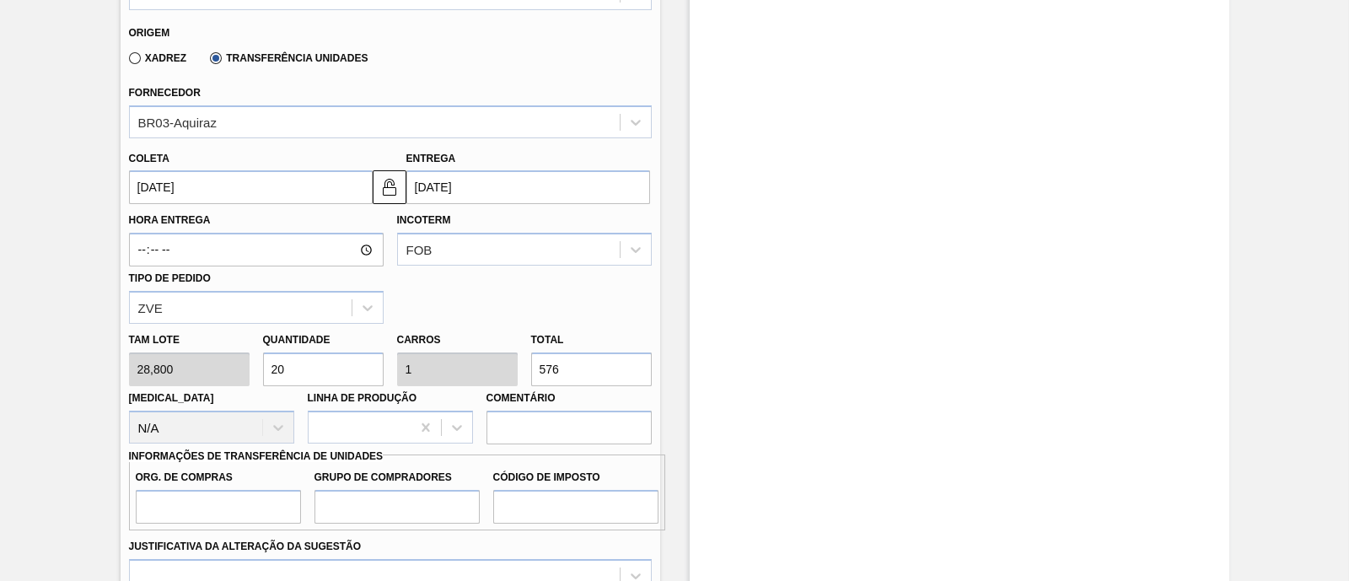
drag, startPoint x: 550, startPoint y: 368, endPoint x: 523, endPoint y: 370, distance: 27.1
click at [524, 370] on div "Total 576" at bounding box center [591, 357] width 134 height 58
paste input "1.139,600"
type input "39,569"
type input "1,978"
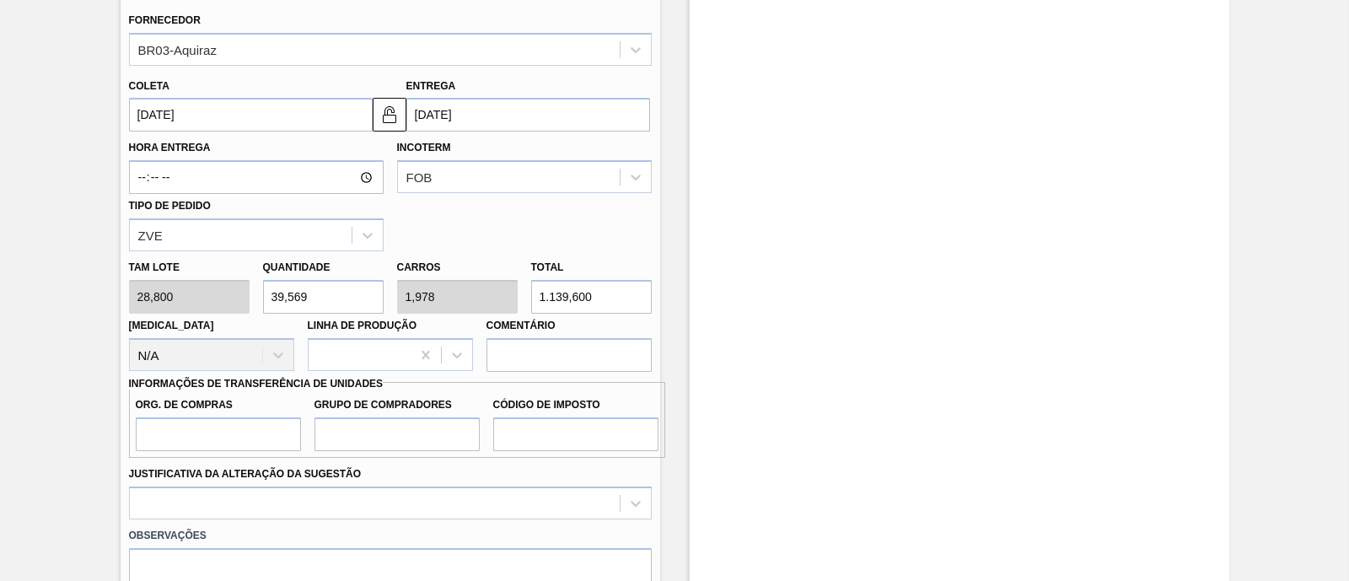
scroll to position [632, 0]
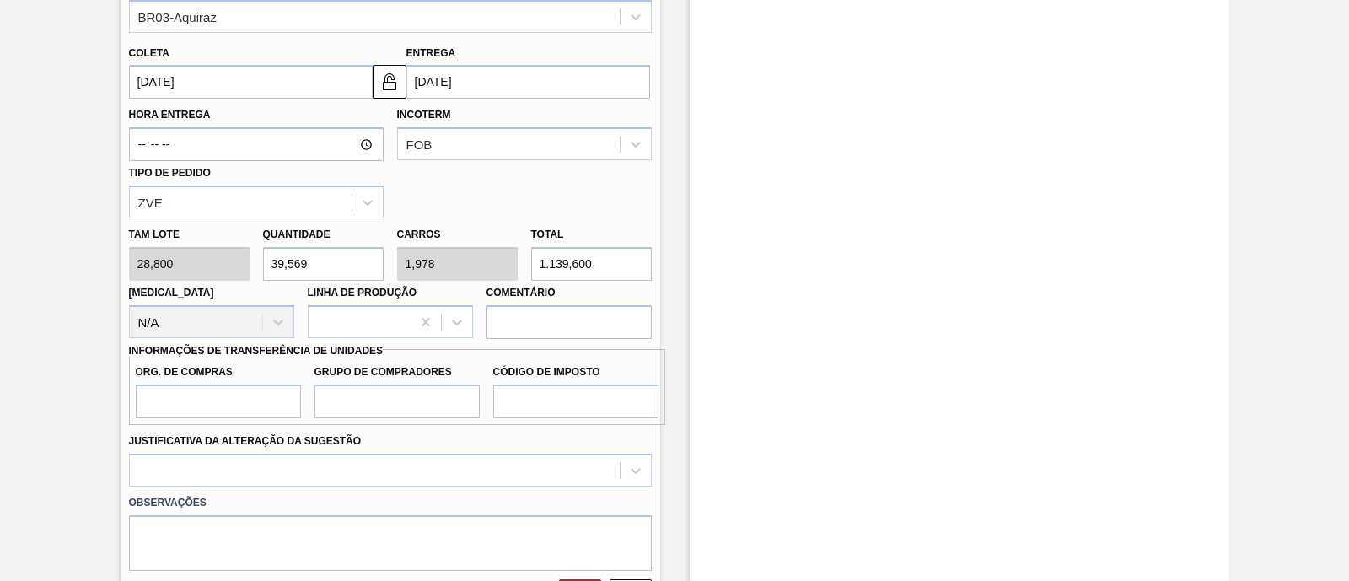
type input "1.139,600"
click at [261, 398] on input "Org. de Compras" at bounding box center [218, 401] width 165 height 34
type input "BR00"
click at [376, 403] on input "Grupo de Compradores" at bounding box center [396, 401] width 165 height 34
type input "A01"
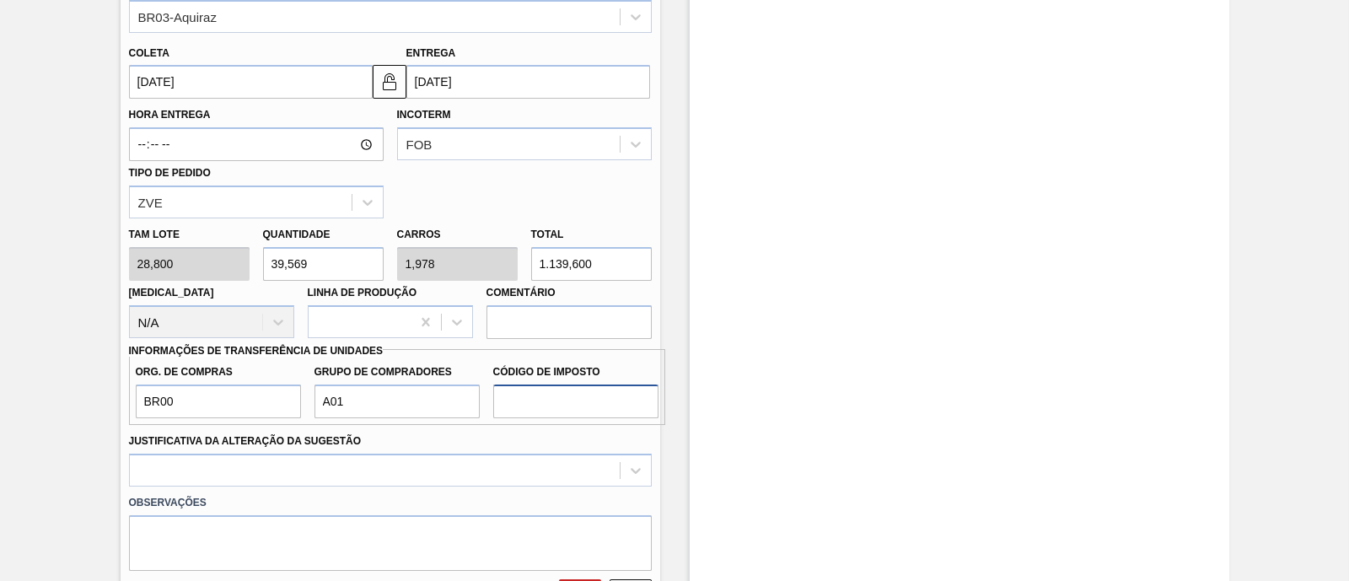
click at [538, 402] on input "Código de Imposto" at bounding box center [575, 401] width 165 height 34
type input "I1"
click at [482, 462] on div at bounding box center [390, 469] width 523 height 33
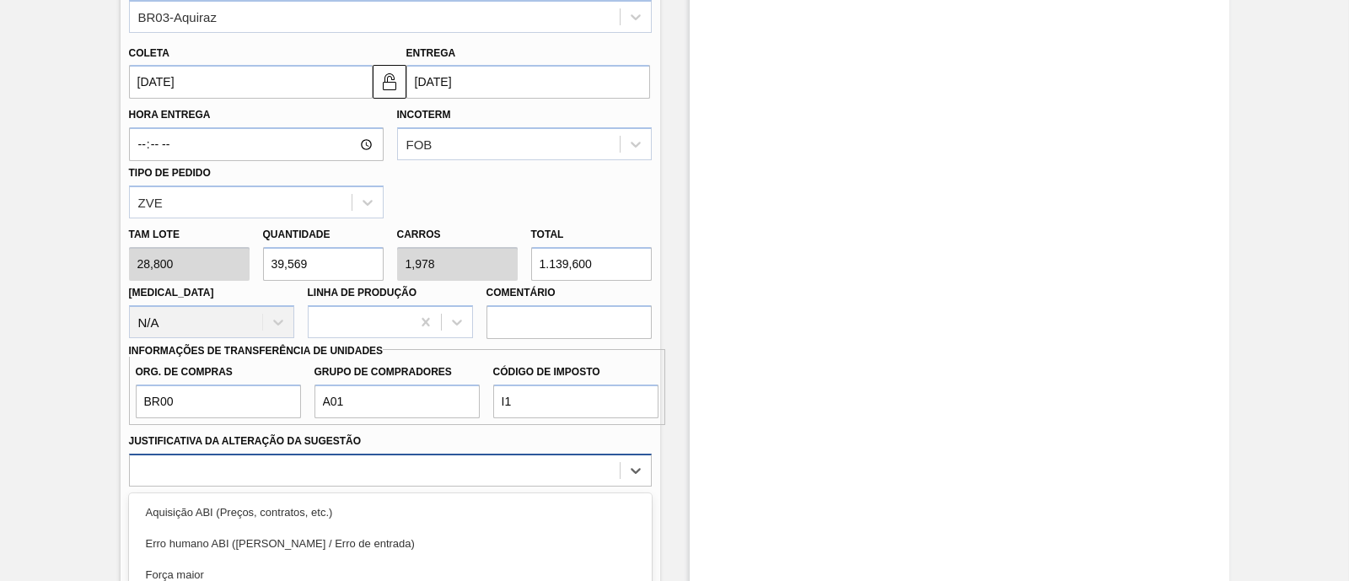
scroll to position [804, 0]
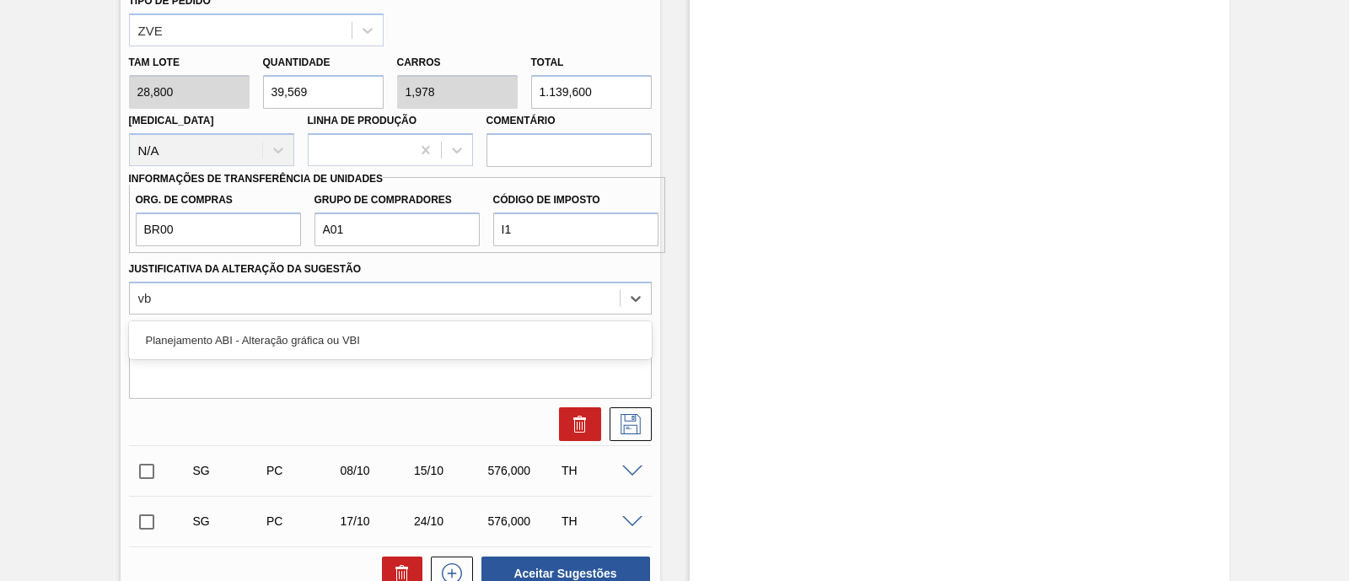
type Sugestão "vbi"
click at [212, 321] on div "Planejamento ABI - Alteração gráfica ou VBI" at bounding box center [390, 340] width 523 height 38
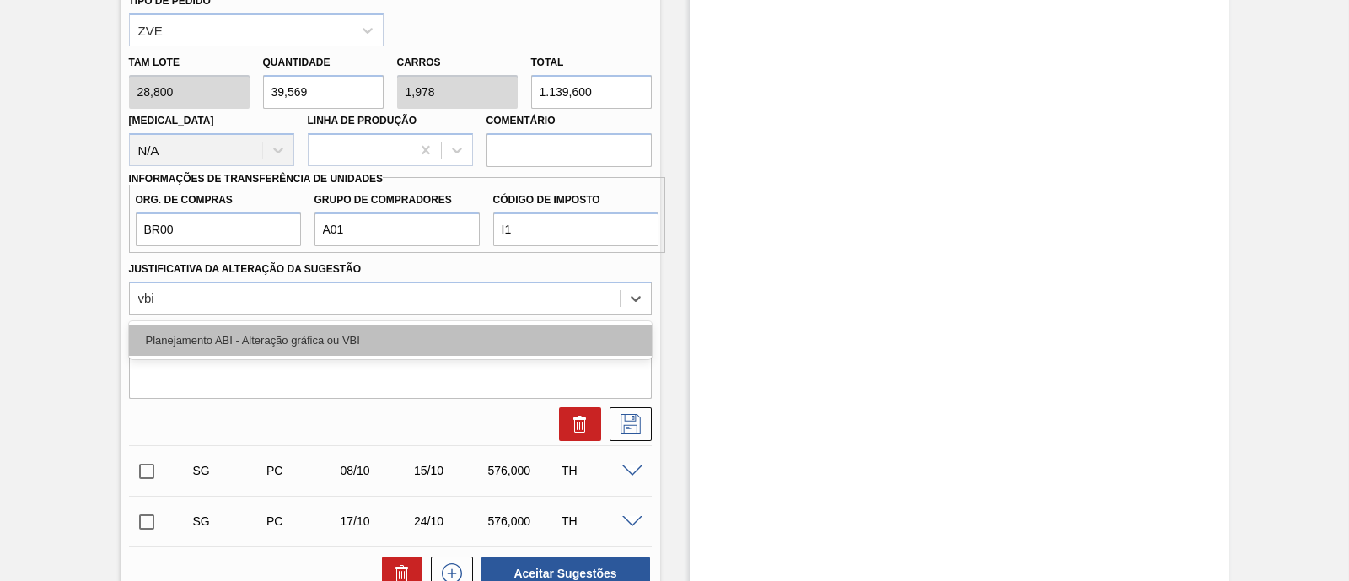
click at [219, 330] on div "Planejamento ABI - Alteração gráfica ou VBI" at bounding box center [390, 340] width 523 height 31
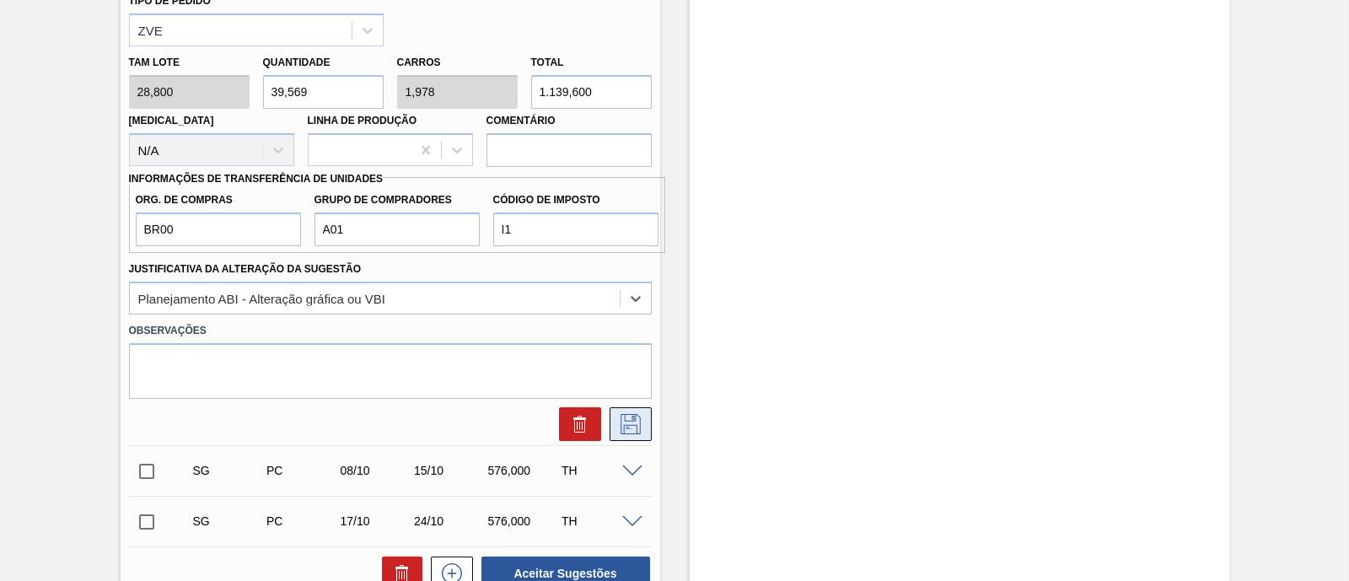
click at [636, 427] on icon at bounding box center [630, 424] width 27 height 20
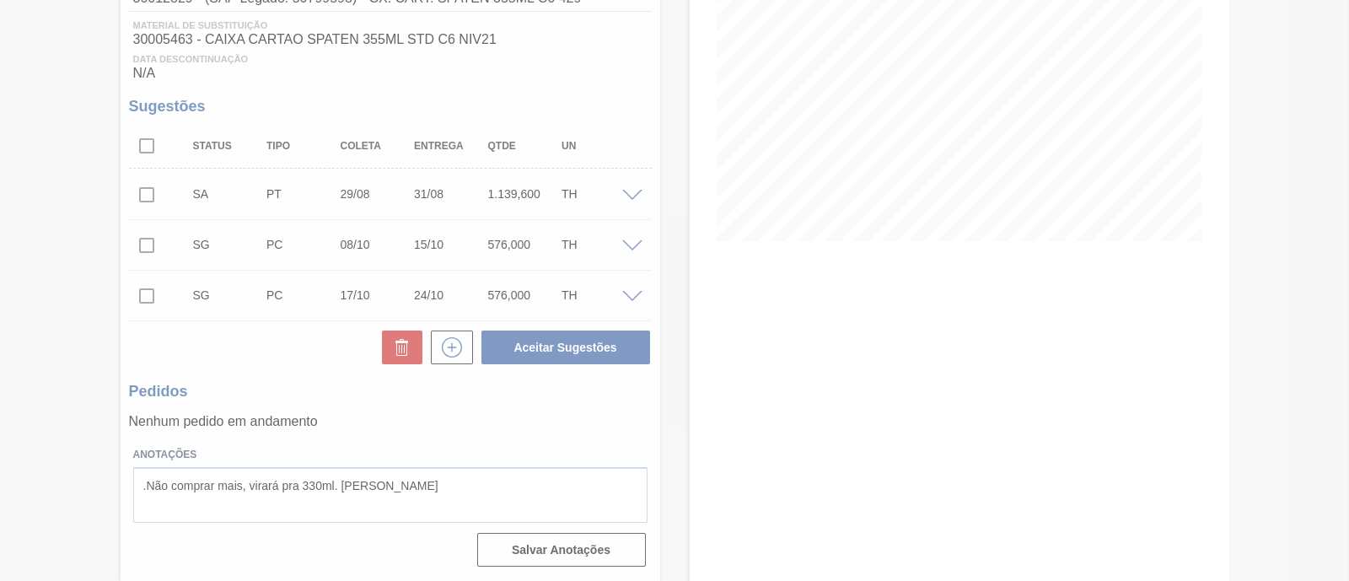
scroll to position [255, 0]
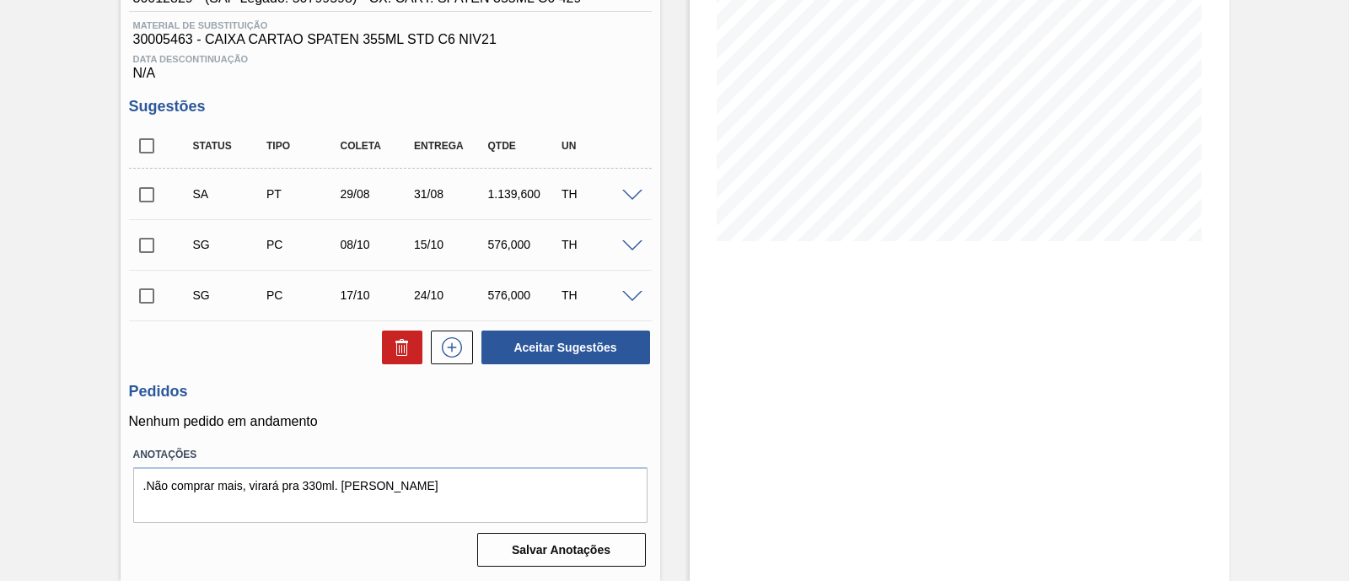
drag, startPoint x: 143, startPoint y: 238, endPoint x: 142, endPoint y: 283, distance: 45.5
click at [142, 283] on div "SA PT 29/08 31/08 1.139,600 TH Material 30012829 - CX. CART. SPATEN 355ML C6 42…" at bounding box center [390, 245] width 523 height 152
click at [142, 297] on input "checkbox" at bounding box center [146, 295] width 35 height 35
checkbox input "true"
click at [144, 246] on input "checkbox" at bounding box center [146, 245] width 35 height 35
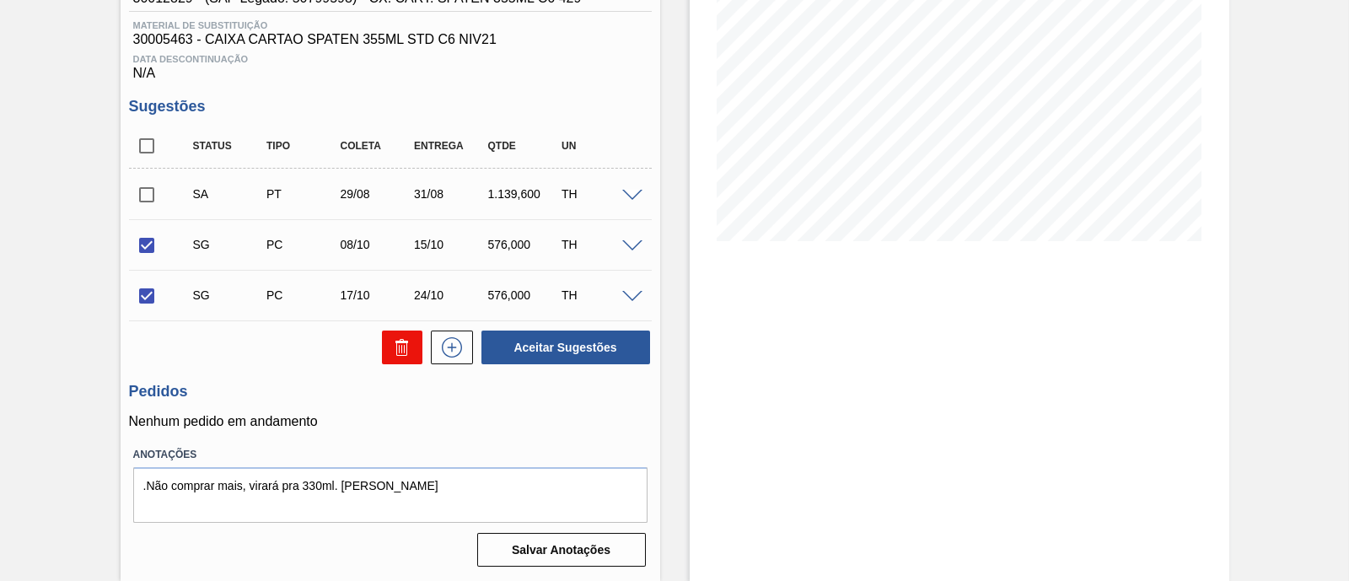
click at [408, 351] on icon at bounding box center [402, 347] width 20 height 20
checkbox input "false"
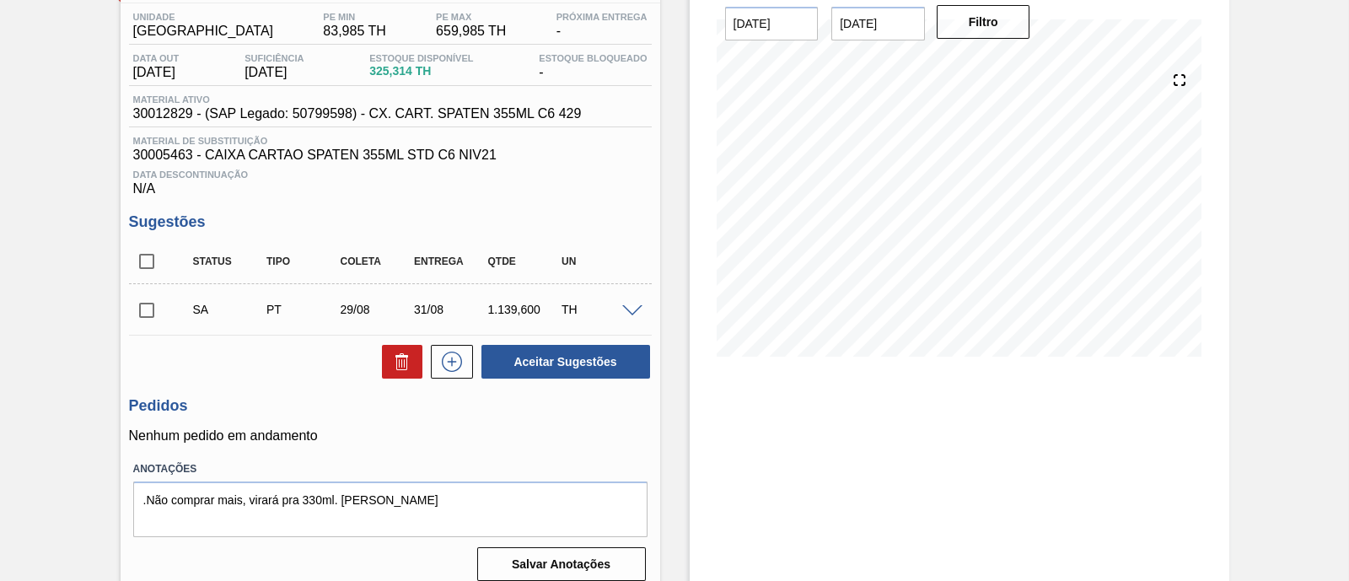
scroll to position [154, 0]
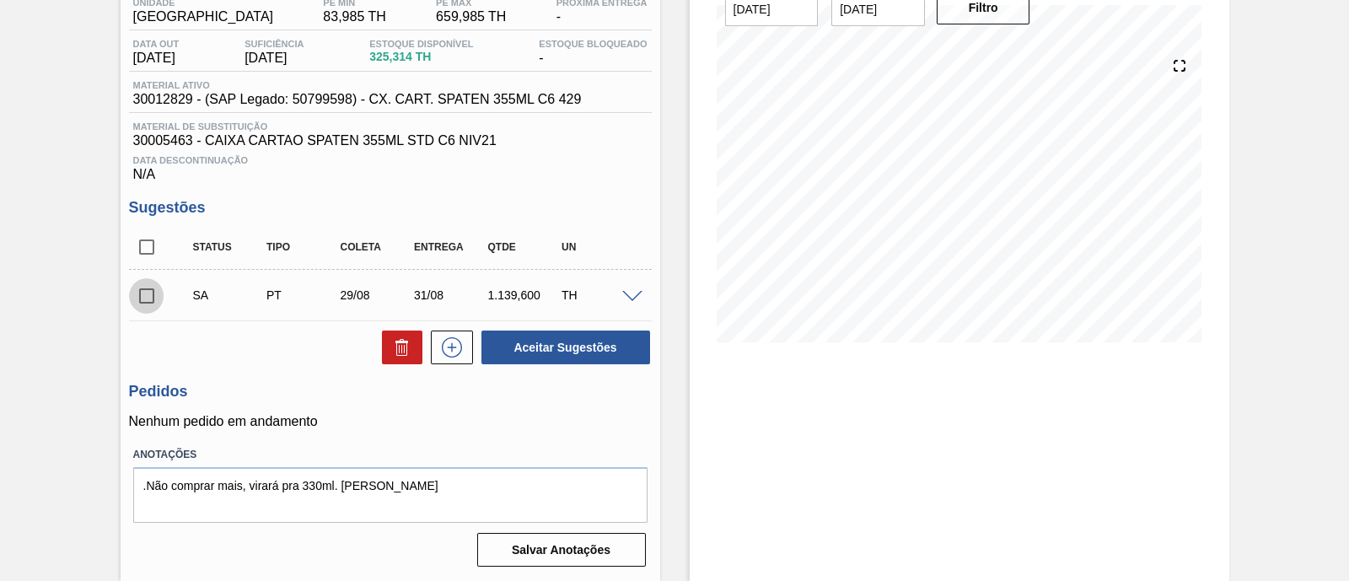
click at [151, 297] on input "checkbox" at bounding box center [146, 295] width 35 height 35
checkbox input "true"
click at [594, 346] on button "Aceitar Sugestões" at bounding box center [565, 347] width 169 height 34
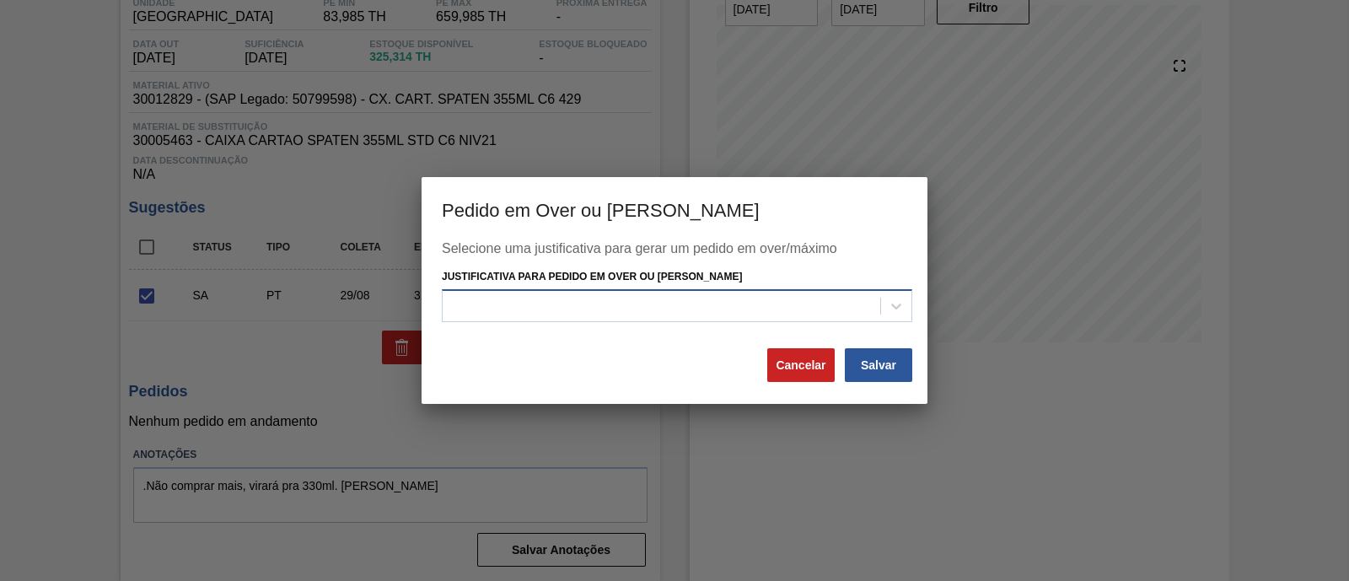
click at [604, 311] on div at bounding box center [661, 305] width 437 height 24
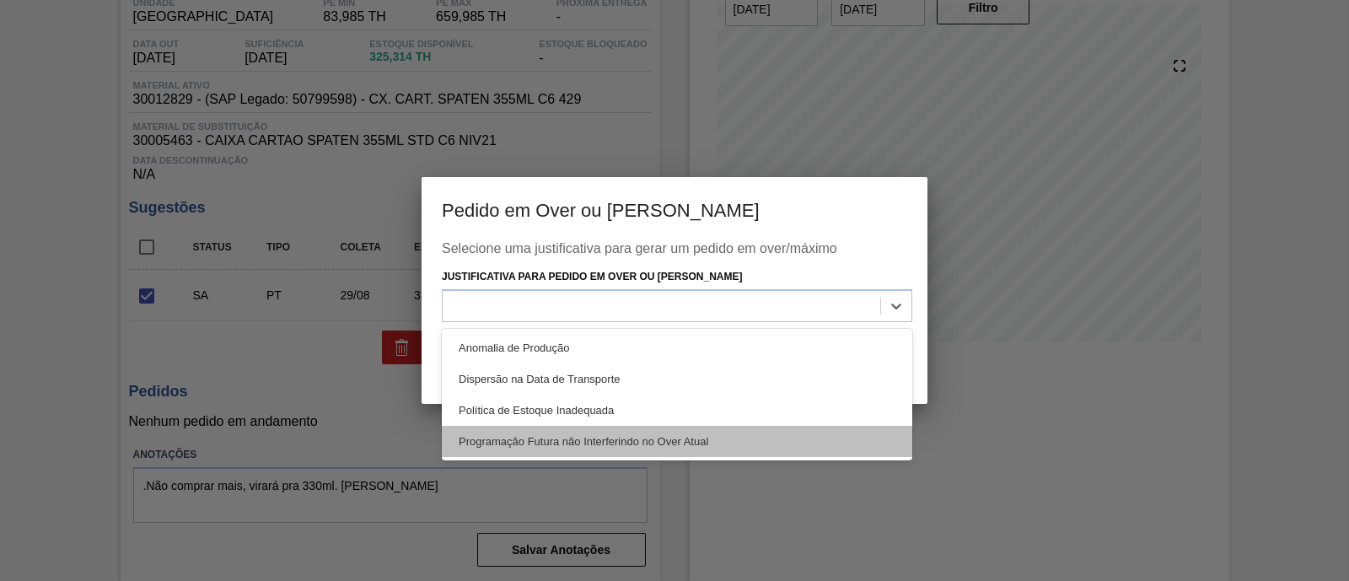
click at [585, 443] on div "Programação Futura não Interferindo no Over Atual" at bounding box center [677, 441] width 470 height 31
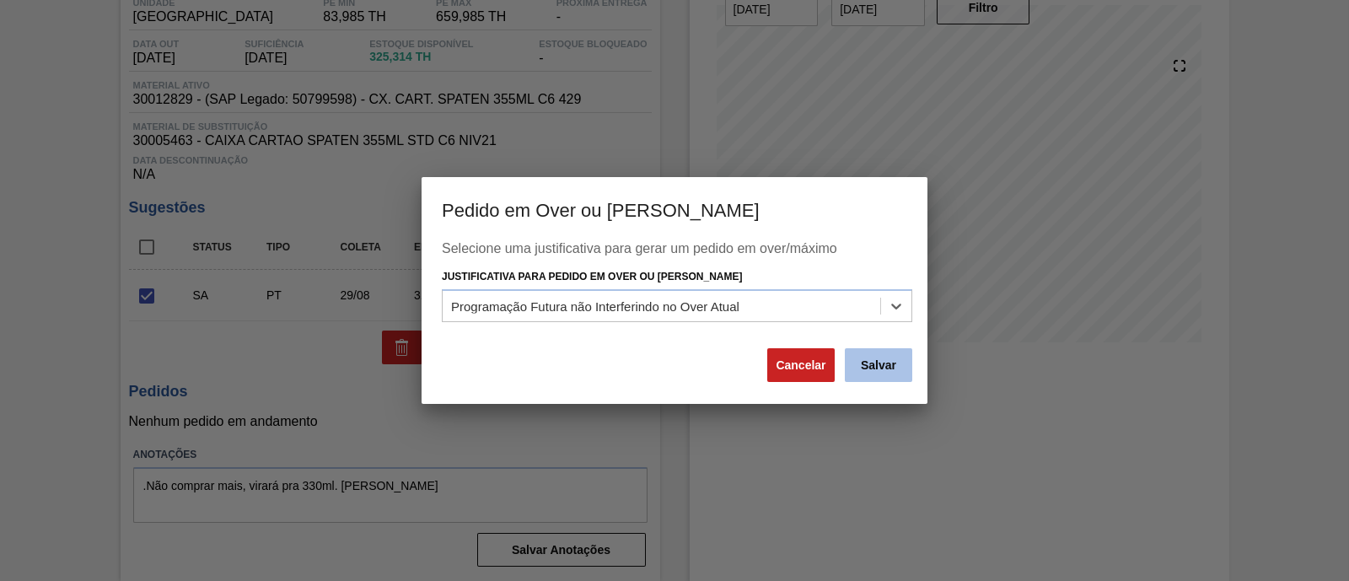
click at [904, 368] on button "Salvar" at bounding box center [878, 365] width 67 height 34
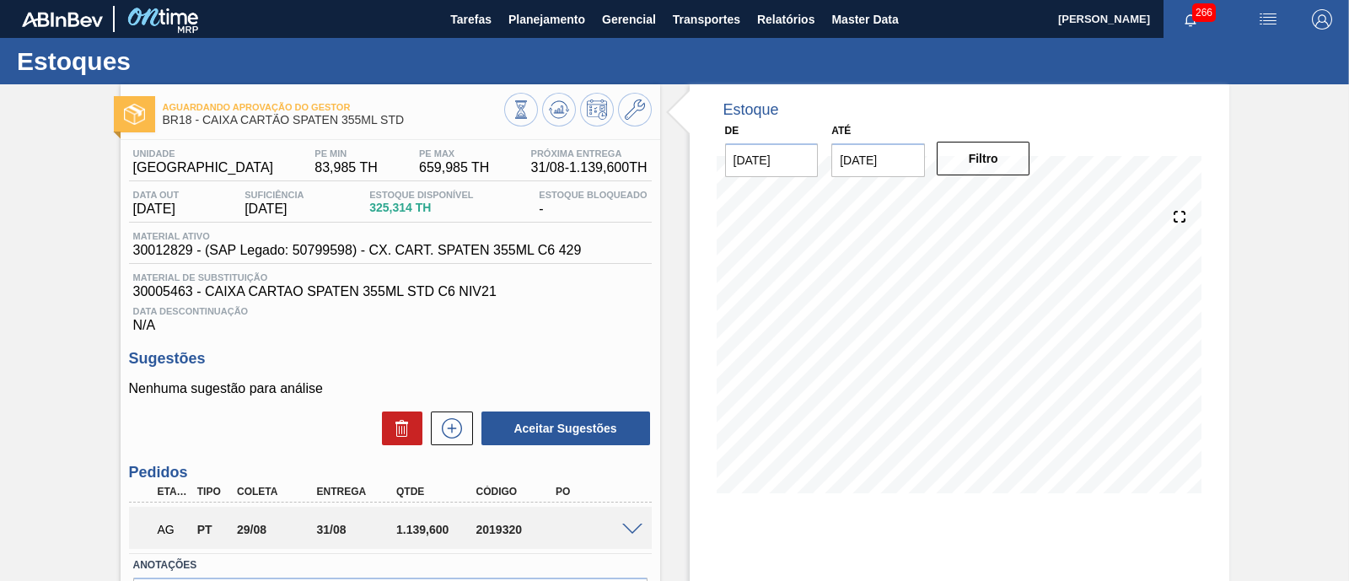
scroll to position [0, 0]
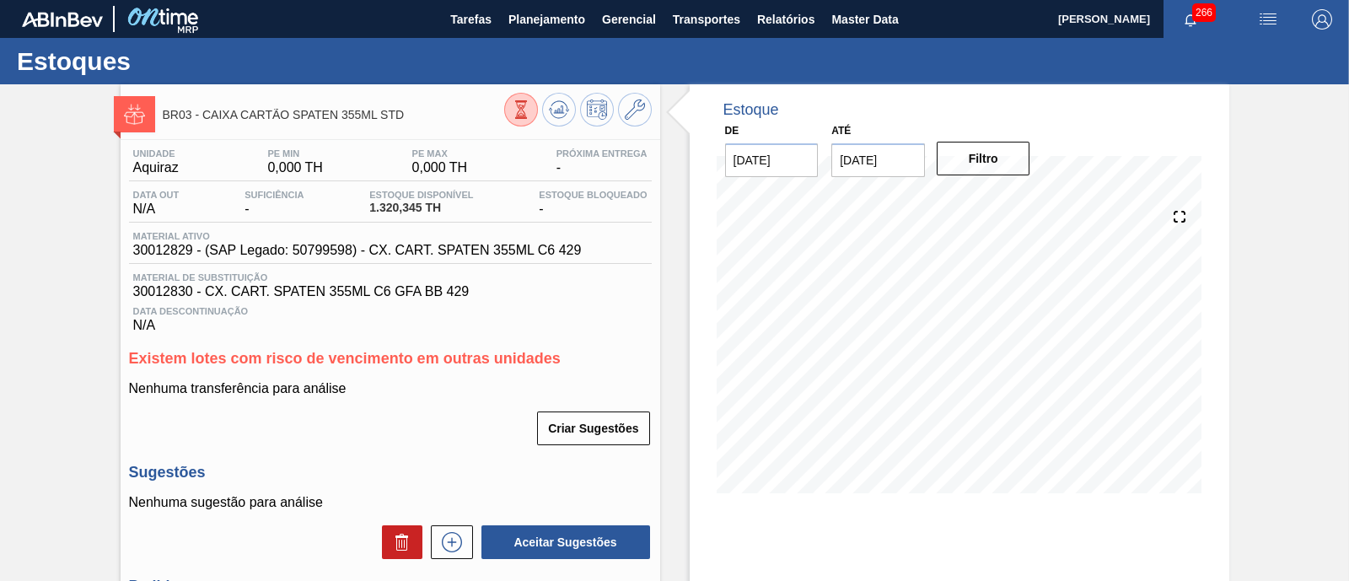
click at [506, 114] on button at bounding box center [521, 110] width 34 height 34
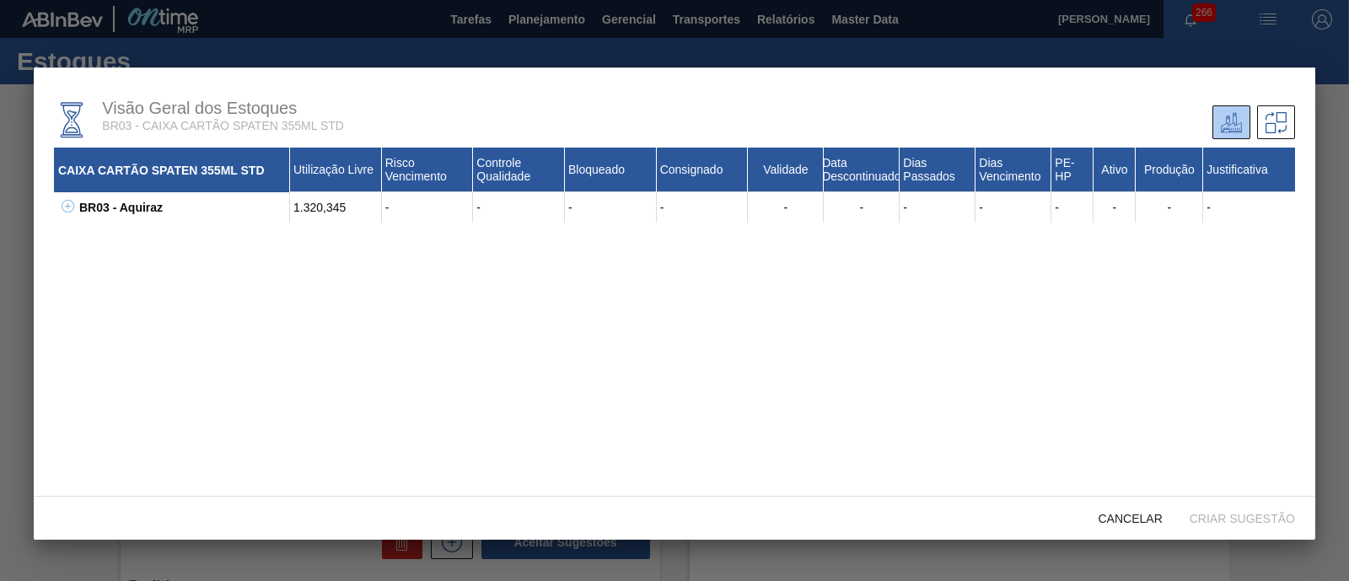
click at [68, 208] on icon at bounding box center [68, 206] width 13 height 13
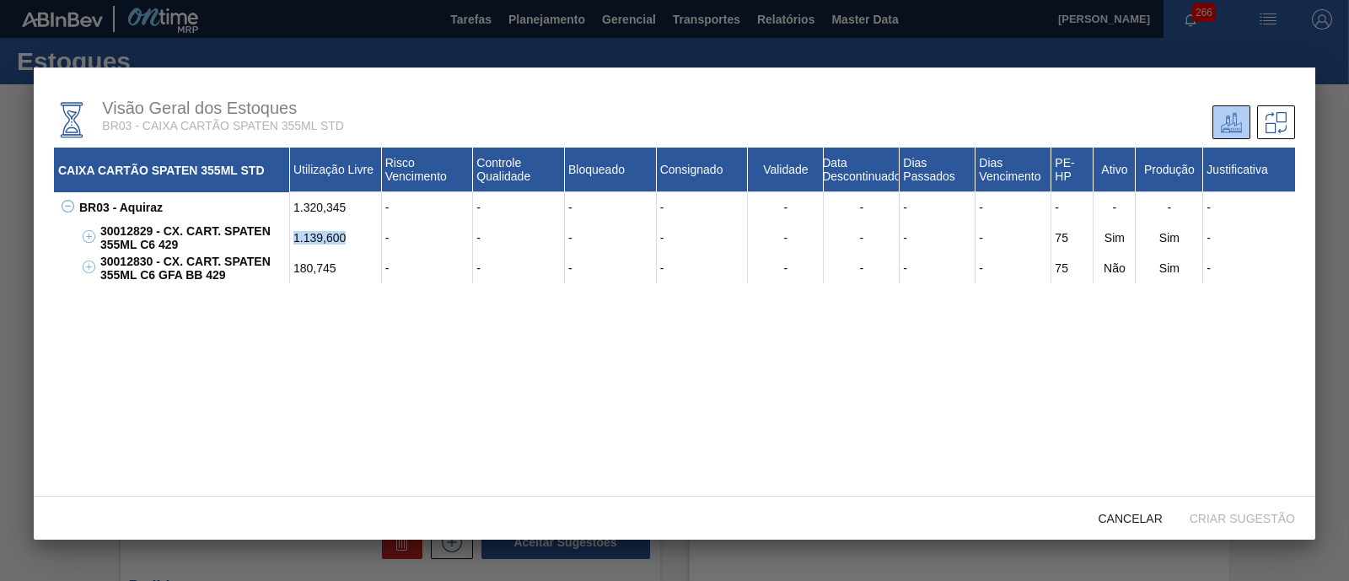
drag, startPoint x: 292, startPoint y: 236, endPoint x: 347, endPoint y: 240, distance: 55.0
click at [347, 240] on div "1.139,600" at bounding box center [336, 238] width 92 height 30
copy div "1.139,600"
